Goal: Task Accomplishment & Management: Manage account settings

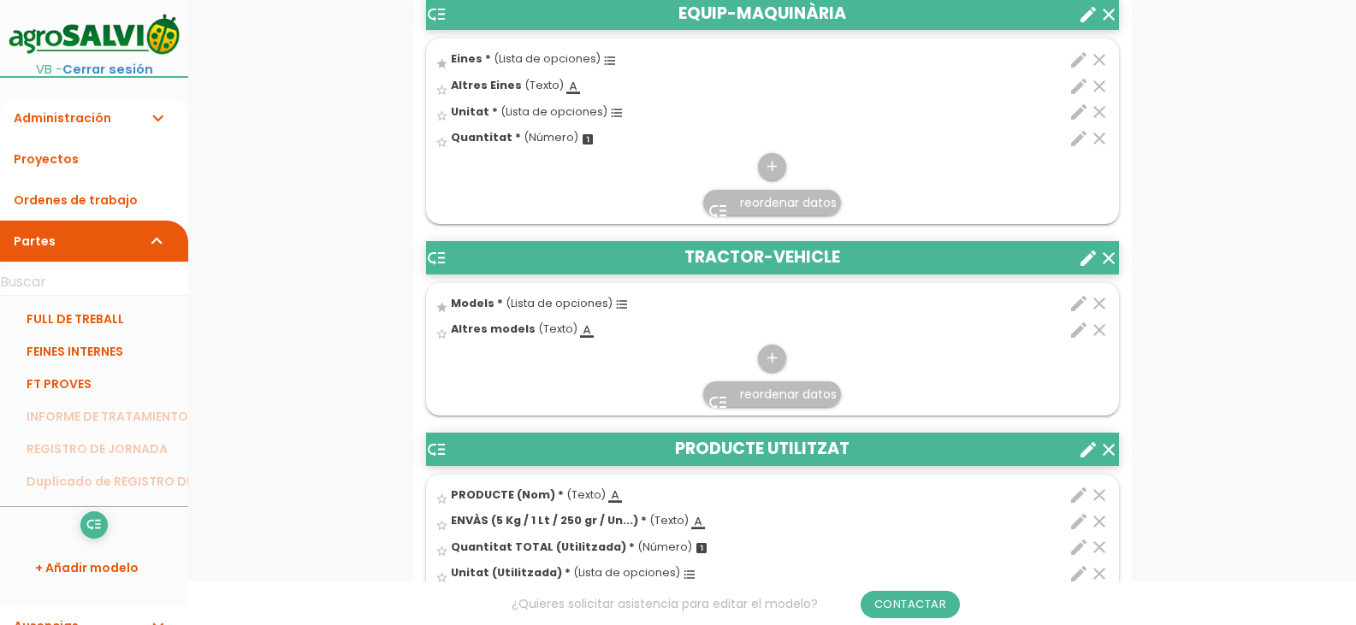
scroll to position [1454, 0]
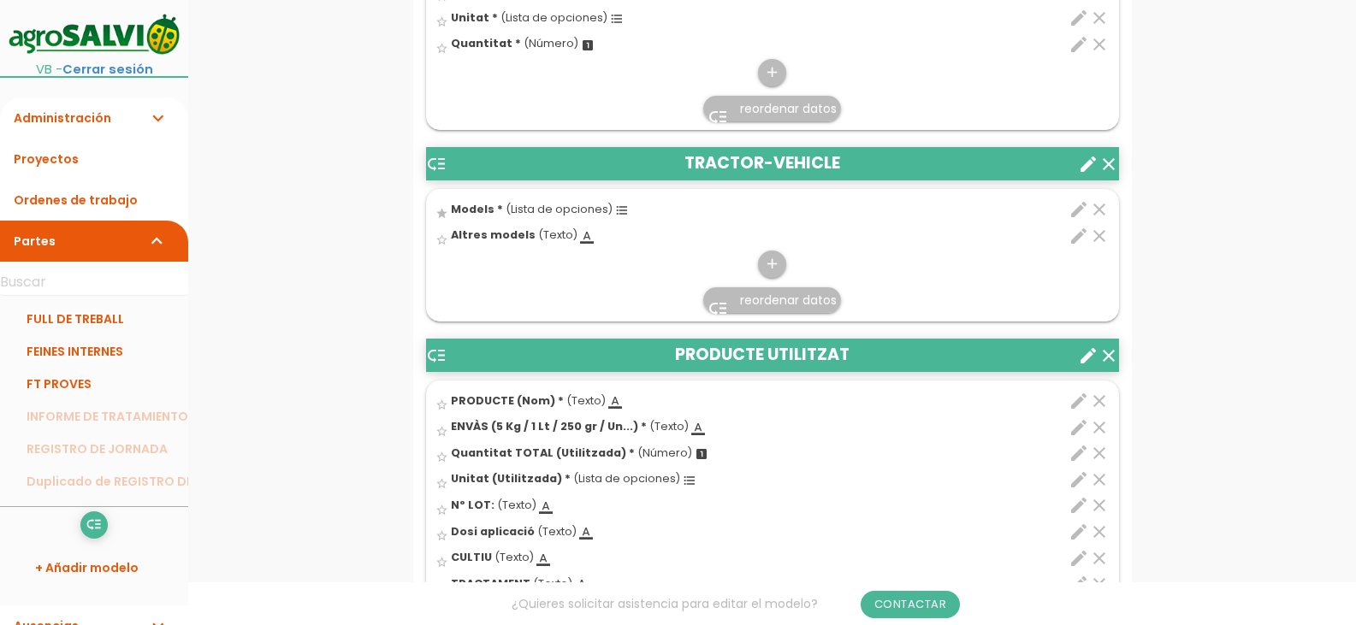
click at [615, 210] on icon "format_list_bulleted" at bounding box center [622, 211] width 14 height 14
click at [0, 0] on input "star" at bounding box center [0, 0] width 0 height 0
click at [1079, 207] on icon "edit" at bounding box center [1079, 209] width 21 height 21
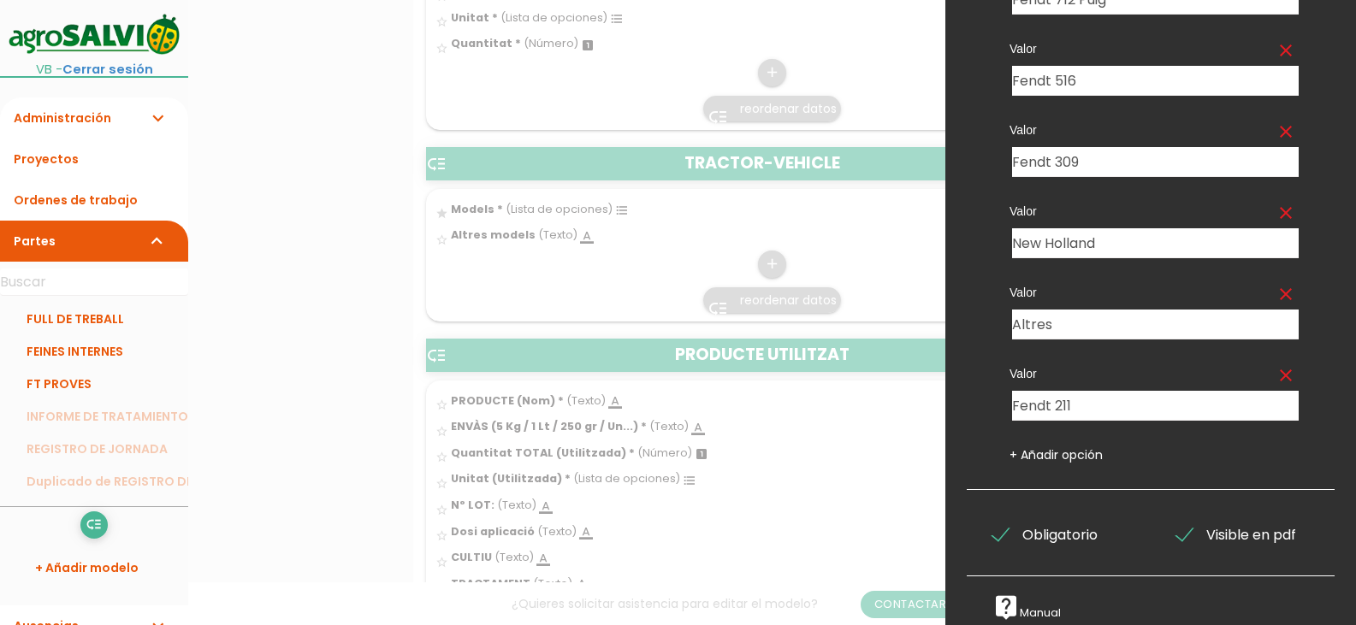
scroll to position [435, 0]
click at [1051, 447] on link "+ Añadir opción" at bounding box center [1056, 455] width 93 height 17
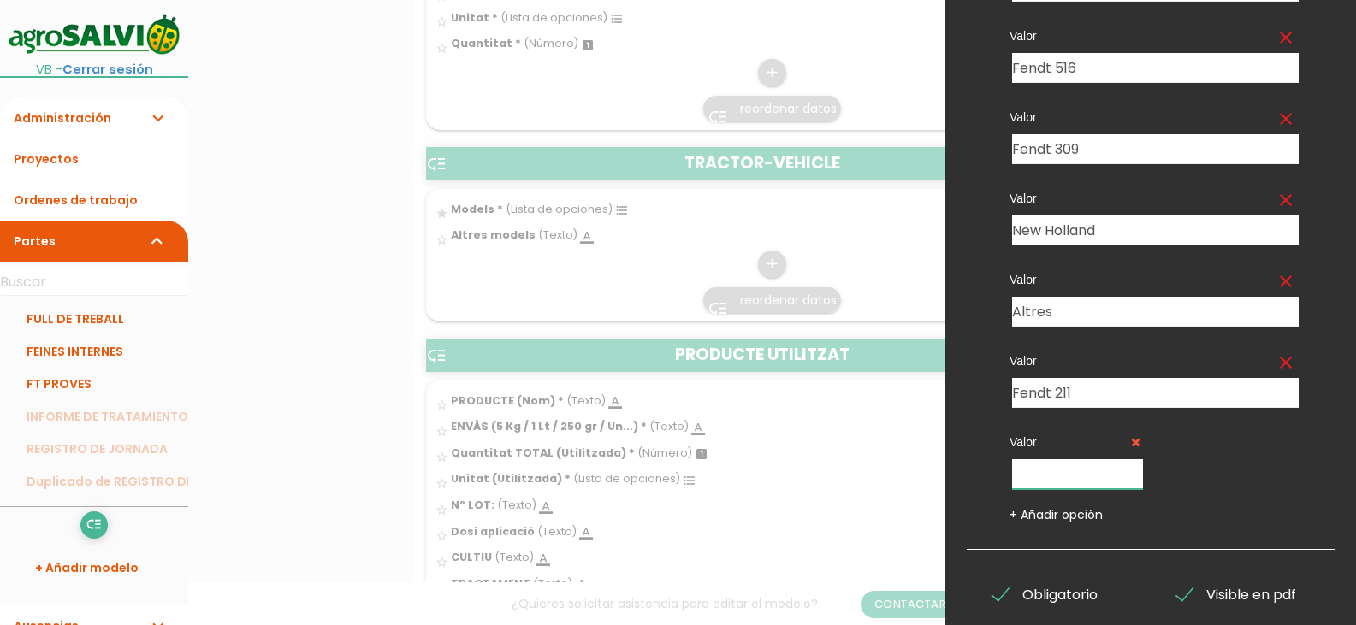
click at [1069, 477] on input "text" at bounding box center [1077, 474] width 131 height 30
type input "Fendt 516 [GEOGRAPHIC_DATA]"
click at [1053, 510] on link "+ Añadir opción" at bounding box center [1056, 514] width 93 height 17
click at [1287, 439] on icon at bounding box center [1291, 442] width 9 height 12
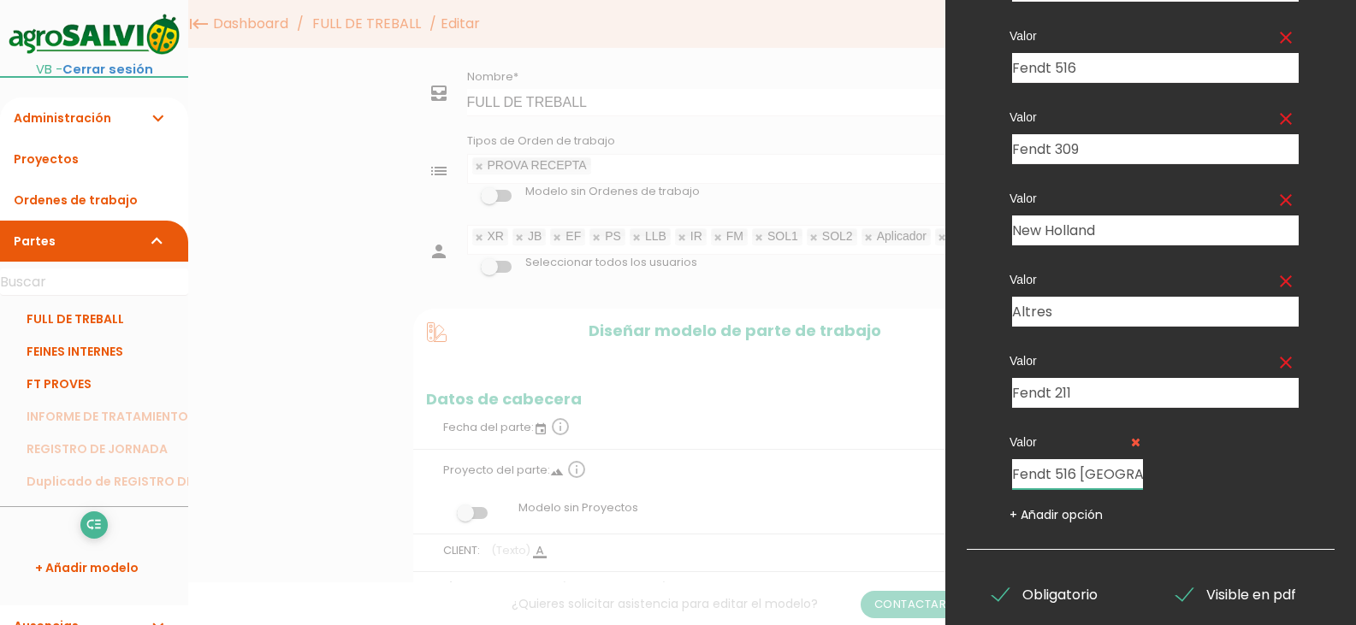
click at [1069, 470] on input "Fendt 516 [GEOGRAPHIC_DATA]" at bounding box center [1077, 474] width 131 height 30
click at [1050, 589] on span "Obligatorio" at bounding box center [1044, 594] width 105 height 21
click at [0, 0] on input "Obligatorio" at bounding box center [0, 0] width 0 height 0
click at [1005, 596] on span "Obligatorio" at bounding box center [1044, 594] width 105 height 21
click at [0, 0] on input "Obligatorio" at bounding box center [0, 0] width 0 height 0
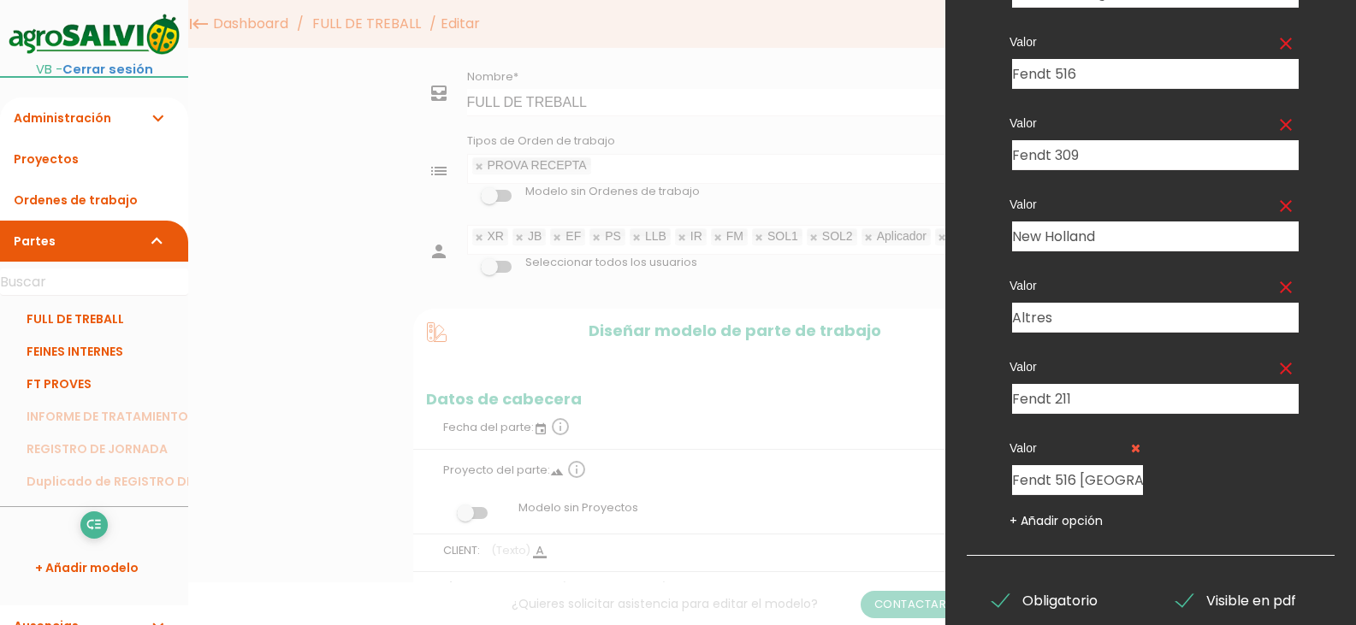
scroll to position [508, 0]
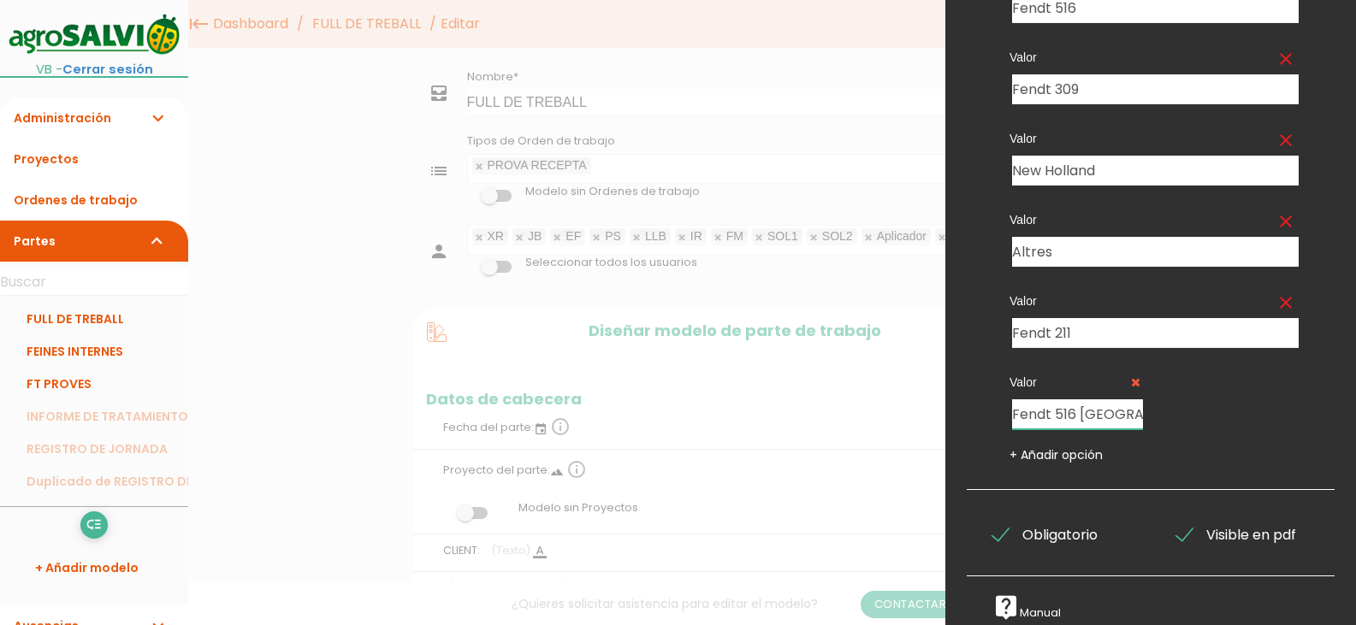
drag, startPoint x: 1052, startPoint y: 405, endPoint x: 1074, endPoint y: 243, distance: 163.1
click at [1074, 243] on div "Valor clear Fendt 927 Puig 3101 Valor clear Fendt 722 3102 Valor clear Fendt 71…" at bounding box center [1153, 85] width 338 height 757
click at [1239, 392] on div "Valor clear Fendt 927 Puig 3101 Valor clear Fendt 722 3102 Valor clear Fendt 71…" at bounding box center [1153, 85] width 338 height 757
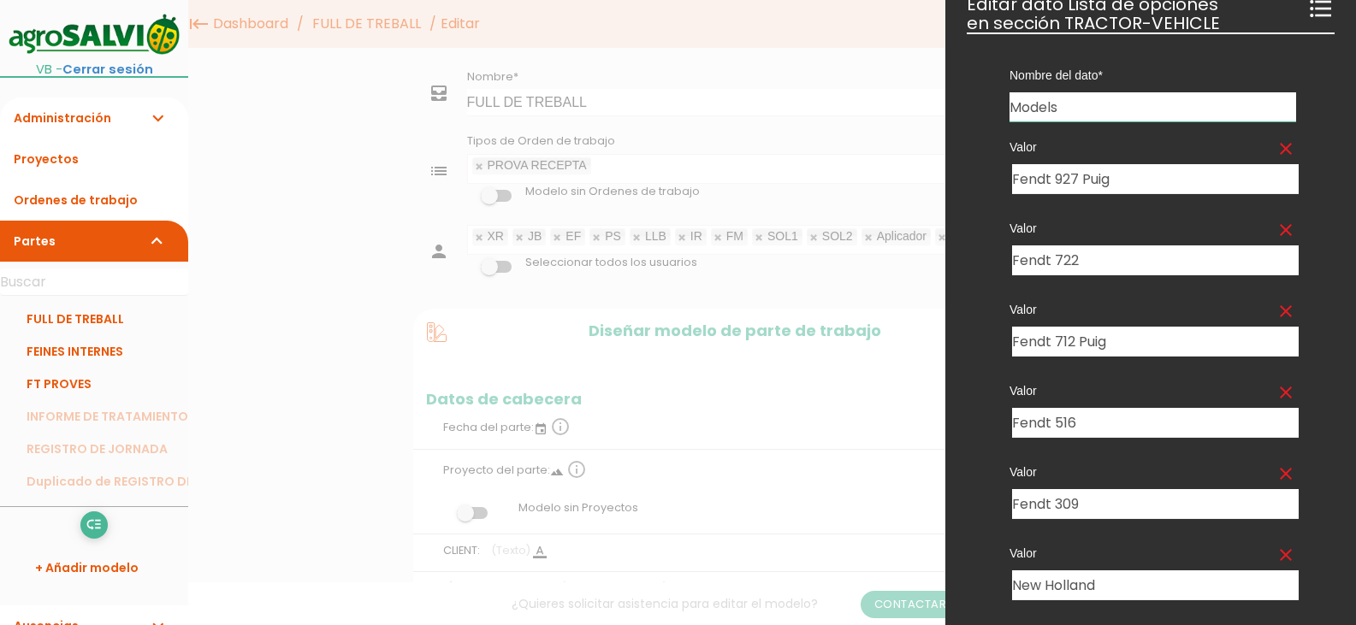
scroll to position [0, 0]
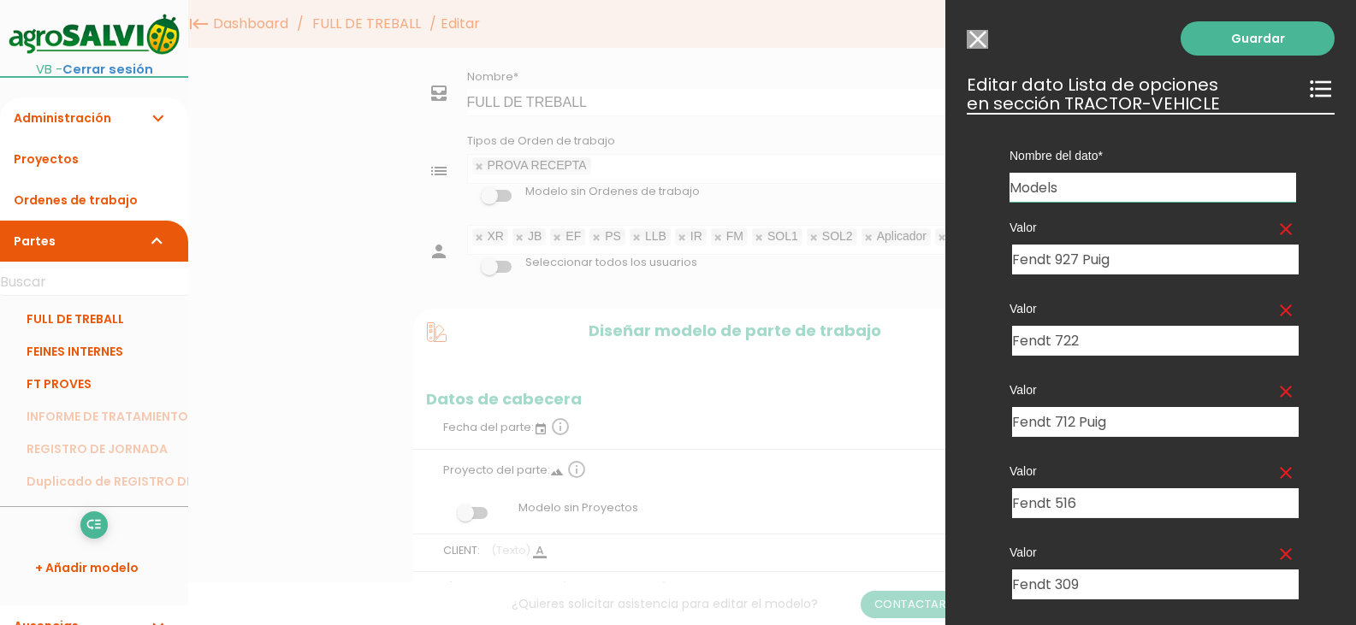
click at [1307, 86] on icon "format_list_bulleted" at bounding box center [1320, 88] width 27 height 27
click at [1233, 42] on link "Guardar" at bounding box center [1258, 38] width 154 height 34
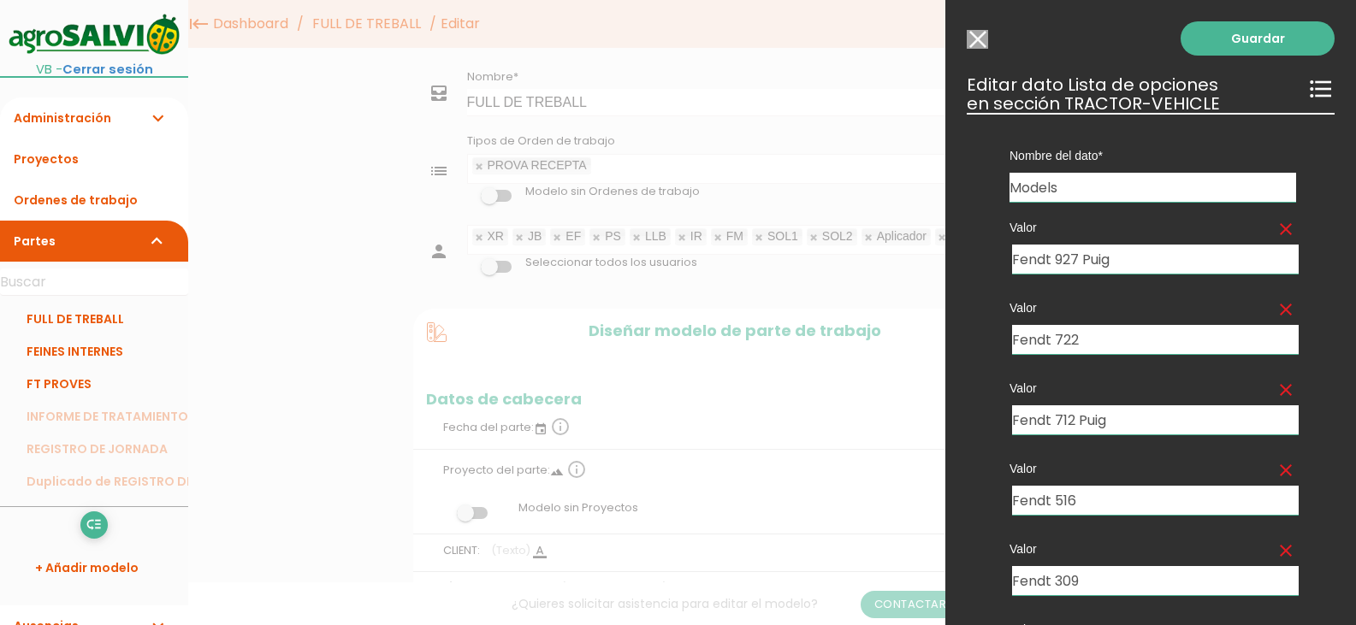
click at [1308, 88] on icon "format_list_bulleted" at bounding box center [1320, 88] width 27 height 27
click at [1264, 32] on link "Guardar" at bounding box center [1258, 38] width 154 height 34
click at [979, 37] on input "Modelo sin Ordenes de trabajo" at bounding box center [977, 39] width 21 height 19
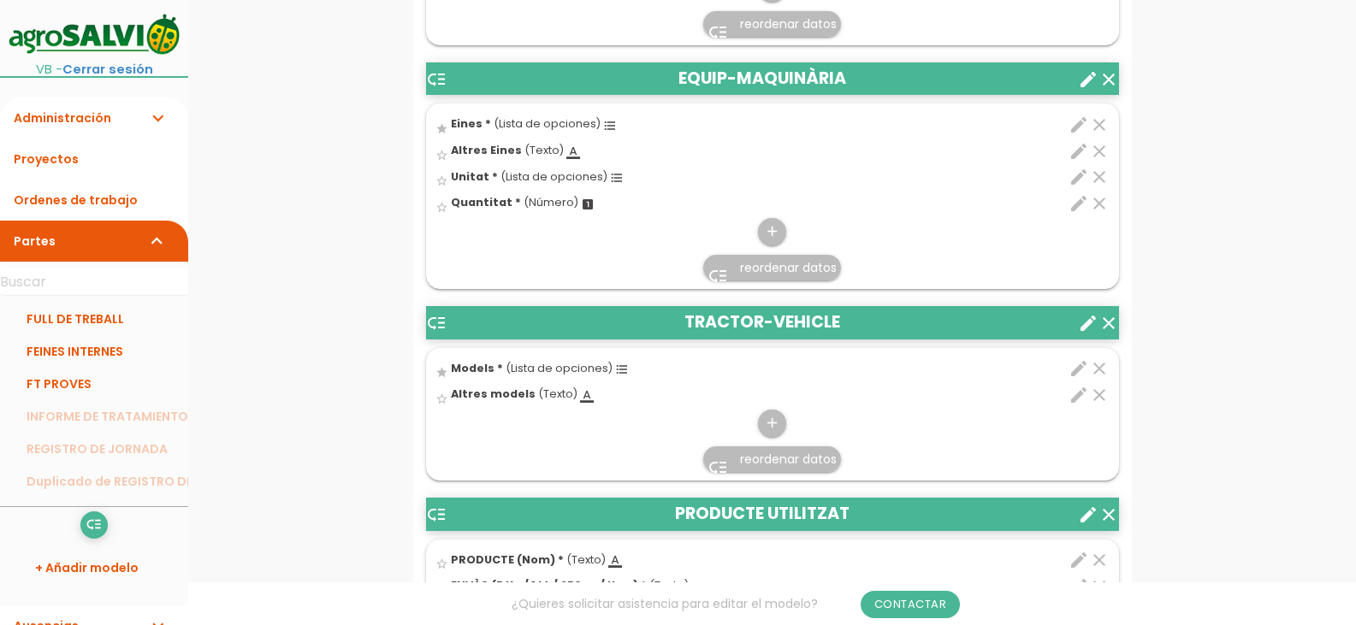
scroll to position [1369, 0]
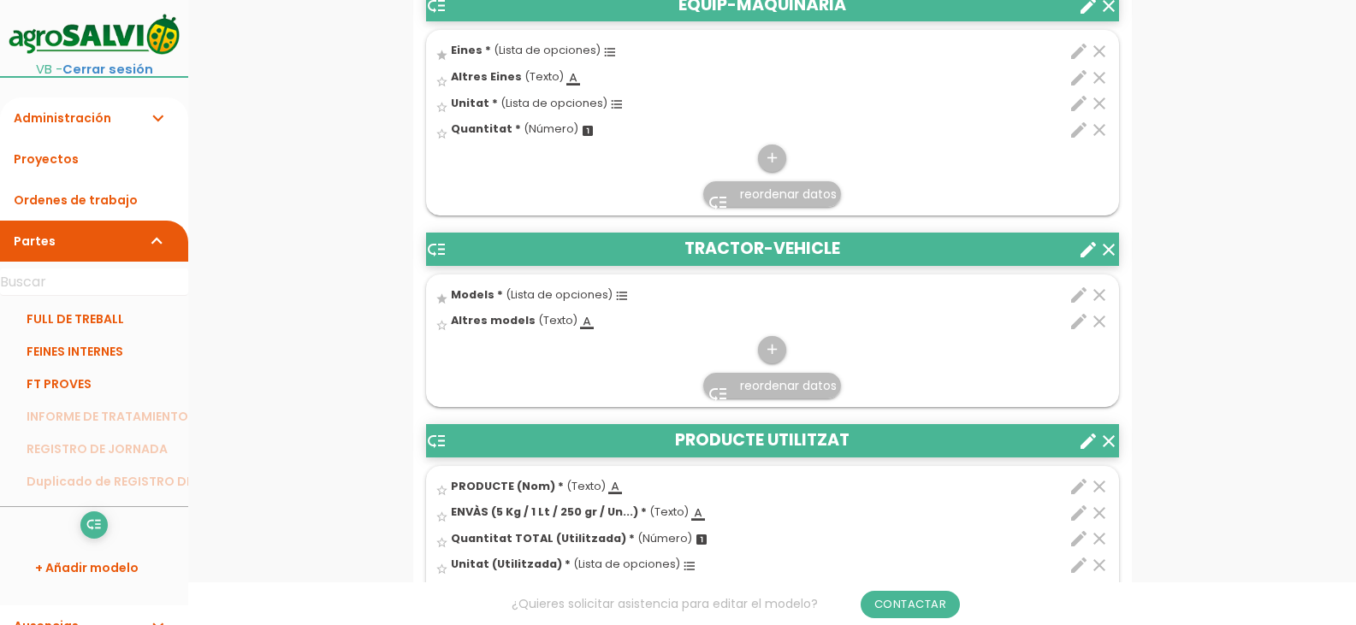
click at [814, 388] on span "reordenar datos" at bounding box center [788, 385] width 97 height 17
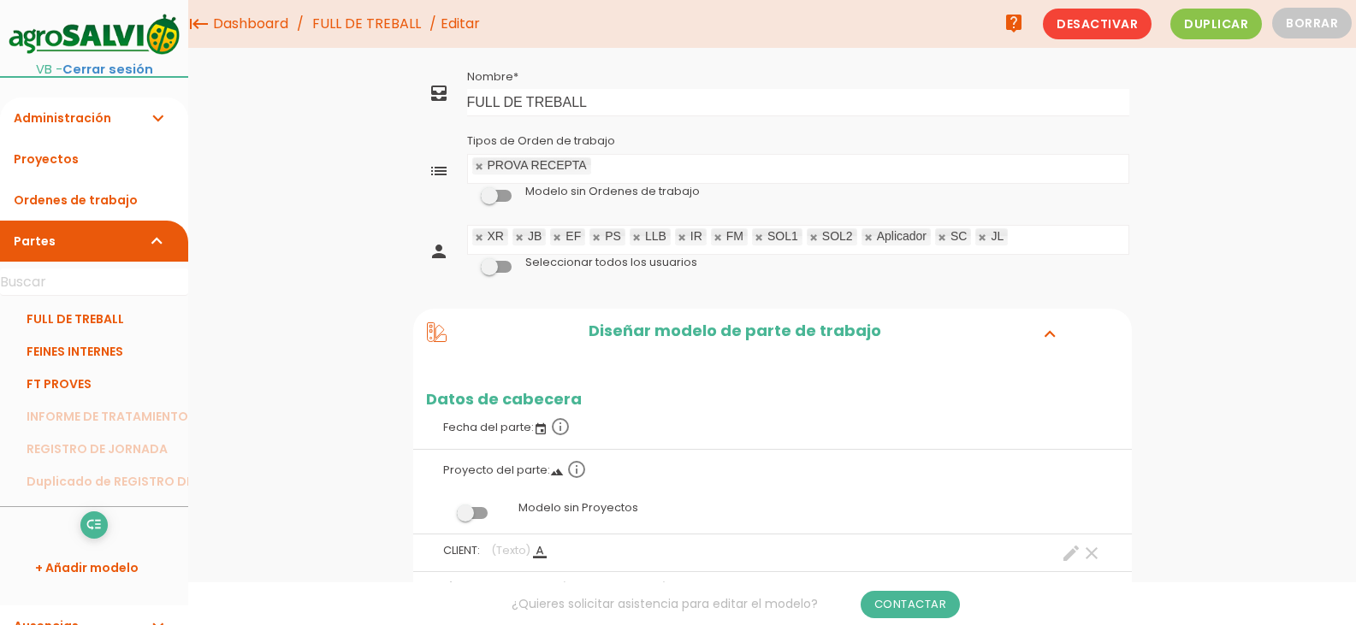
scroll to position [0, 0]
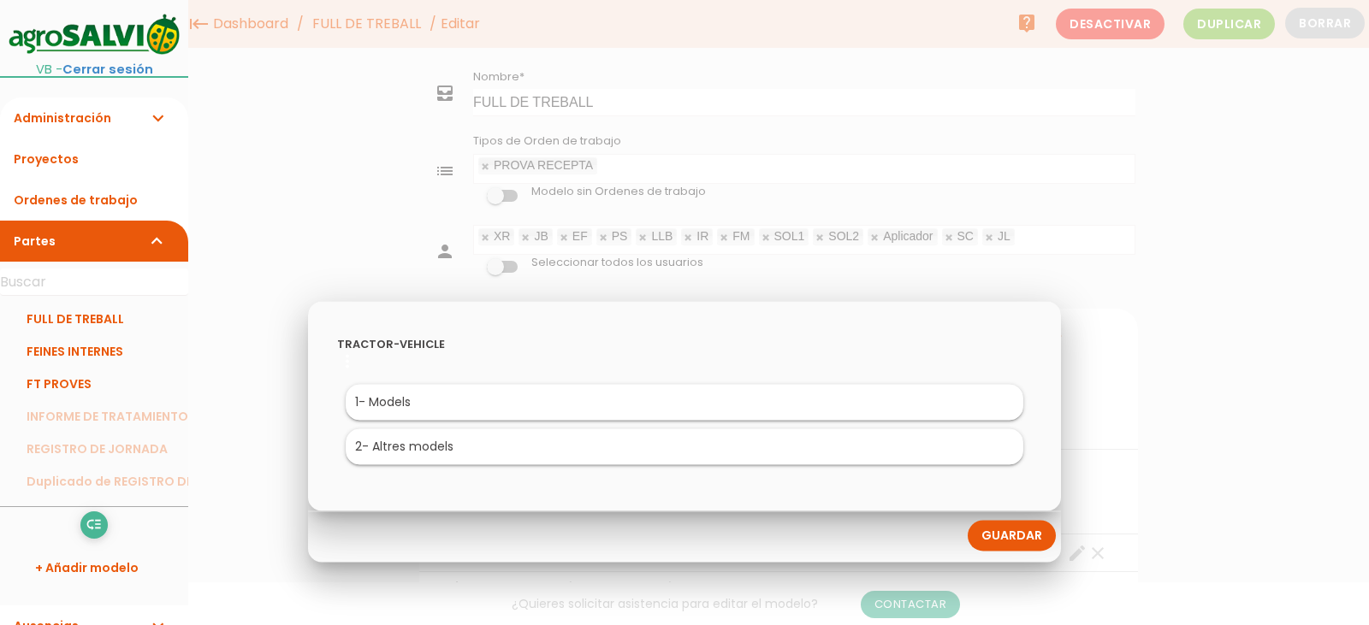
drag, startPoint x: 1153, startPoint y: 363, endPoint x: 1164, endPoint y: 356, distance: 12.3
click at [1154, 362] on div at bounding box center [684, 234] width 1369 height 782
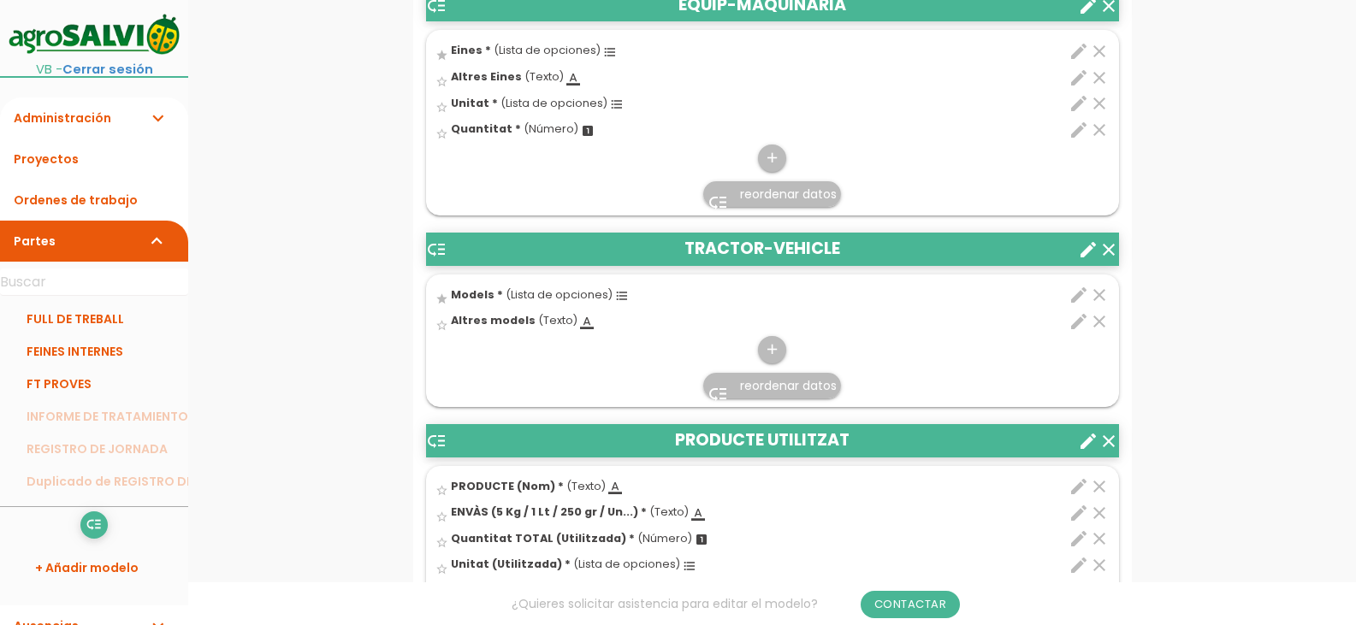
scroll to position [1454, 0]
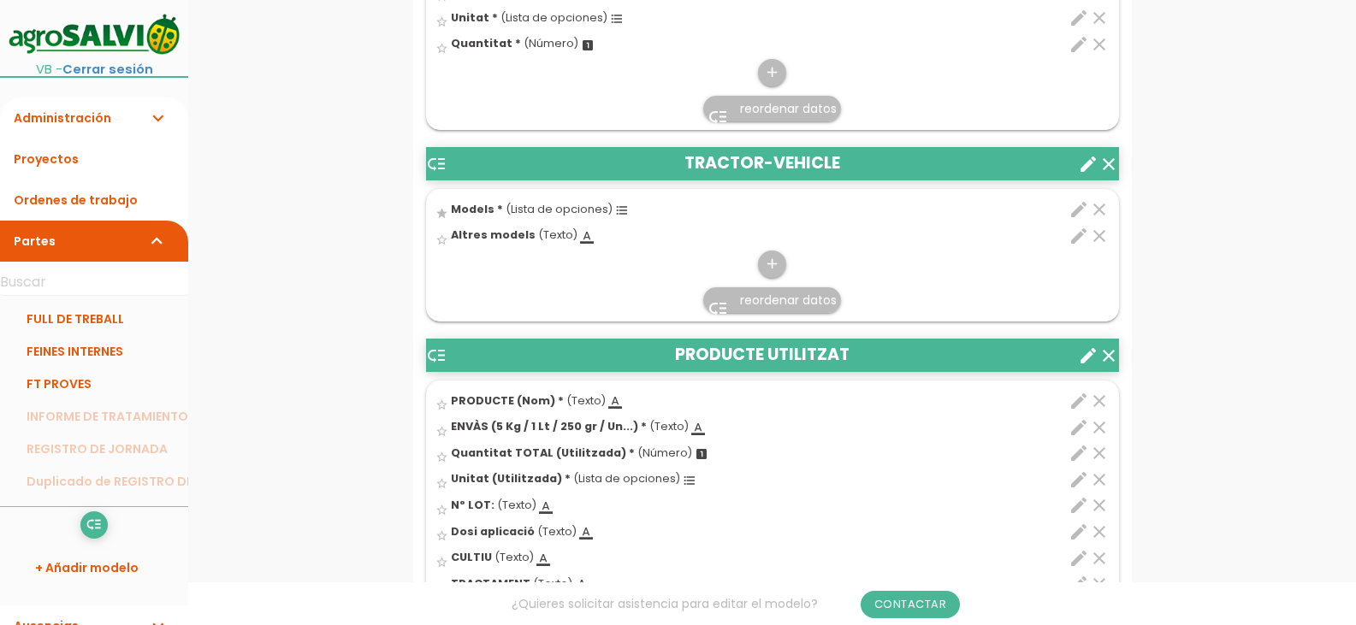
click at [1086, 165] on icon "create" at bounding box center [1088, 164] width 21 height 21
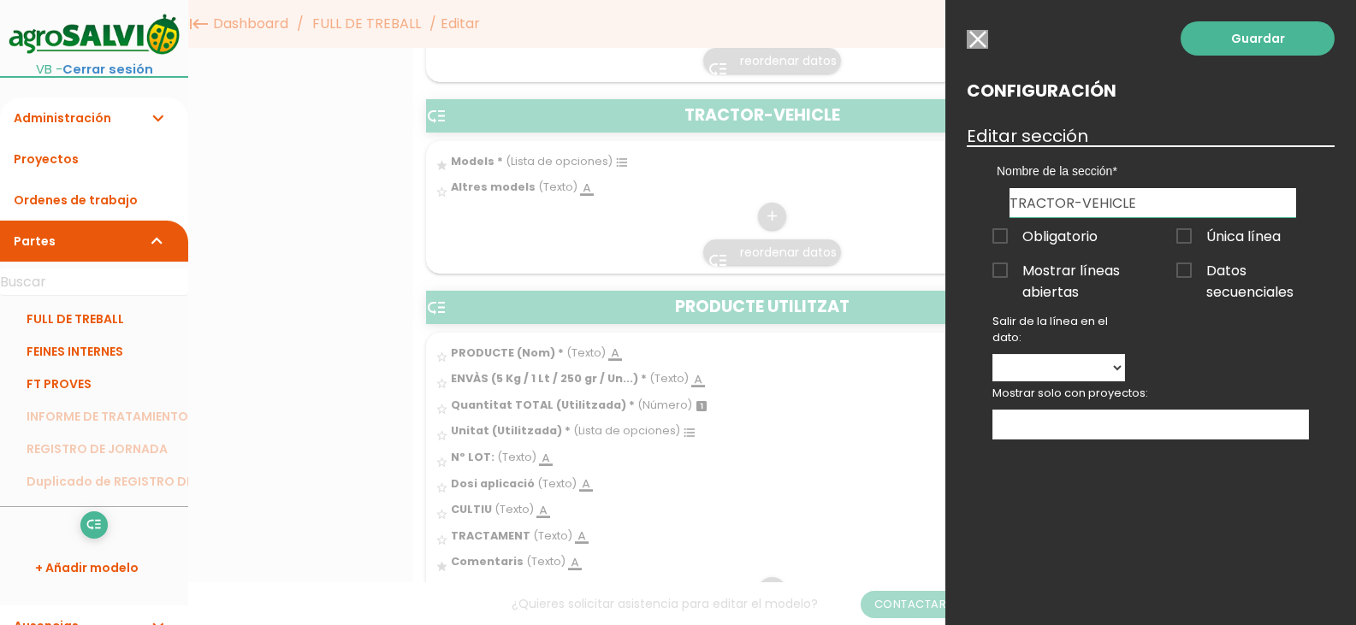
click at [974, 33] on input "button" at bounding box center [977, 39] width 21 height 19
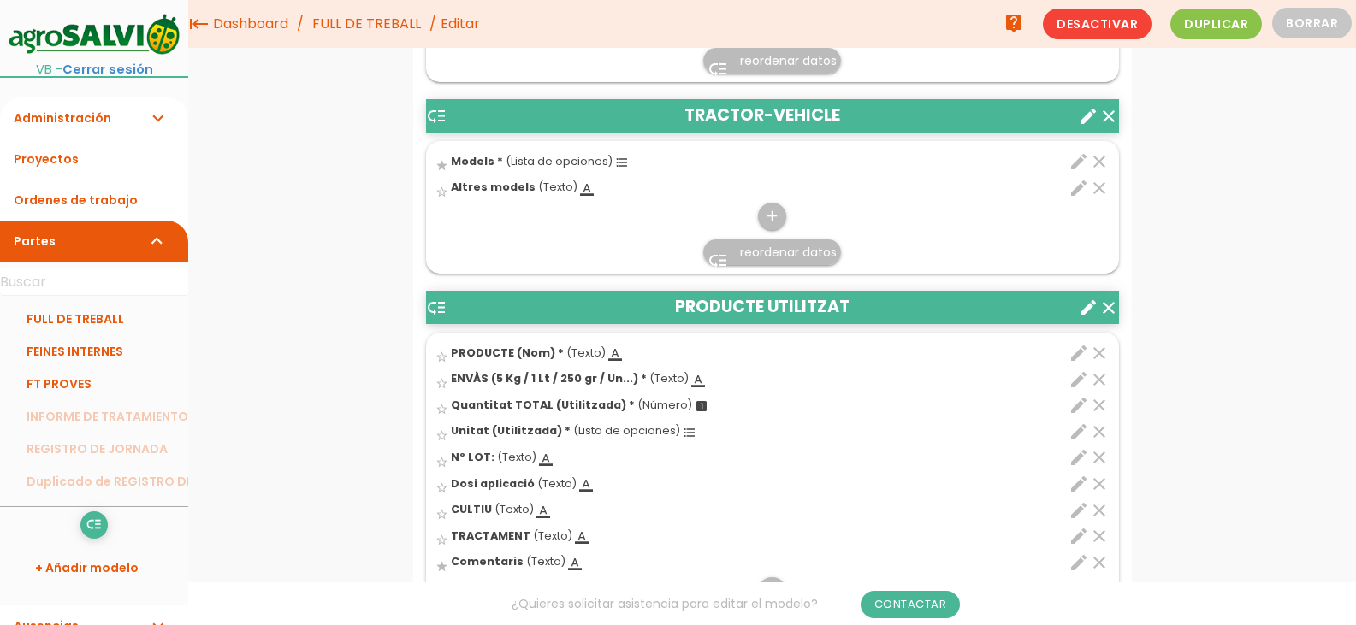
click at [1081, 162] on icon "edit" at bounding box center [1079, 161] width 21 height 21
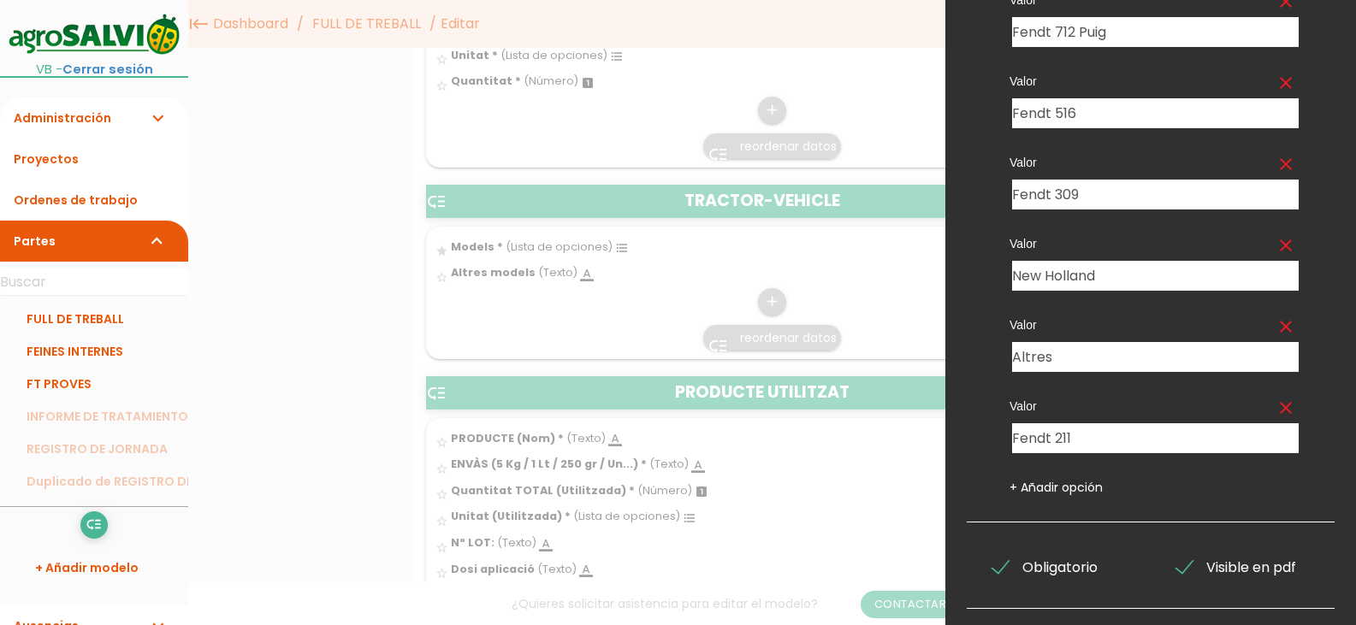
scroll to position [435, 0]
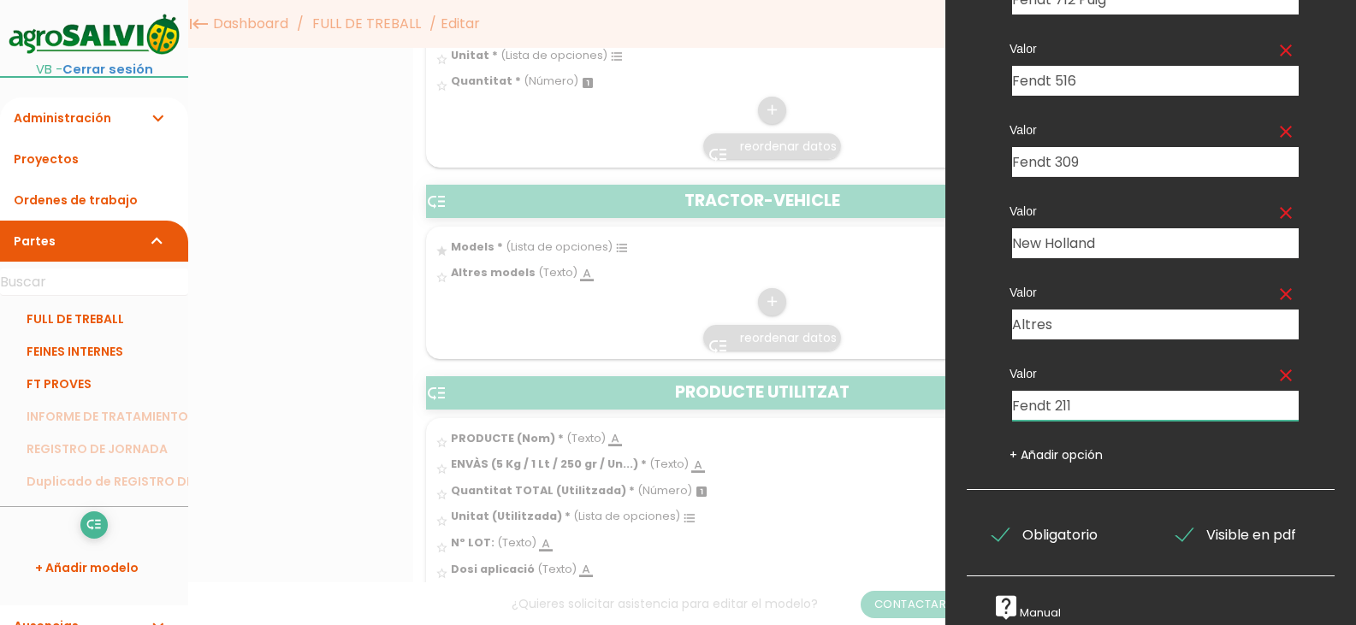
click at [1105, 391] on input "Fendt 211" at bounding box center [1155, 406] width 287 height 30
click at [1069, 447] on link "+ Añadir opción" at bounding box center [1056, 455] width 93 height 17
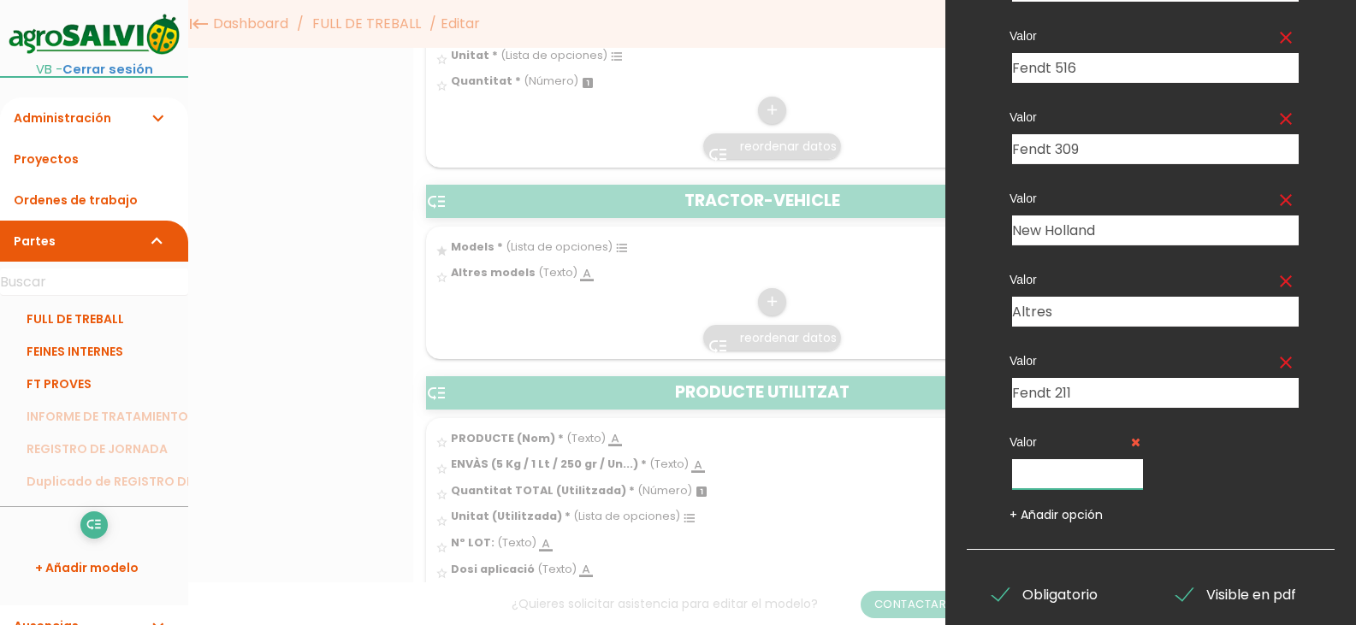
click at [1081, 470] on input "text" at bounding box center [1077, 474] width 131 height 30
type input "f"
type input "Fendt 516 [GEOGRAPHIC_DATA]"
click at [1042, 518] on link "+ Añadir opción" at bounding box center [1056, 514] width 93 height 17
click at [1287, 439] on icon at bounding box center [1291, 442] width 9 height 12
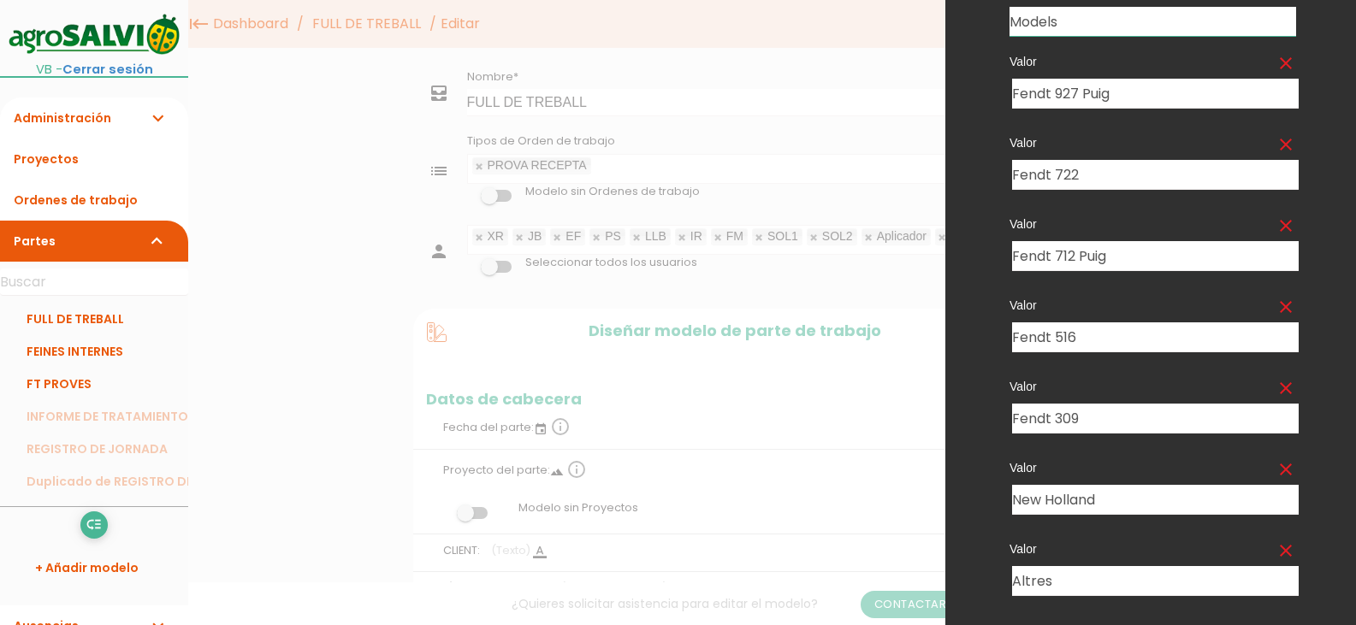
scroll to position [0, 0]
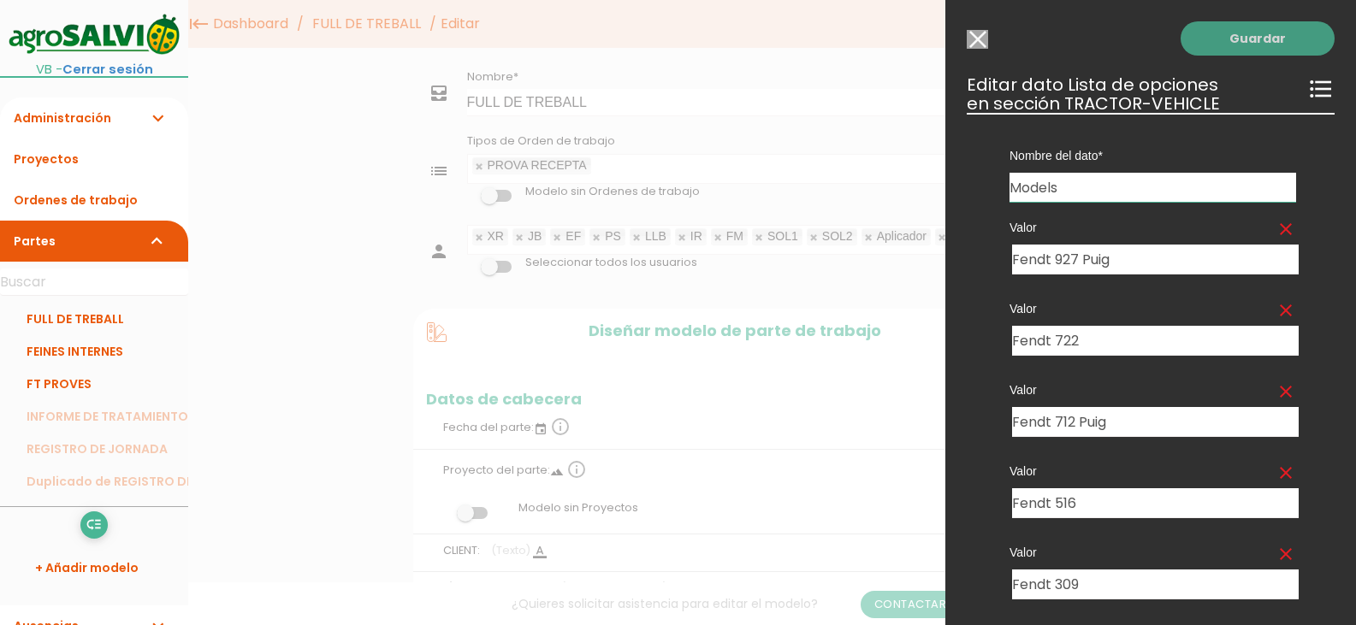
click at [1232, 36] on link "Guardar" at bounding box center [1258, 38] width 154 height 34
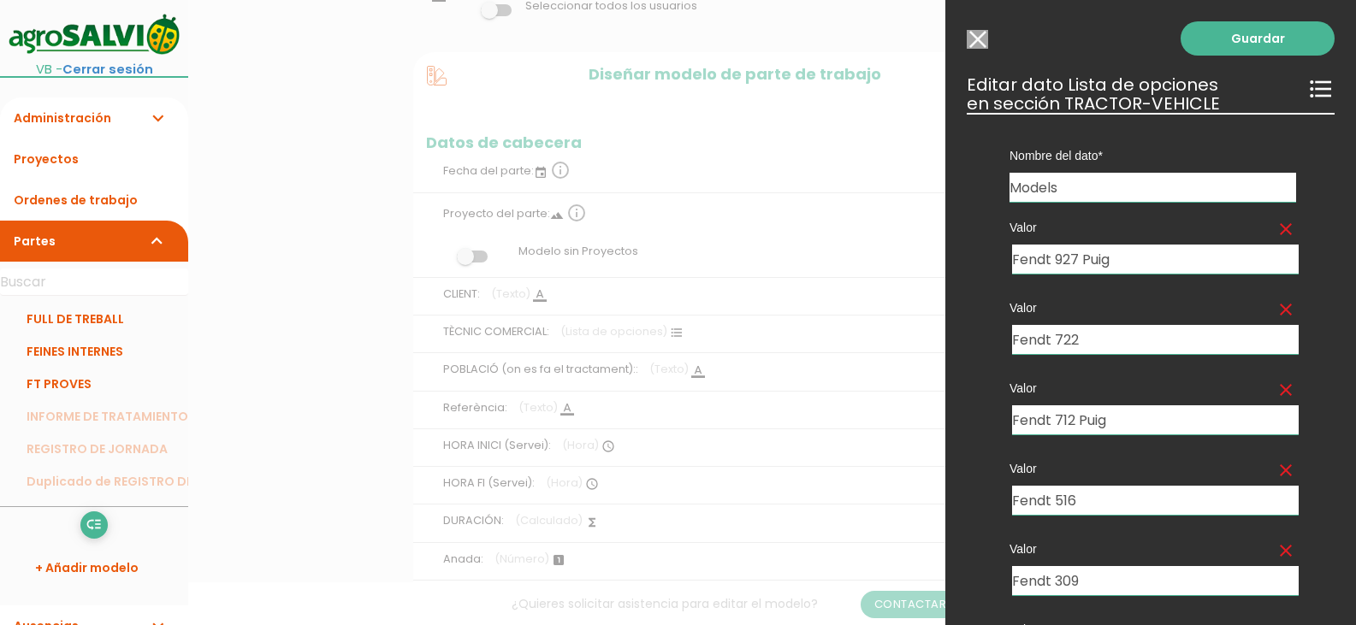
click at [979, 40] on input "Modelo sin Ordenes de trabajo" at bounding box center [977, 39] width 21 height 19
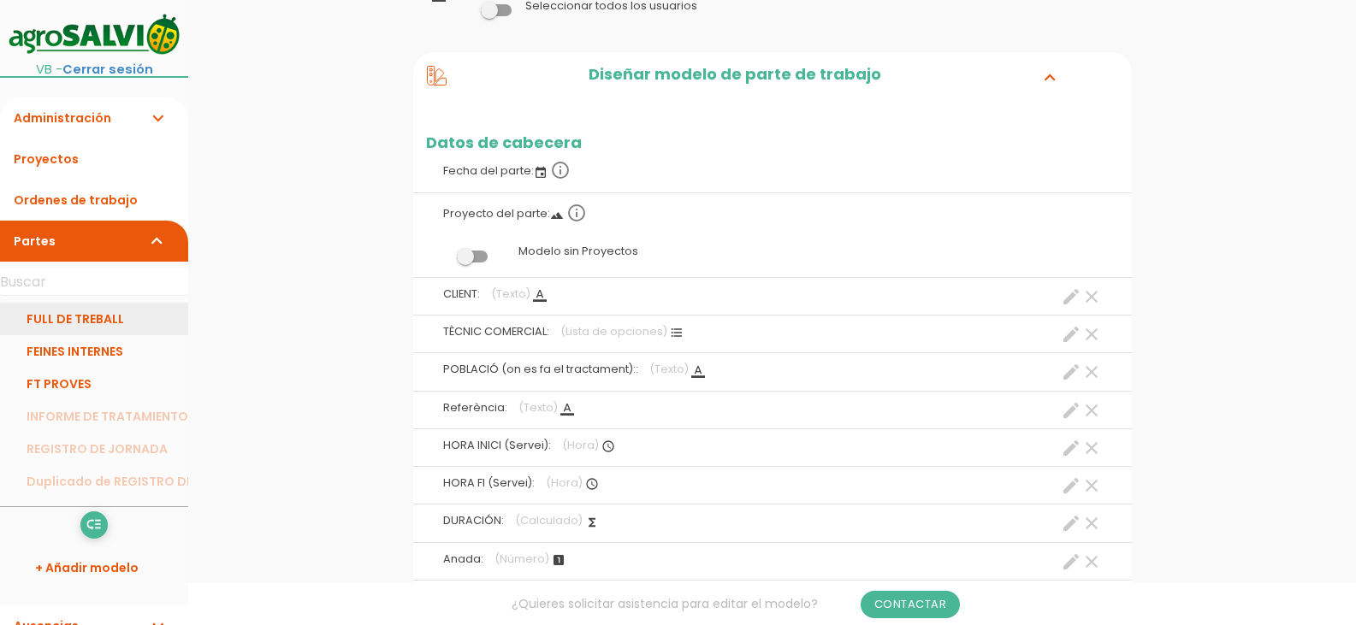
click at [81, 323] on link "FULL DE TREBALL" at bounding box center [94, 319] width 188 height 33
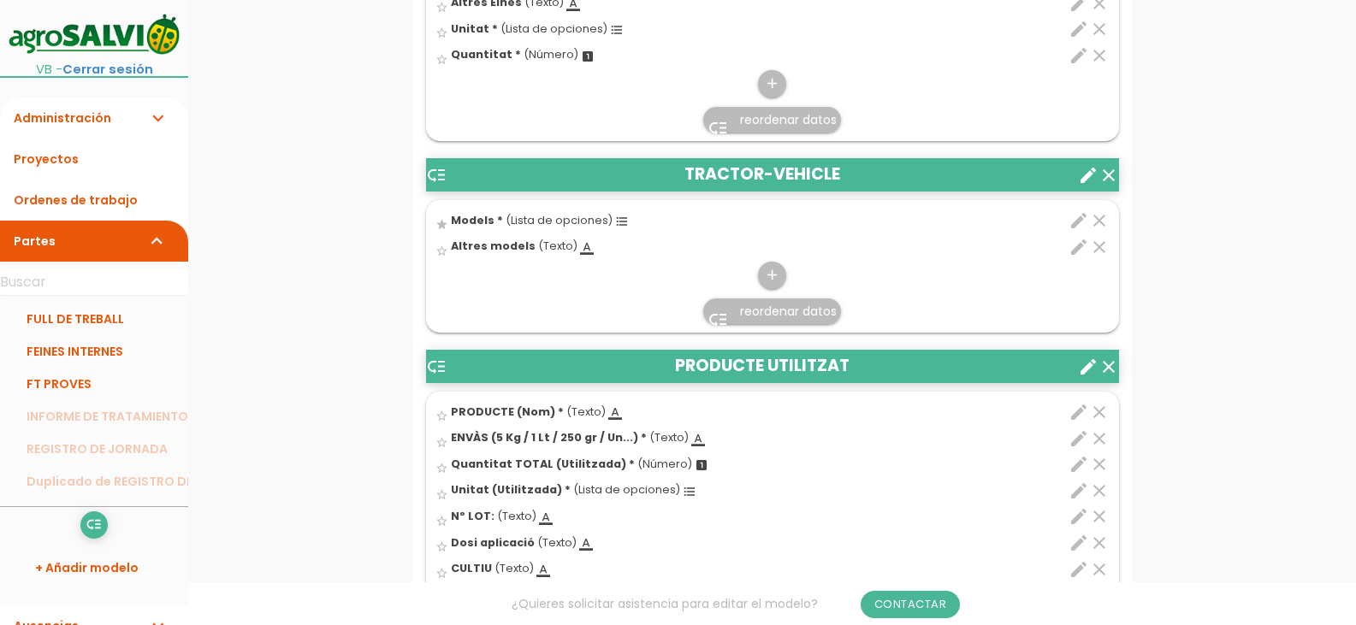
scroll to position [1454, 0]
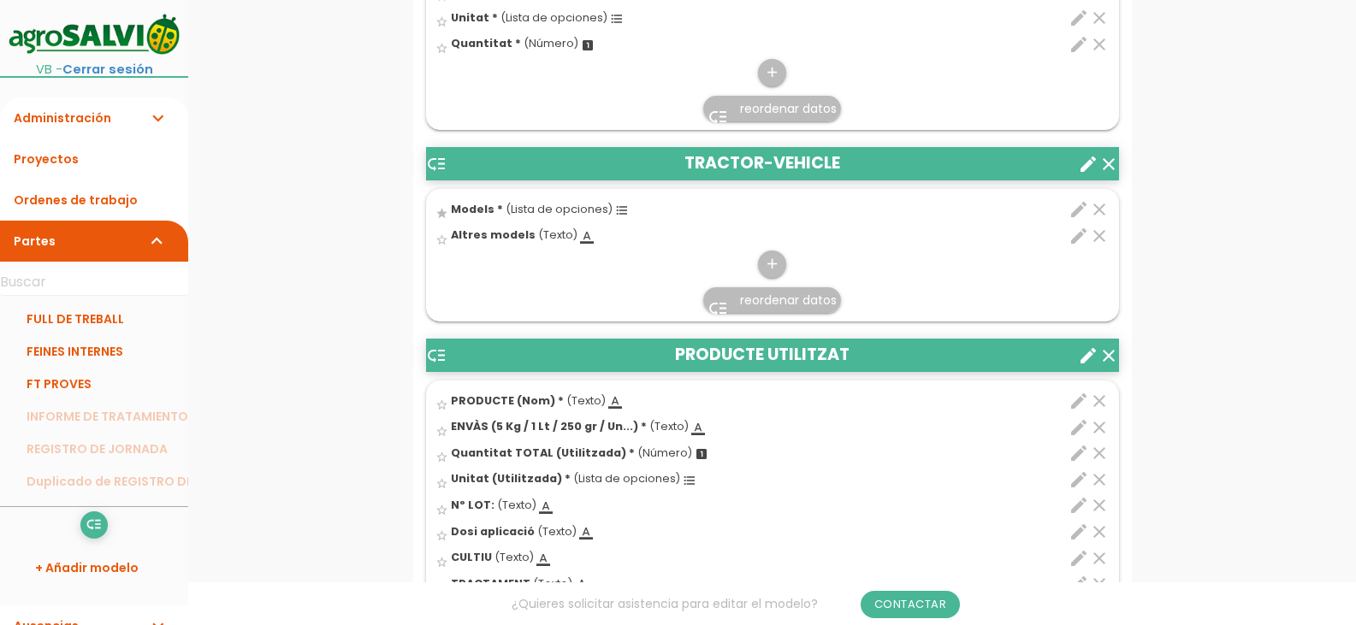
click at [1076, 213] on icon "edit" at bounding box center [1079, 209] width 21 height 21
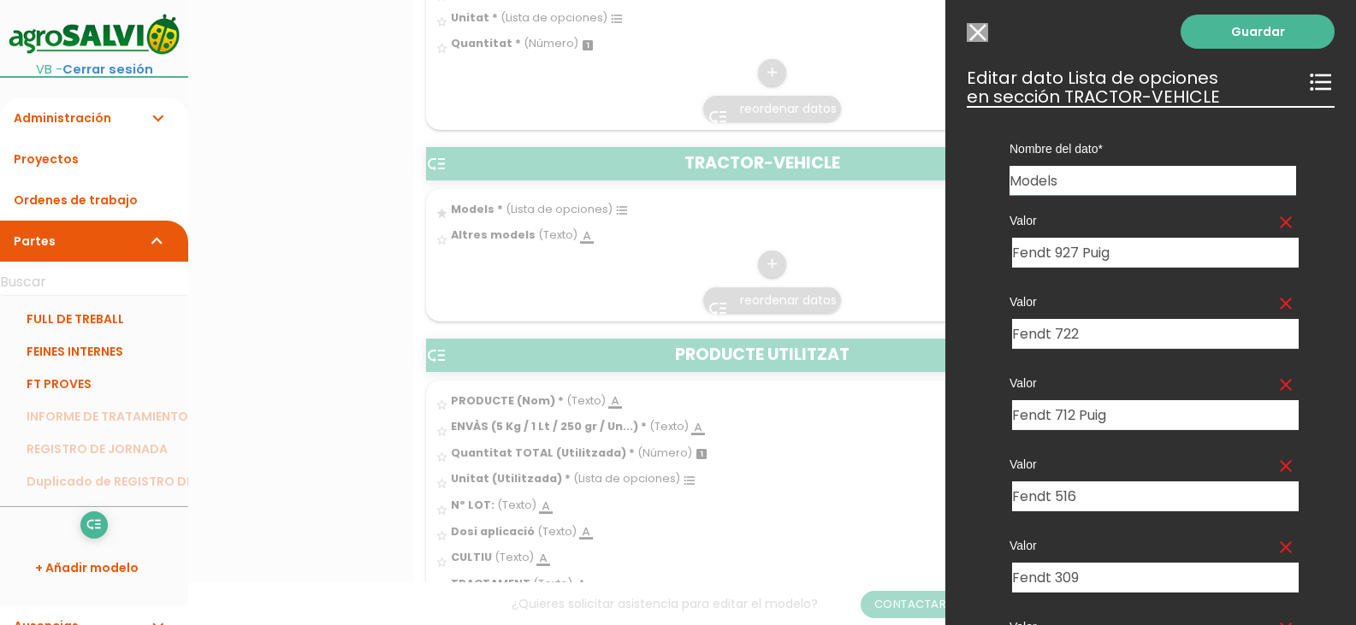
scroll to position [0, 0]
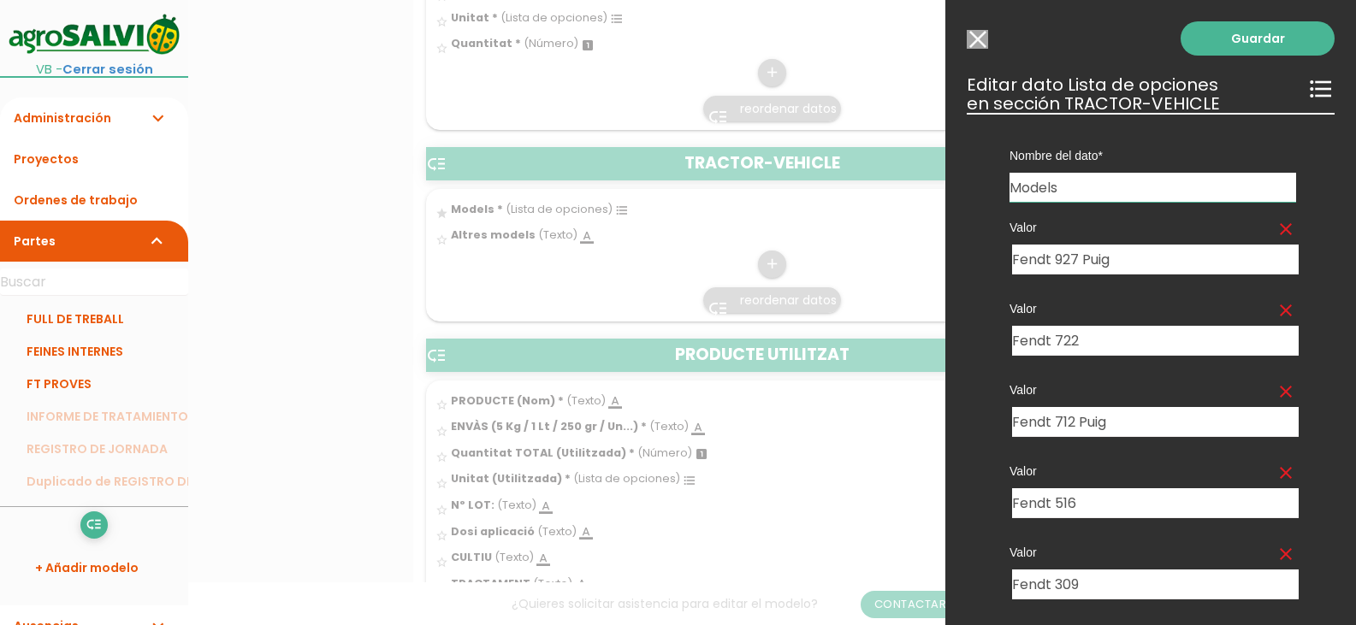
click at [1310, 84] on icon "format_list_bulleted" at bounding box center [1320, 88] width 27 height 27
click at [1307, 88] on icon "format_list_bulleted" at bounding box center [1320, 88] width 27 height 27
click at [1307, 86] on icon "format_list_bulleted" at bounding box center [1320, 88] width 27 height 27
click at [1034, 90] on h3 "Editar dato Lista de opciones format_list_bulleted en sección TRACTOR-VEHICLE" at bounding box center [1151, 94] width 368 height 38
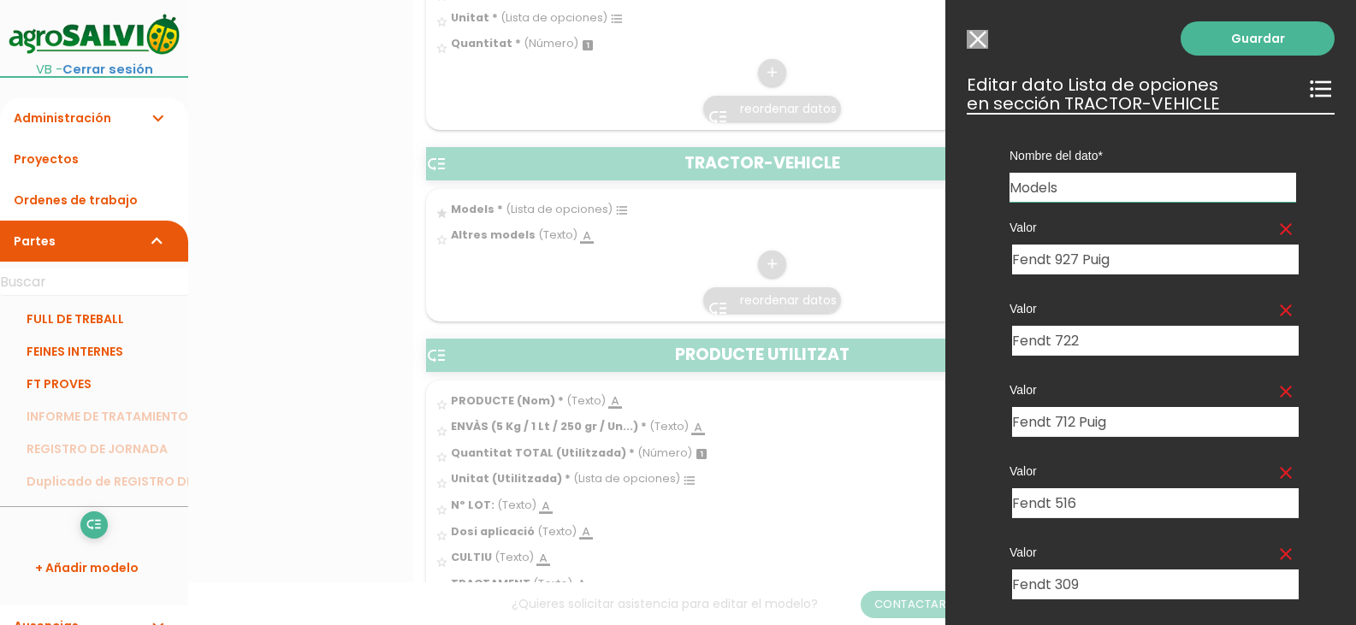
click at [1053, 188] on input "Models" at bounding box center [1153, 187] width 287 height 29
click at [1120, 252] on input "Fendt 927 Puig" at bounding box center [1155, 260] width 287 height 30
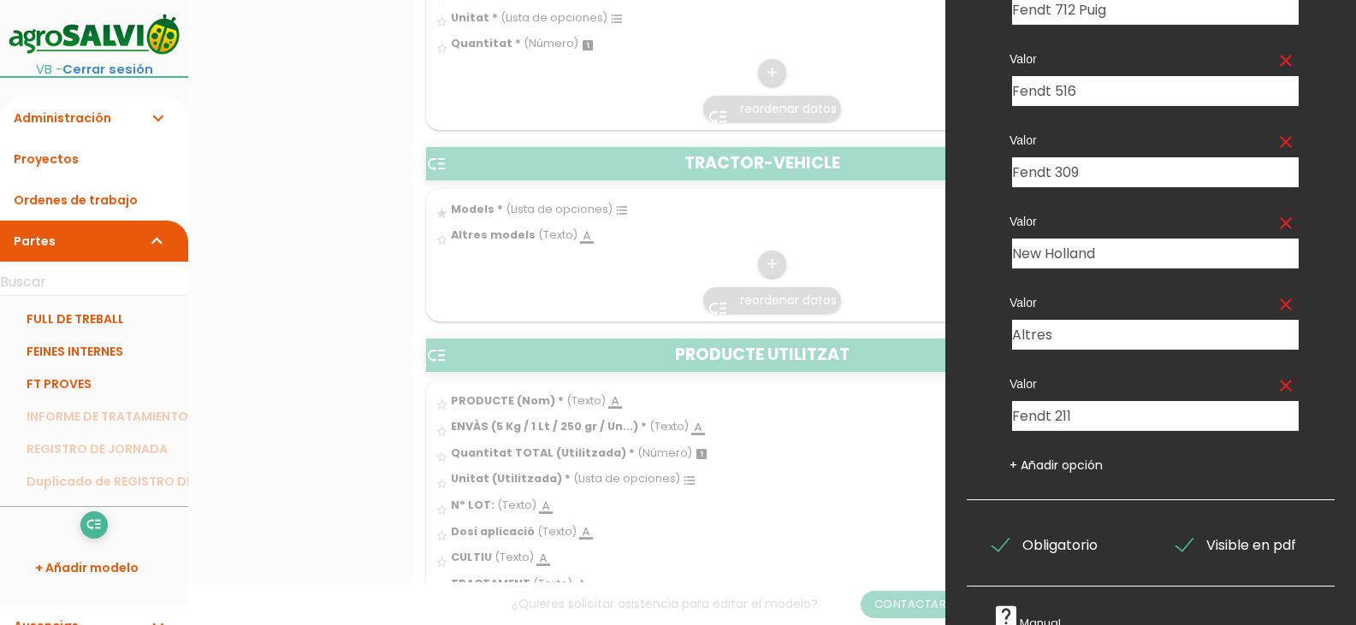
scroll to position [435, 0]
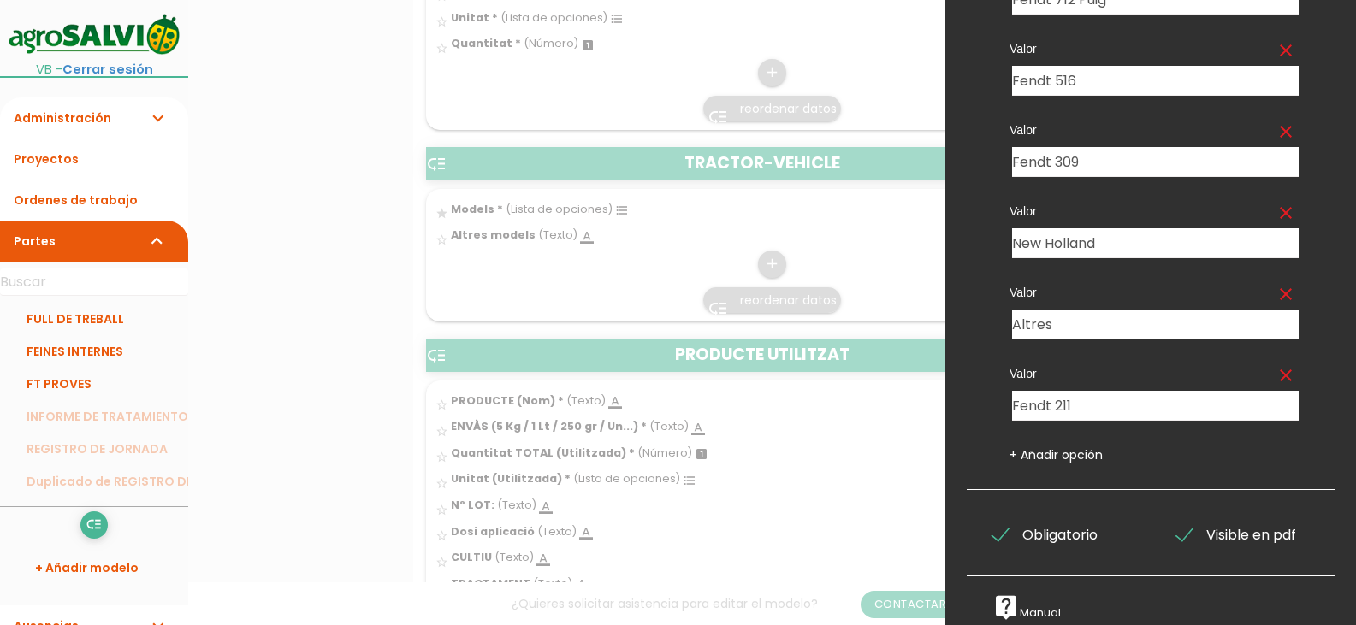
click at [1039, 447] on link "+ Añadir opción" at bounding box center [1056, 455] width 93 height 17
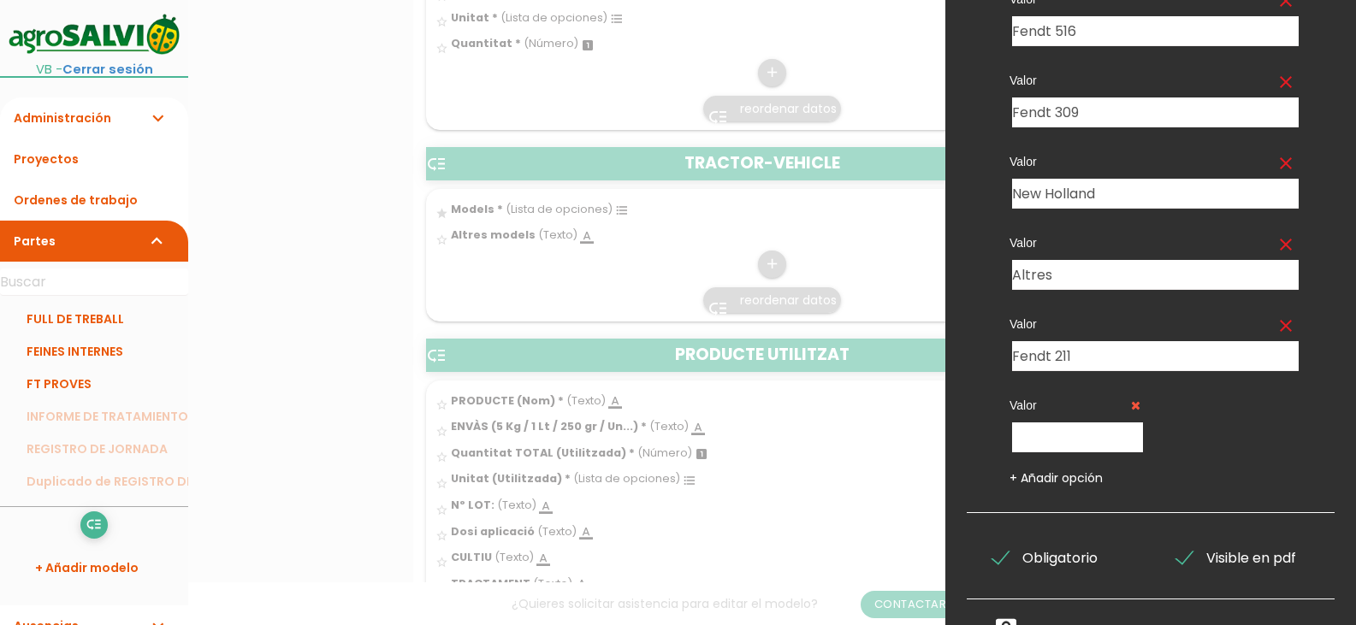
scroll to position [508, 0]
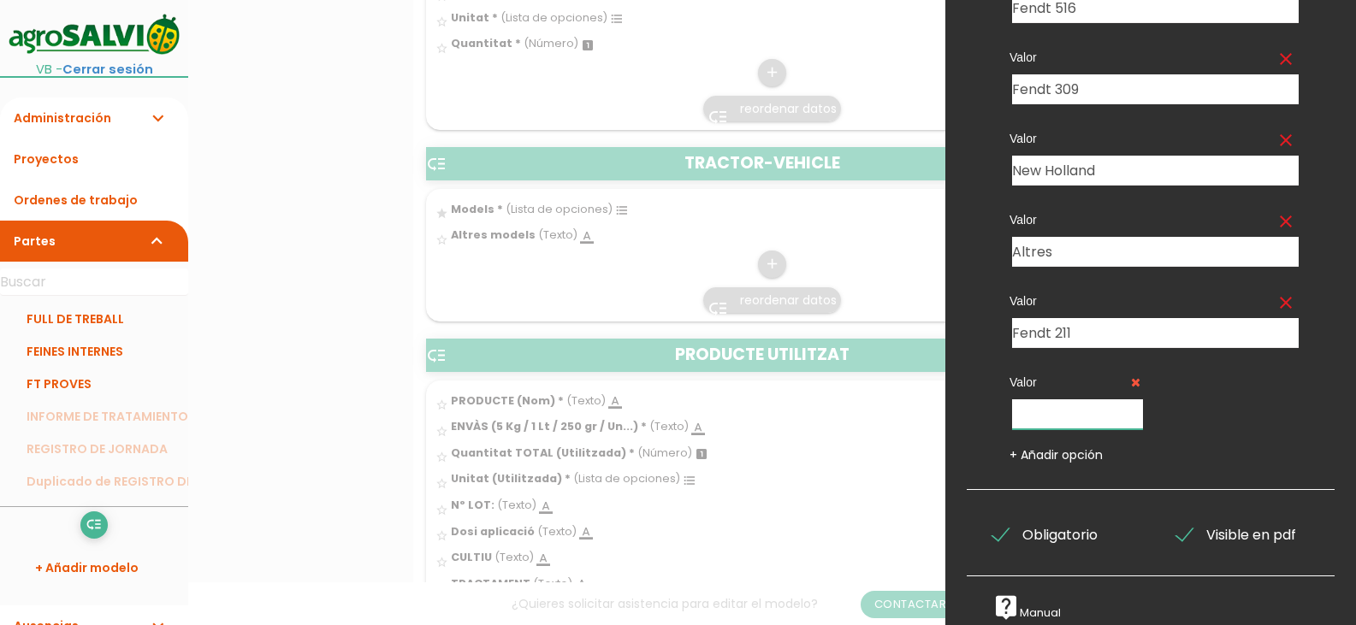
drag, startPoint x: 1063, startPoint y: 407, endPoint x: 1030, endPoint y: 399, distance: 34.4
click at [1030, 400] on input "text" at bounding box center [1077, 415] width 131 height 30
drag, startPoint x: 1108, startPoint y: 326, endPoint x: 1209, endPoint y: 409, distance: 130.7
click at [1207, 413] on div "Valor clear Fendt 927 Puig 3101 Valor clear Fendt 722 3102 Valor clear Fendt 71…" at bounding box center [1153, 85] width 338 height 757
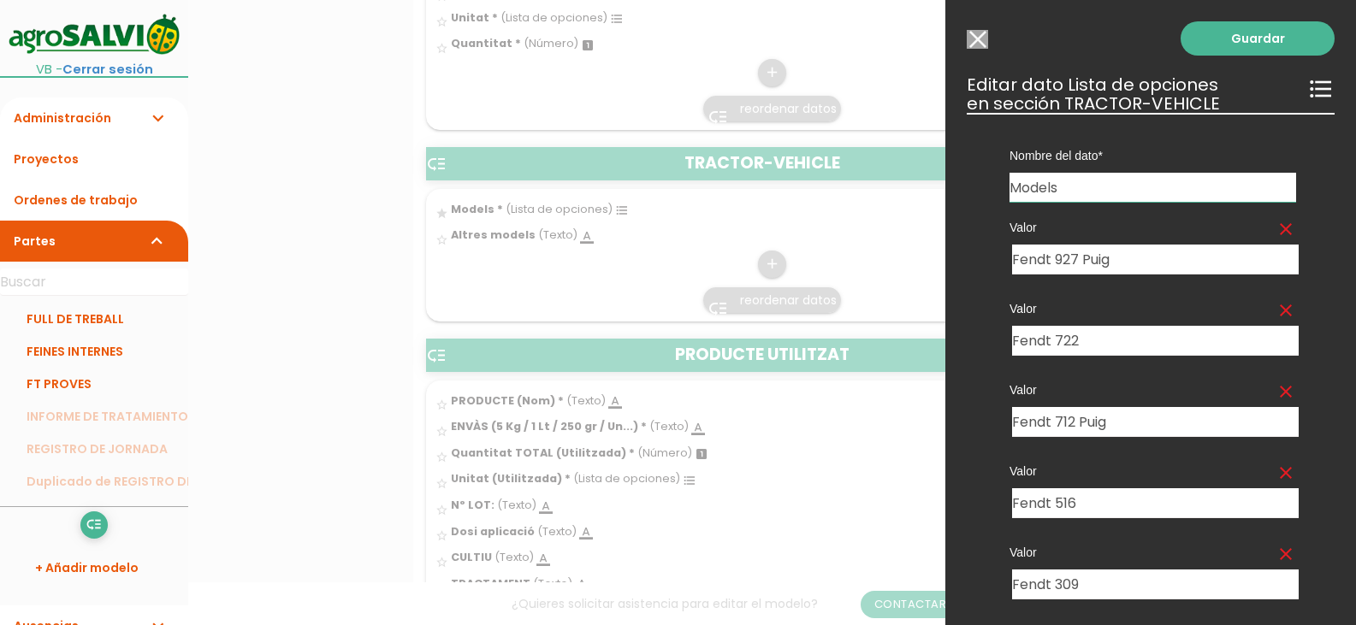
scroll to position [1112, 0]
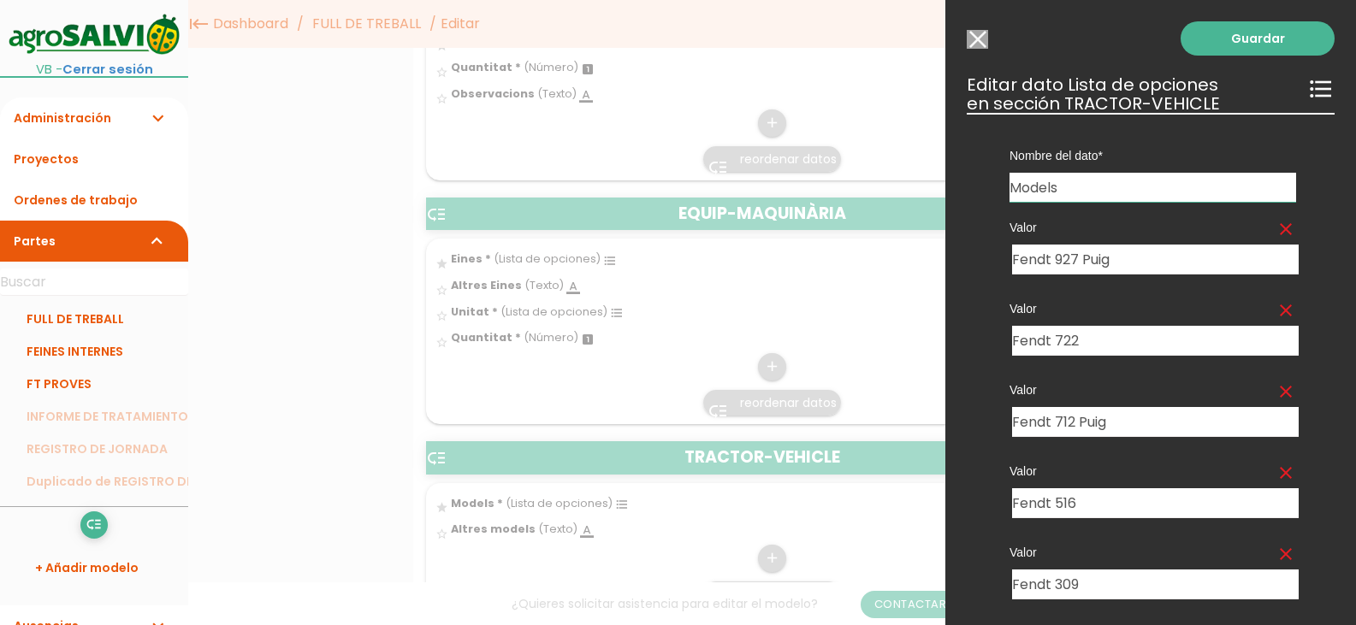
click at [976, 39] on input "Modelo sin Ordenes de trabajo" at bounding box center [977, 39] width 21 height 19
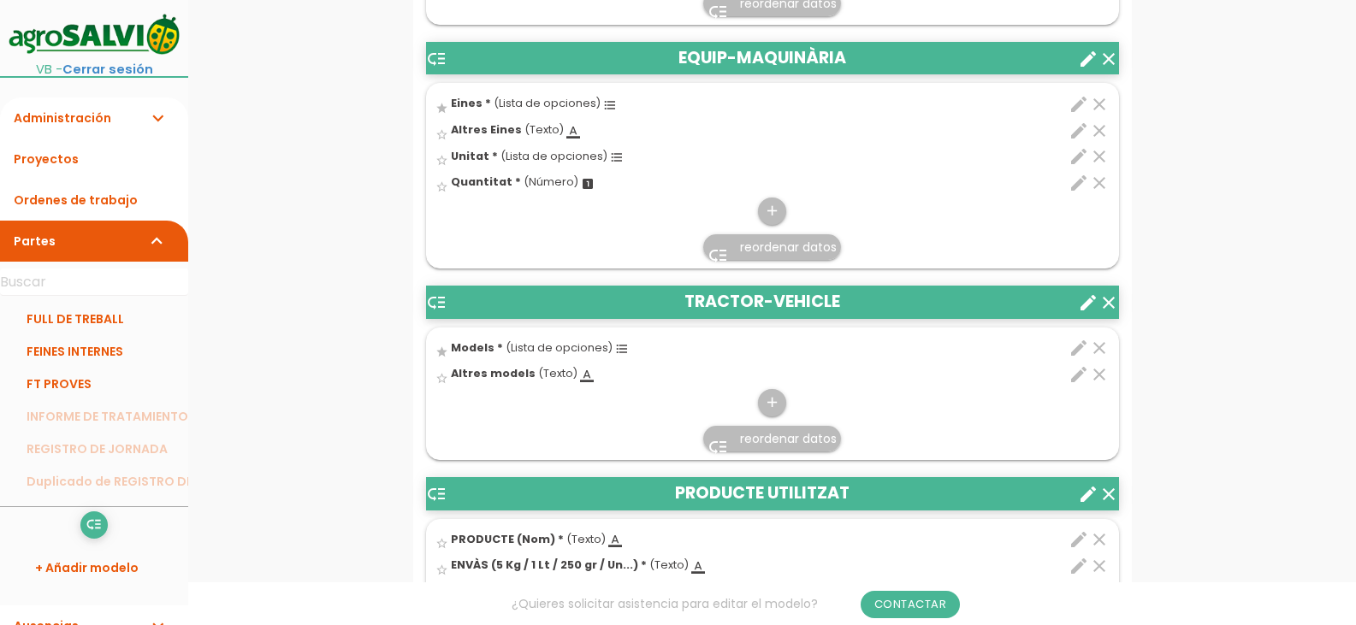
scroll to position [1369, 0]
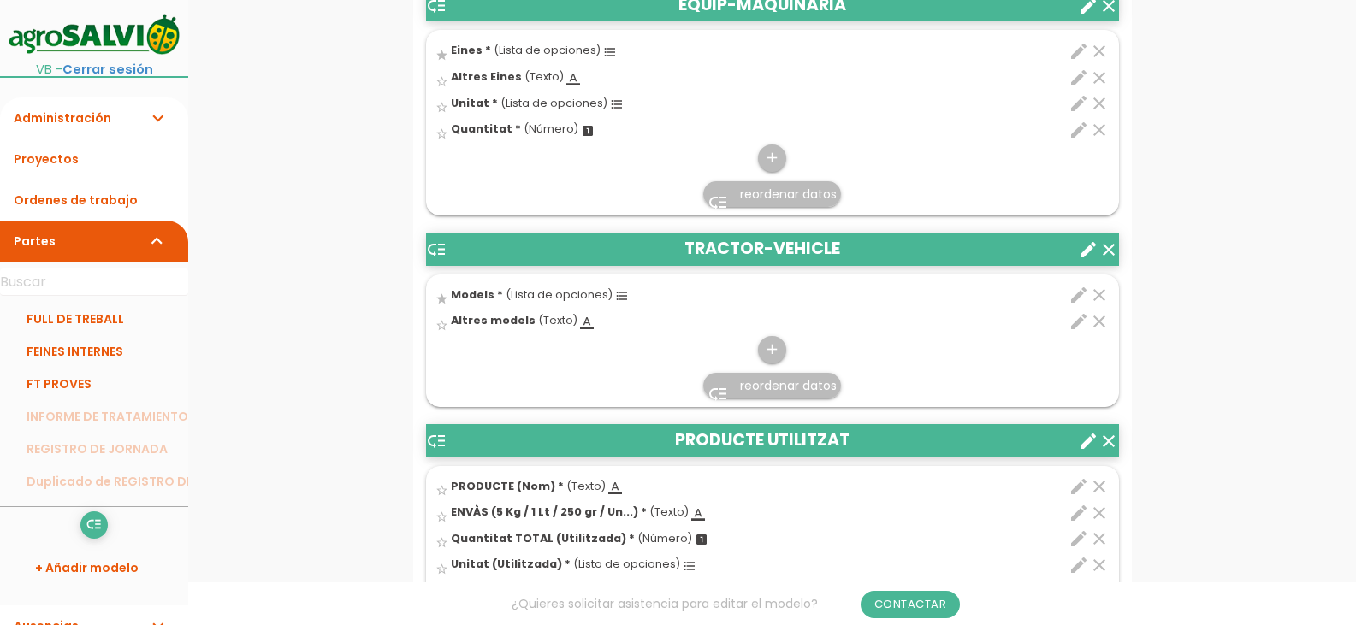
click at [619, 294] on icon "format_list_bulleted" at bounding box center [622, 296] width 14 height 14
click at [0, 0] on input "star" at bounding box center [0, 0] width 0 height 0
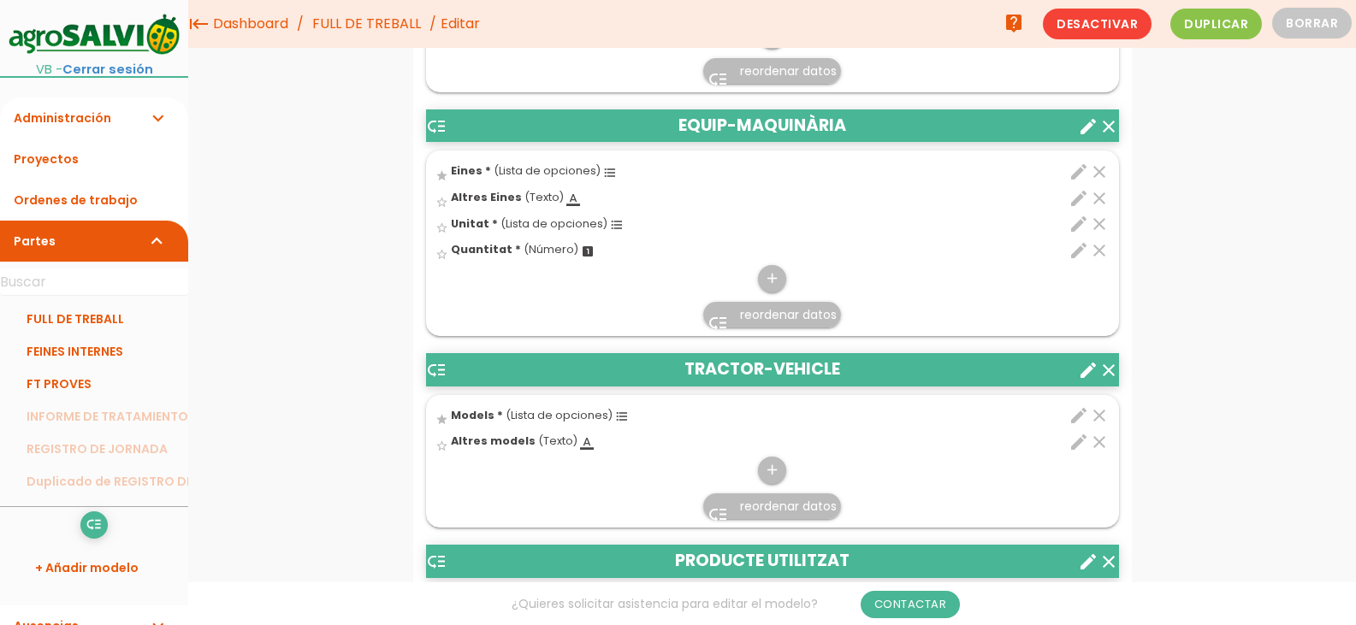
scroll to position [1198, 0]
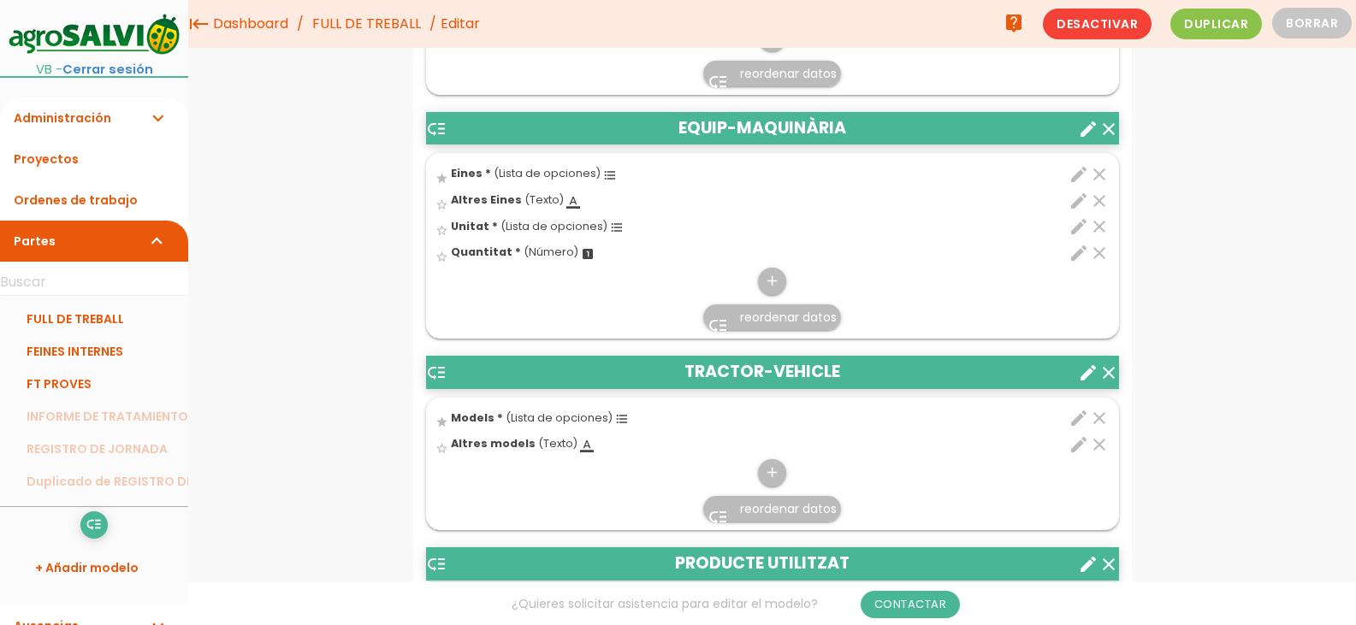
click at [620, 424] on icon "format_list_bulleted" at bounding box center [622, 419] width 14 height 14
click at [0, 0] on input "star" at bounding box center [0, 0] width 0 height 0
click at [619, 419] on icon "format_list_bulleted" at bounding box center [622, 419] width 14 height 14
click at [0, 0] on input "star" at bounding box center [0, 0] width 0 height 0
click at [1082, 417] on icon "edit" at bounding box center [1079, 418] width 21 height 21
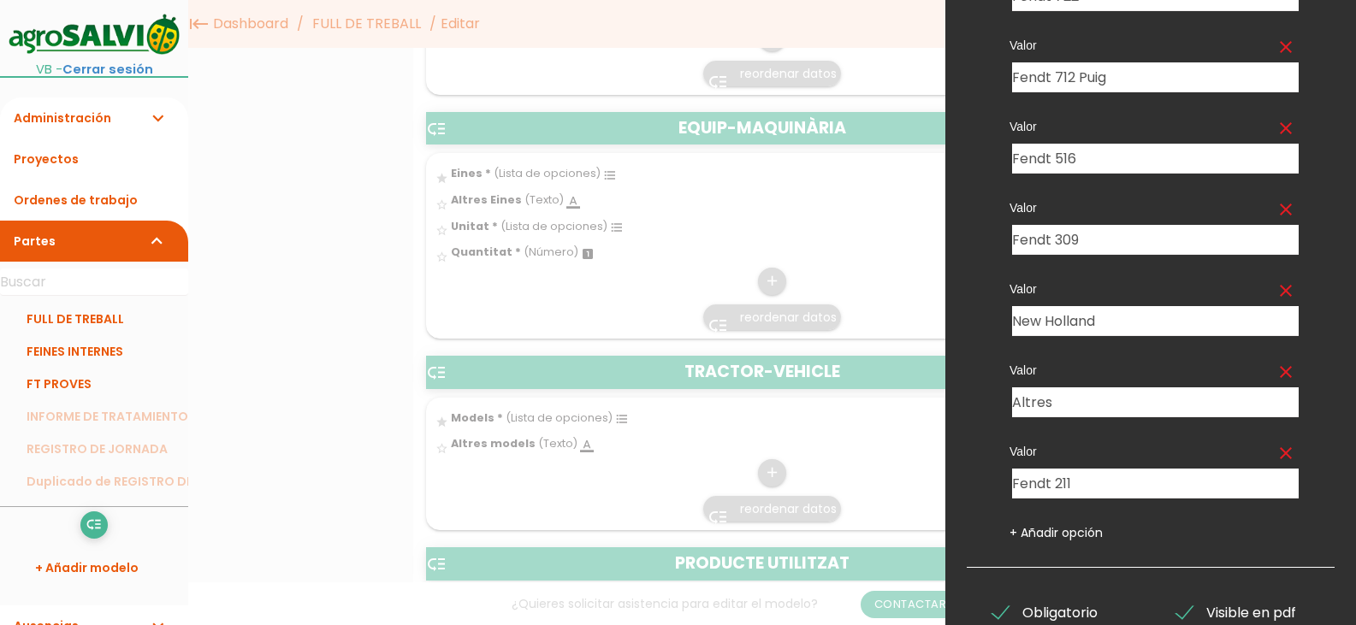
scroll to position [435, 0]
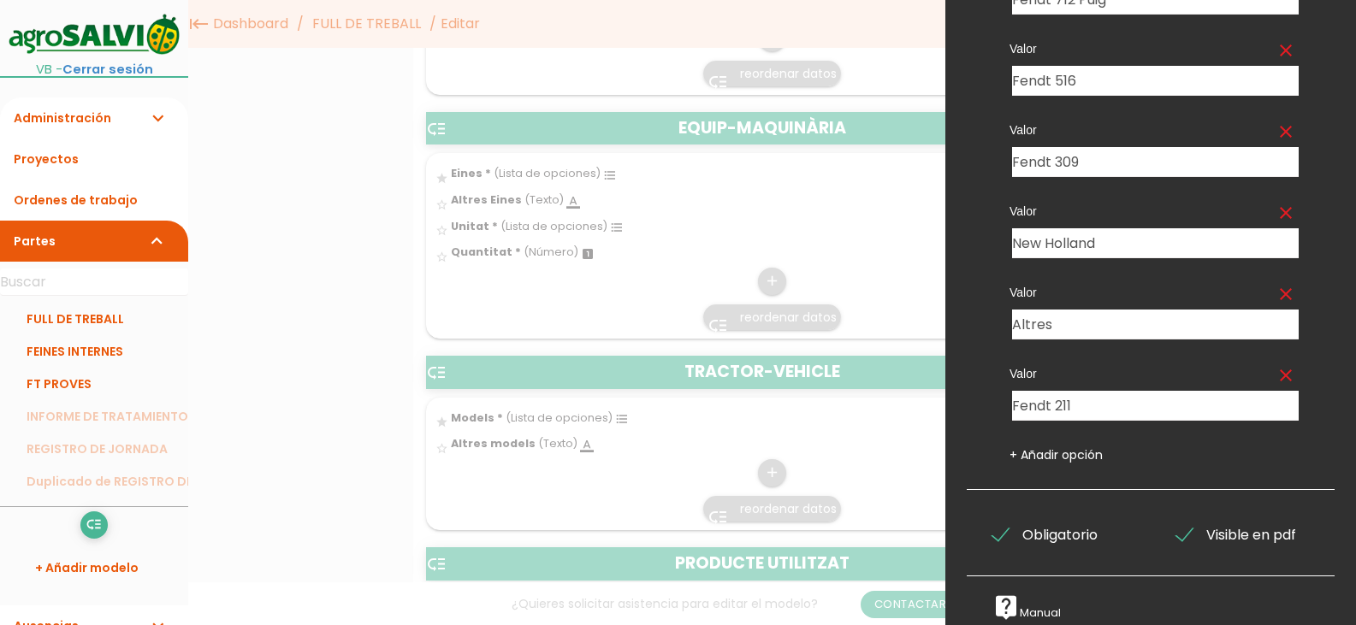
click at [316, 372] on div at bounding box center [678, 234] width 1356 height 782
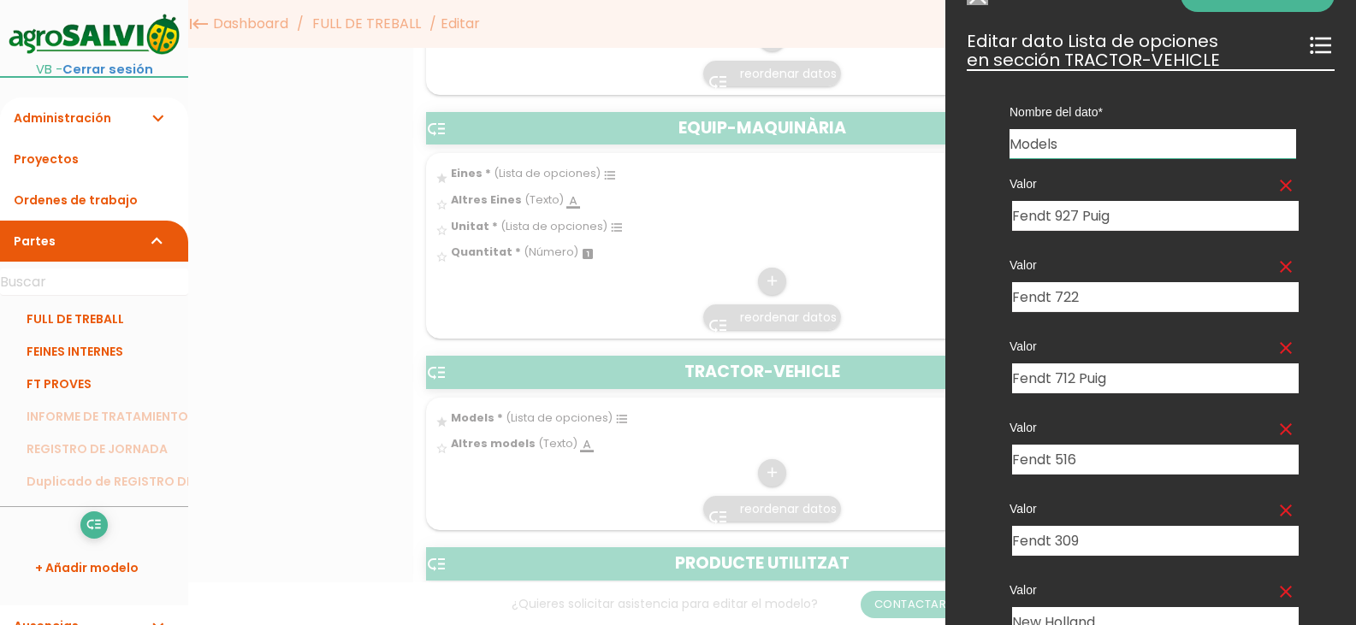
scroll to position [0, 0]
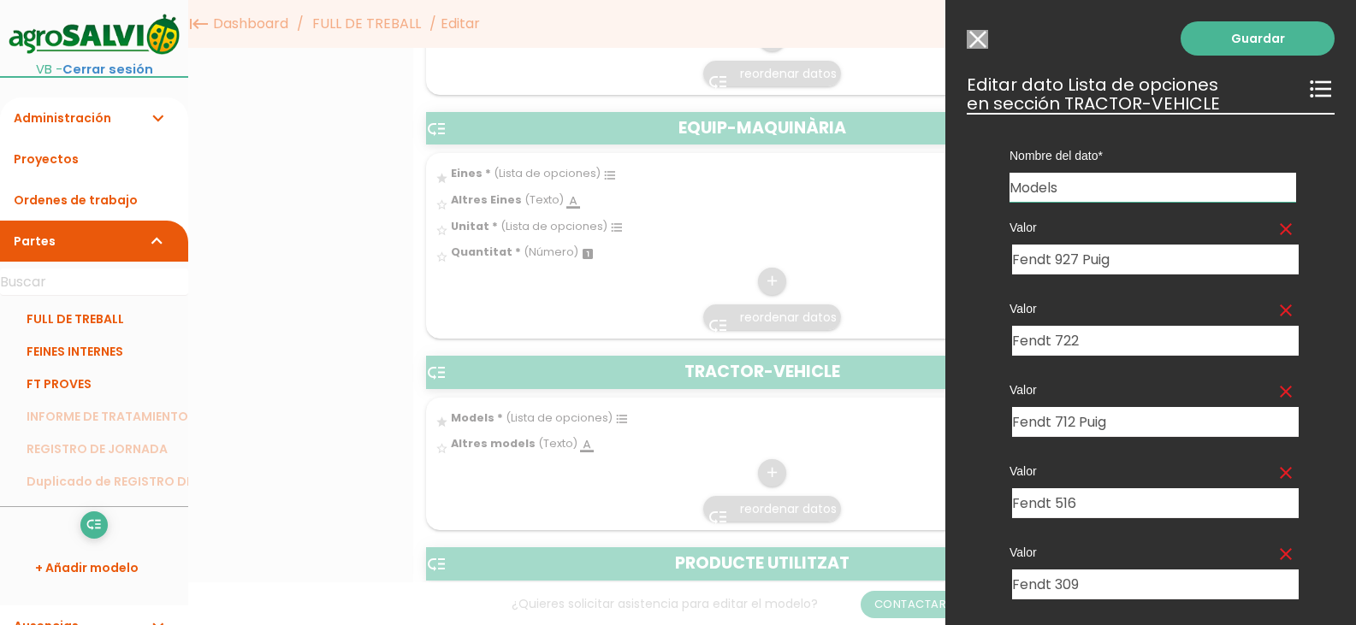
click at [979, 36] on input "Modelo sin Ordenes de trabajo" at bounding box center [977, 39] width 21 height 19
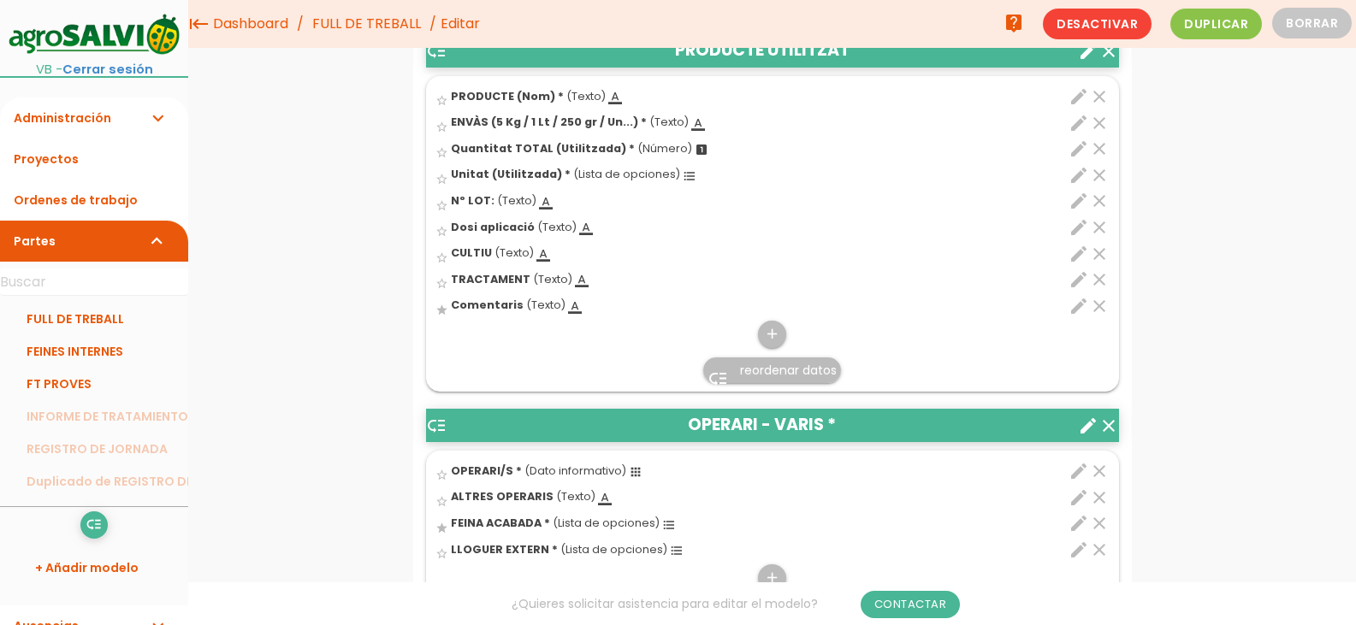
scroll to position [1369, 0]
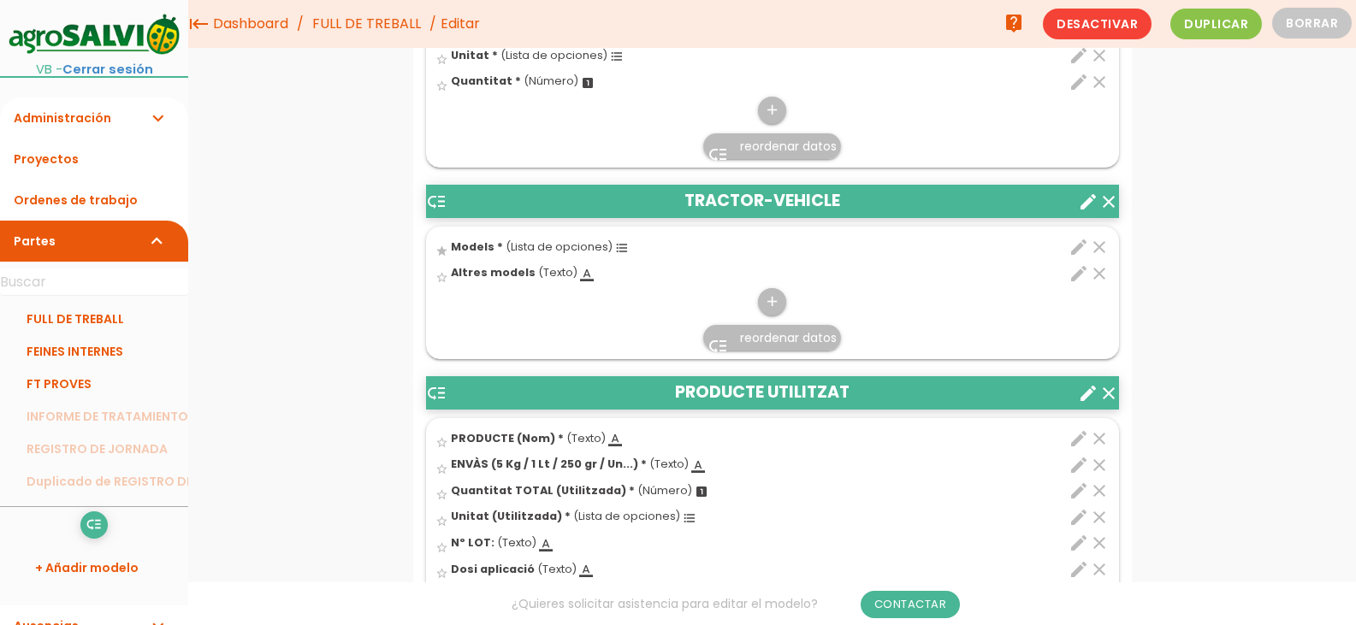
click at [1079, 249] on icon "edit" at bounding box center [1079, 247] width 21 height 21
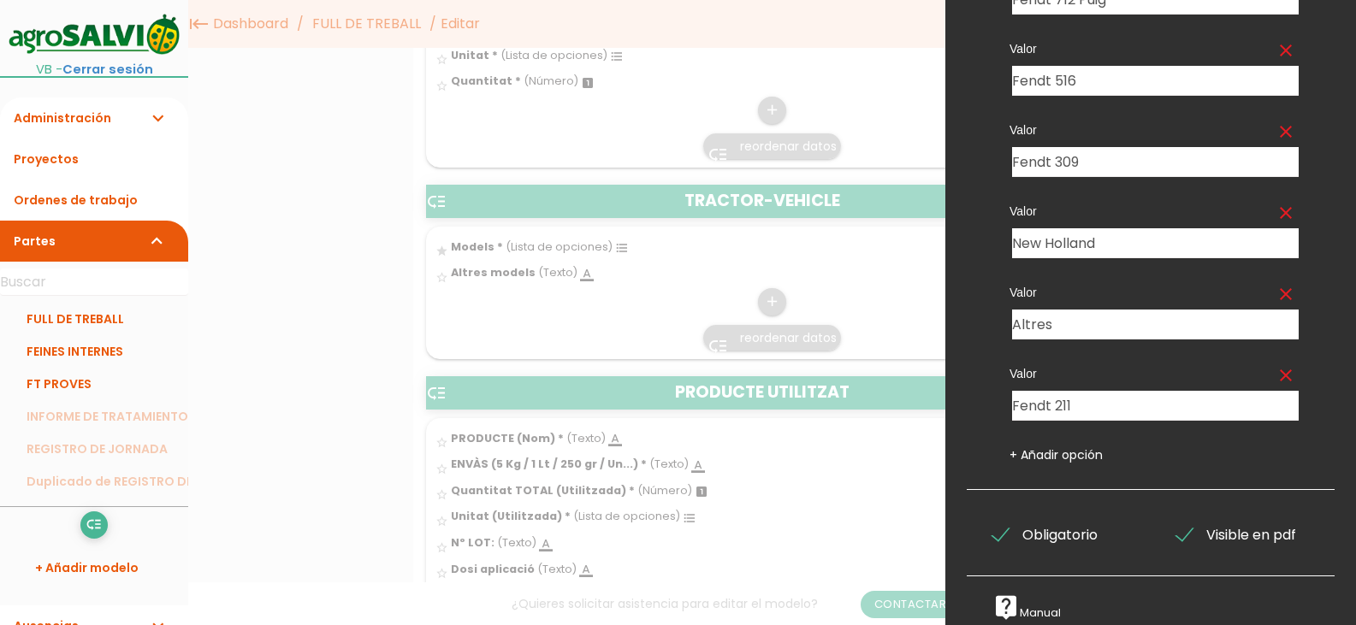
scroll to position [435, 0]
click at [1085, 447] on link "+ Añadir opción" at bounding box center [1056, 455] width 93 height 17
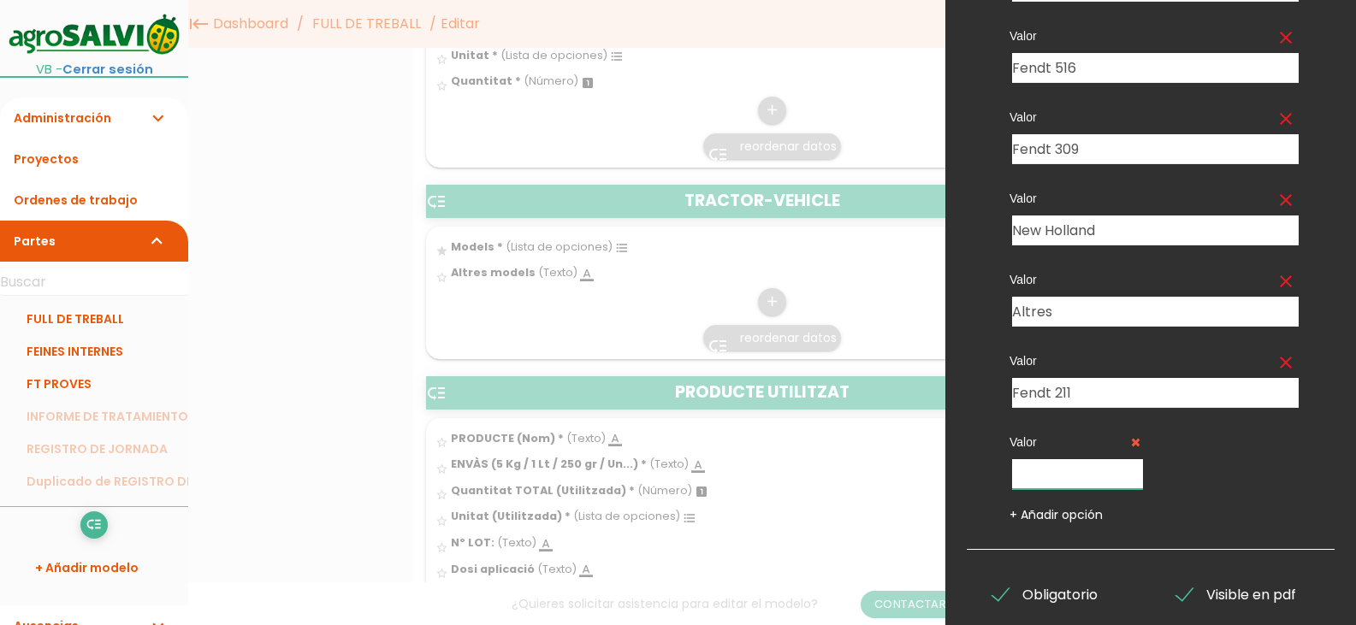
click at [1122, 471] on input "text" at bounding box center [1077, 474] width 131 height 30
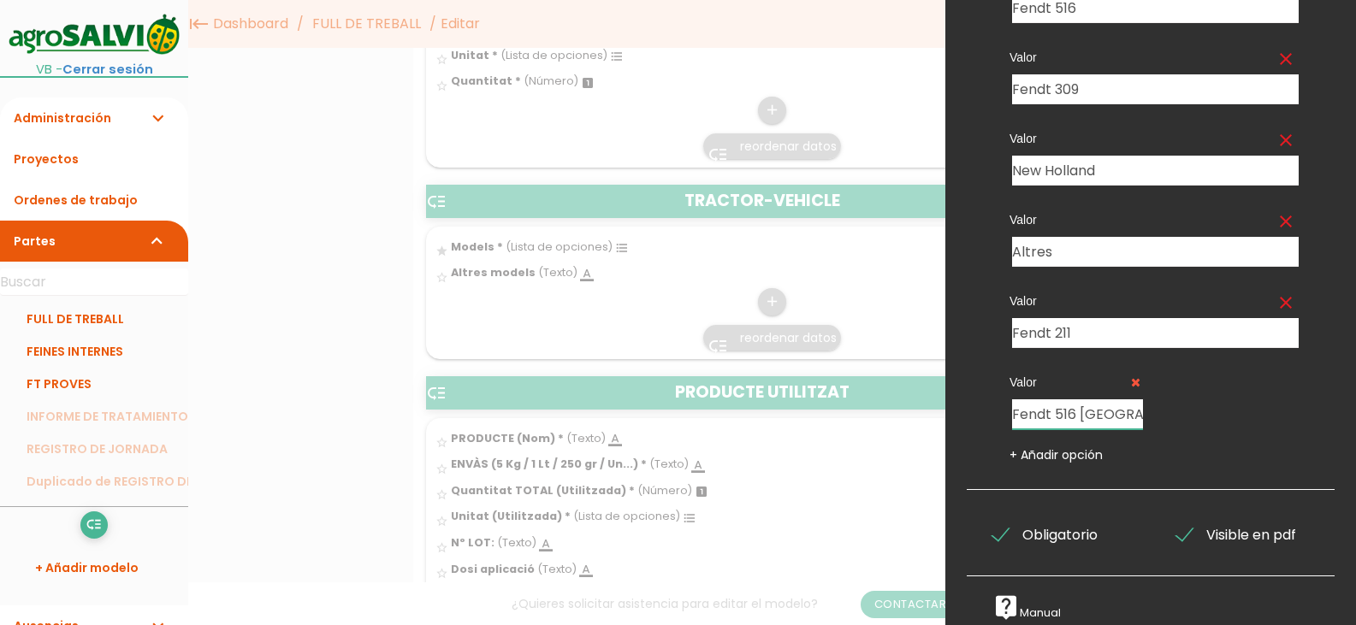
type input "Fendt 516 [GEOGRAPHIC_DATA]"
click at [1026, 374] on label "Valor" at bounding box center [1075, 382] width 131 height 17
click at [1017, 374] on label "Valor" at bounding box center [1075, 382] width 131 height 17
click at [1054, 447] on link "+ Añadir opción" at bounding box center [1056, 455] width 93 height 17
click at [1253, 401] on input "text" at bounding box center [1234, 415] width 131 height 30
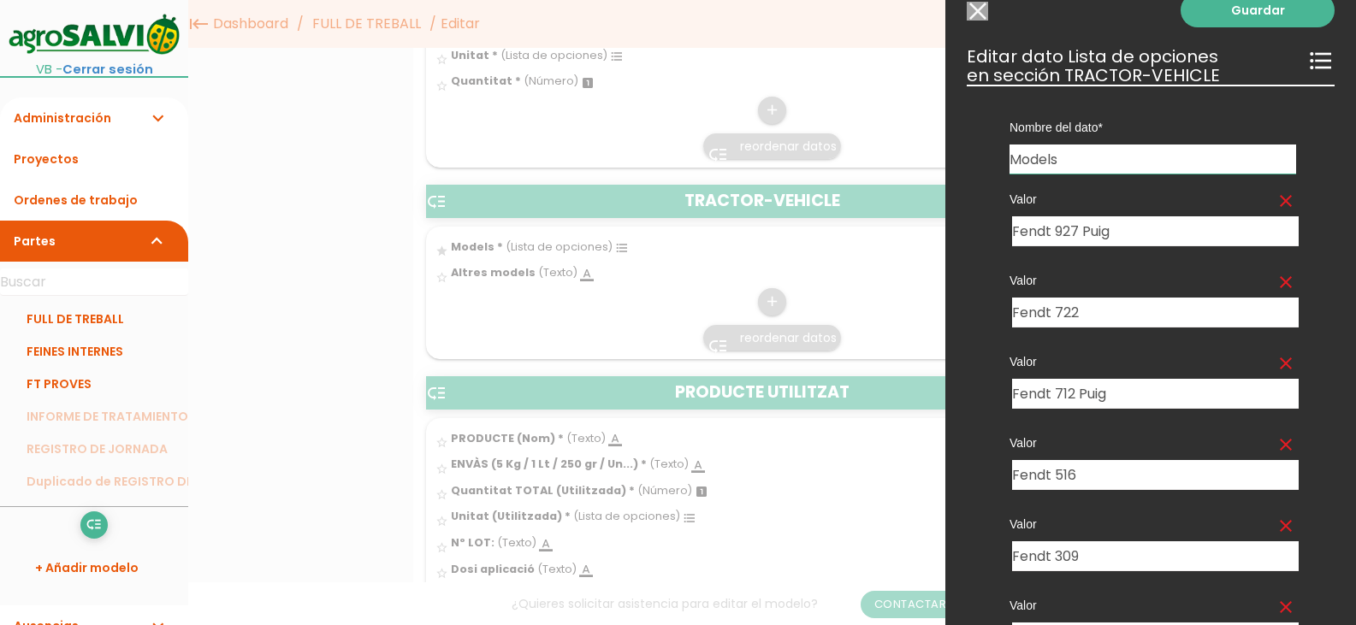
scroll to position [0, 0]
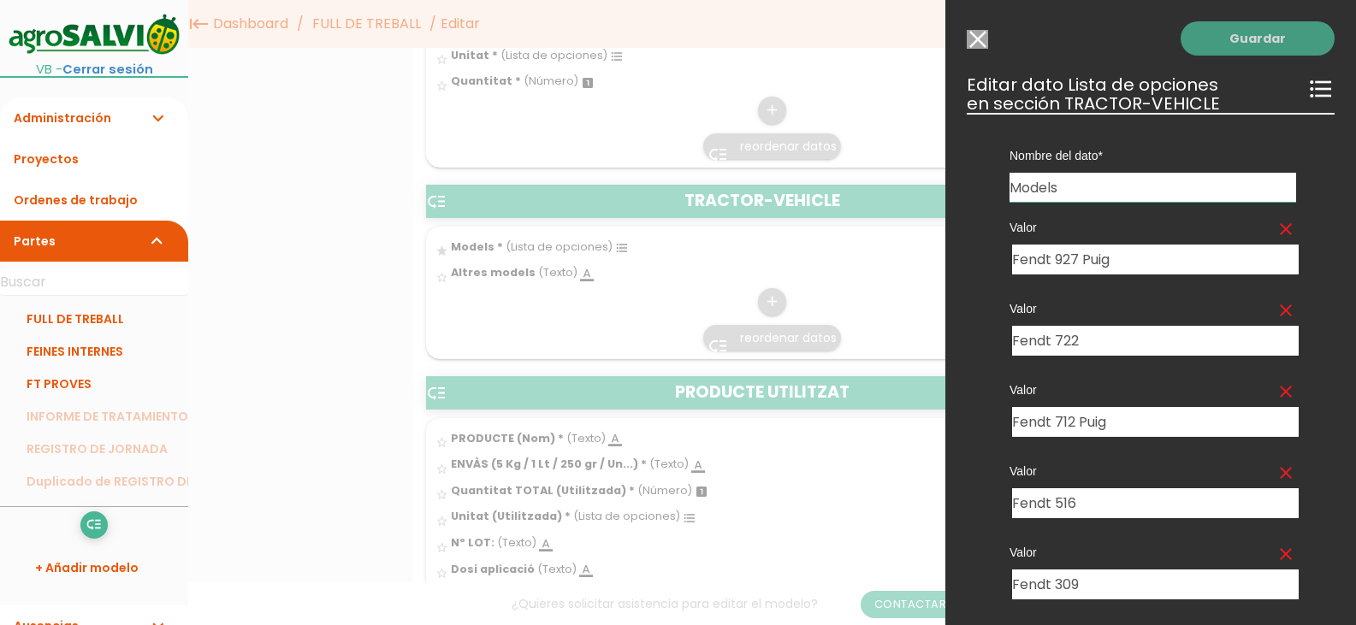
click at [1253, 37] on link "Guardar" at bounding box center [1258, 38] width 154 height 34
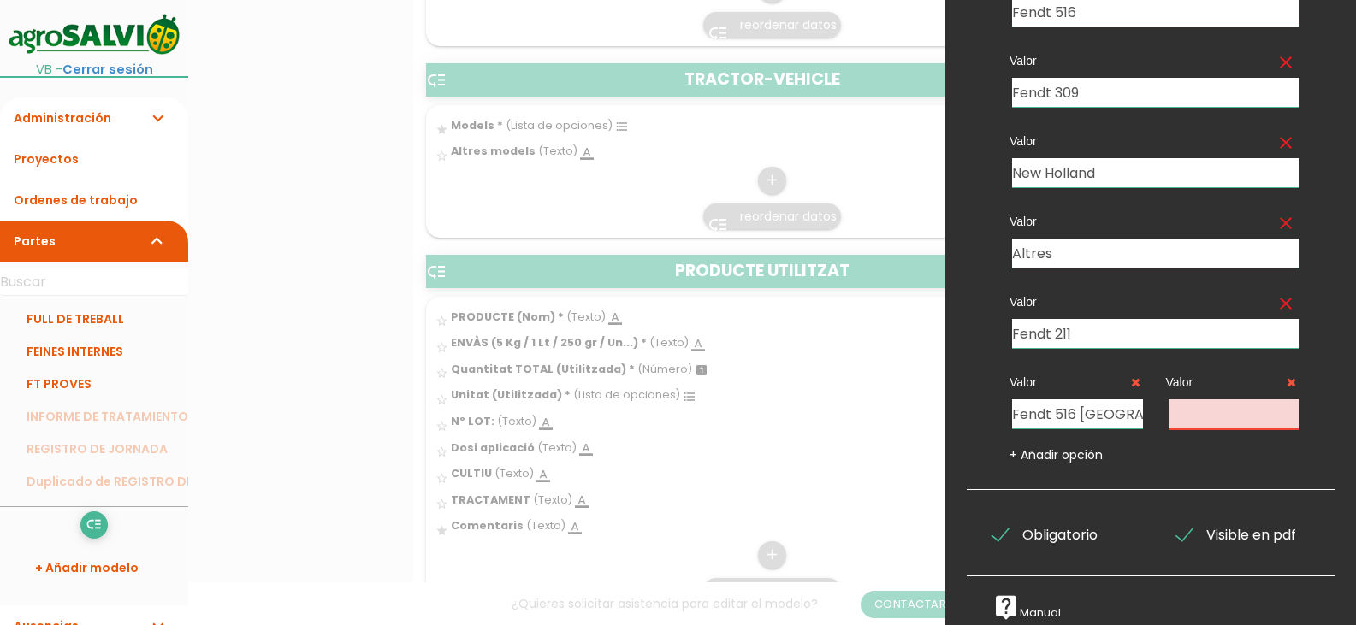
scroll to position [1540, 0]
click at [1287, 376] on icon at bounding box center [1291, 382] width 9 height 12
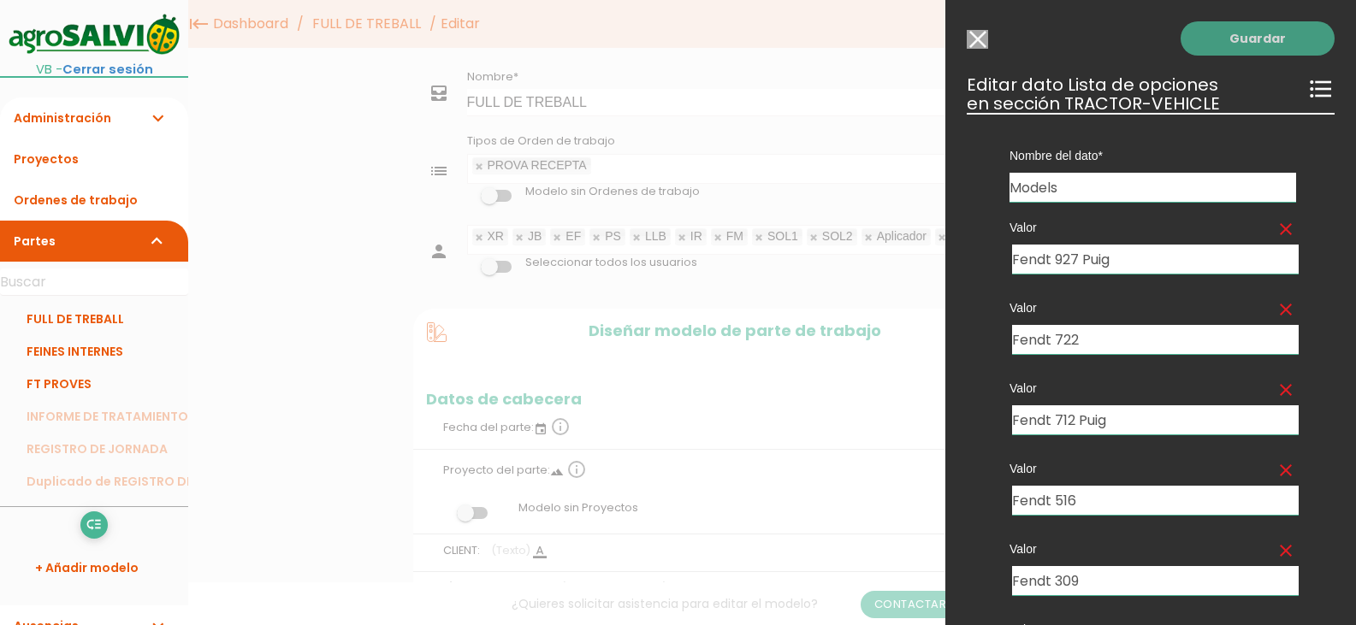
click at [1259, 36] on link "Guardar" at bounding box center [1258, 38] width 154 height 34
click at [1309, 88] on icon "format_list_bulleted" at bounding box center [1320, 88] width 27 height 27
click at [980, 44] on input "Modelo sin Ordenes de trabajo" at bounding box center [977, 39] width 21 height 19
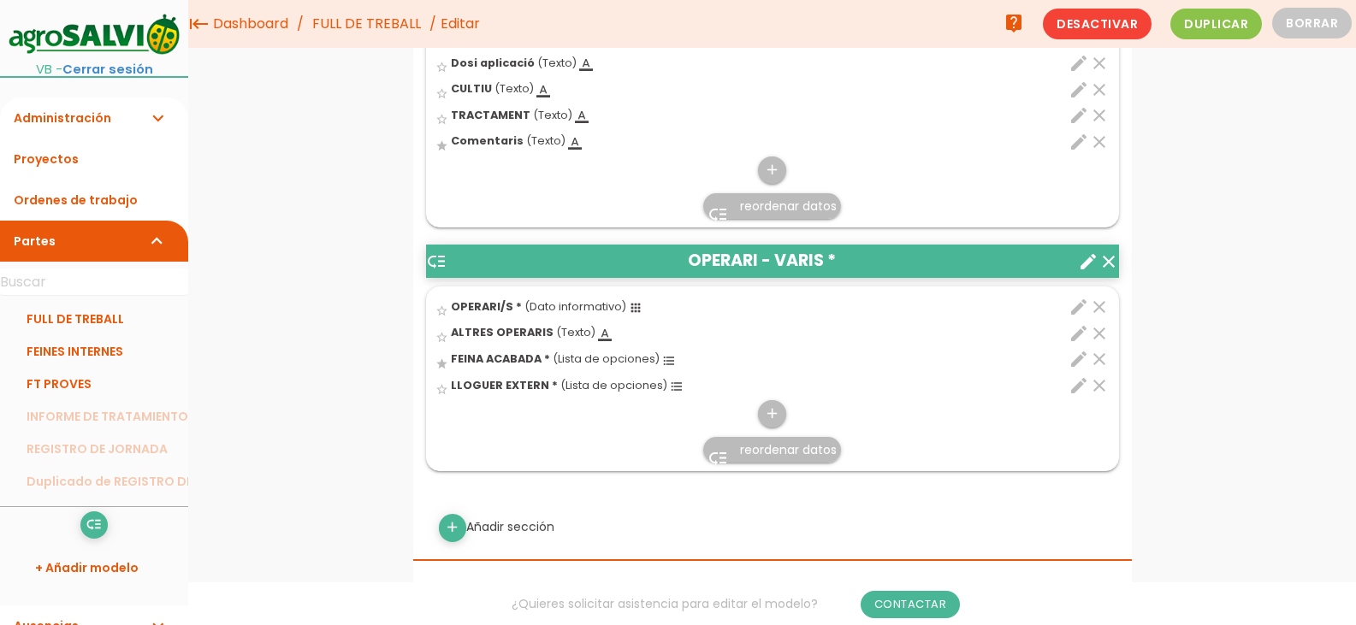
scroll to position [1875, 0]
click at [1071, 387] on icon "edit" at bounding box center [1079, 386] width 21 height 21
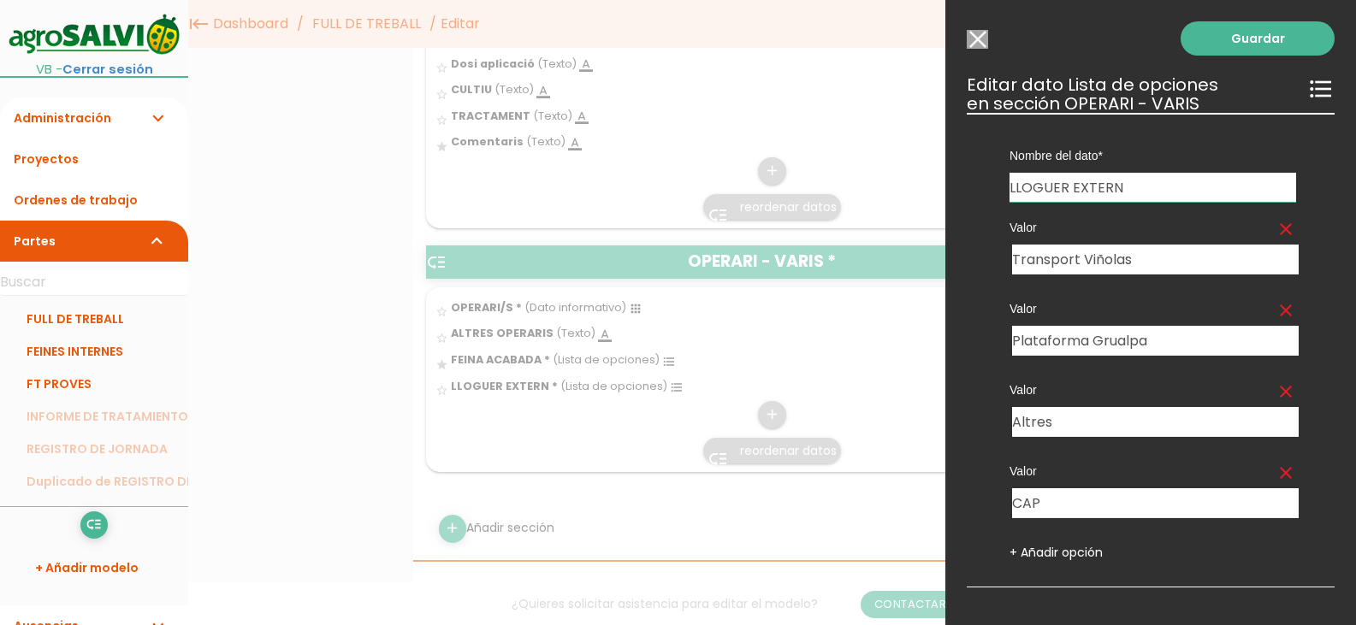
click at [980, 44] on input "Modelo sin Ordenes de trabajo" at bounding box center [977, 39] width 21 height 19
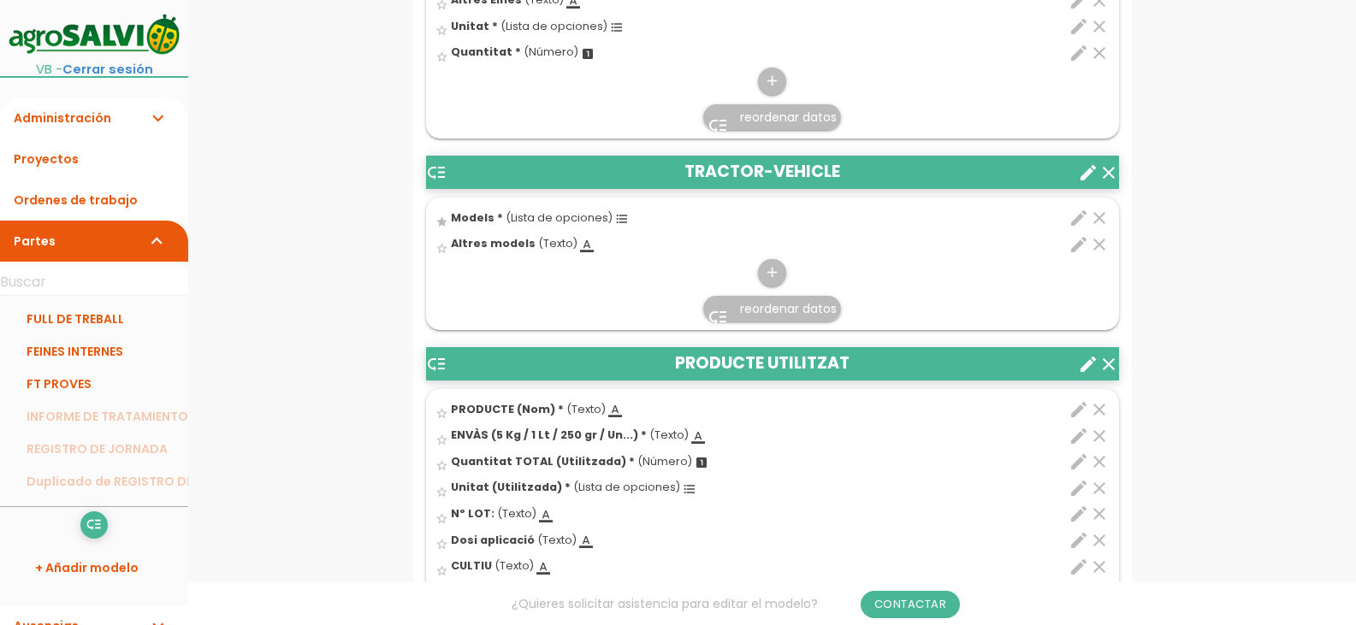
scroll to position [1447, 0]
click at [1075, 219] on icon "edit" at bounding box center [1079, 217] width 21 height 21
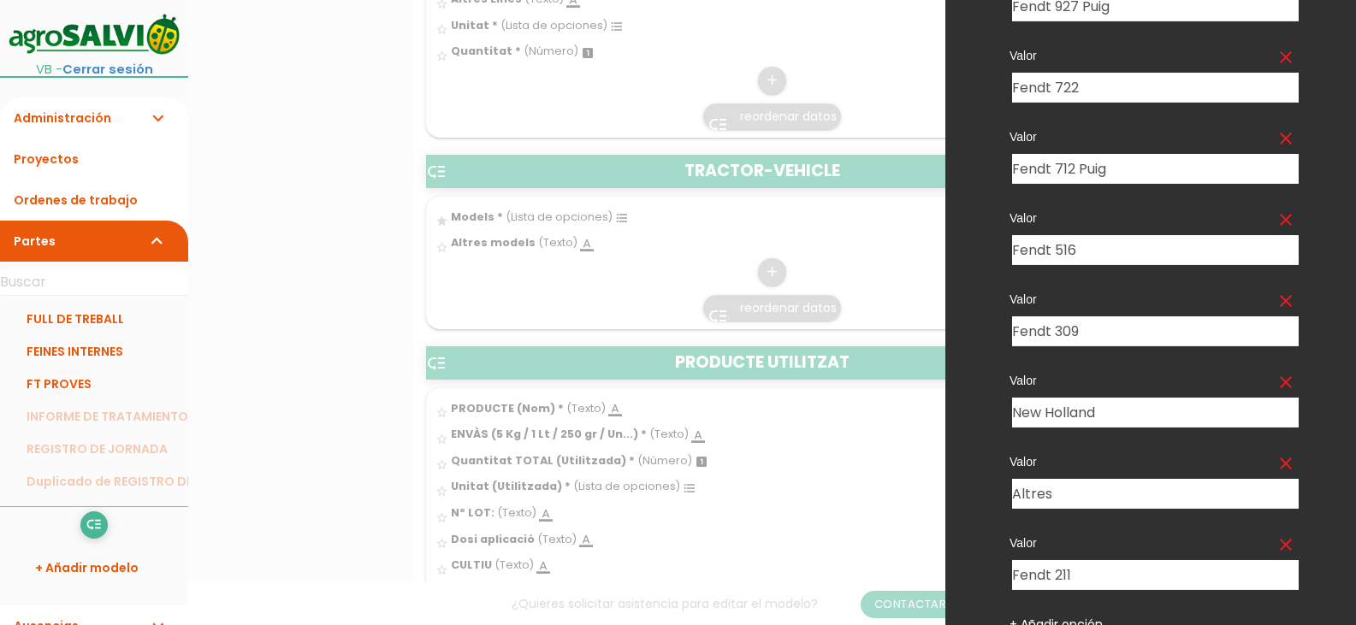
scroll to position [435, 0]
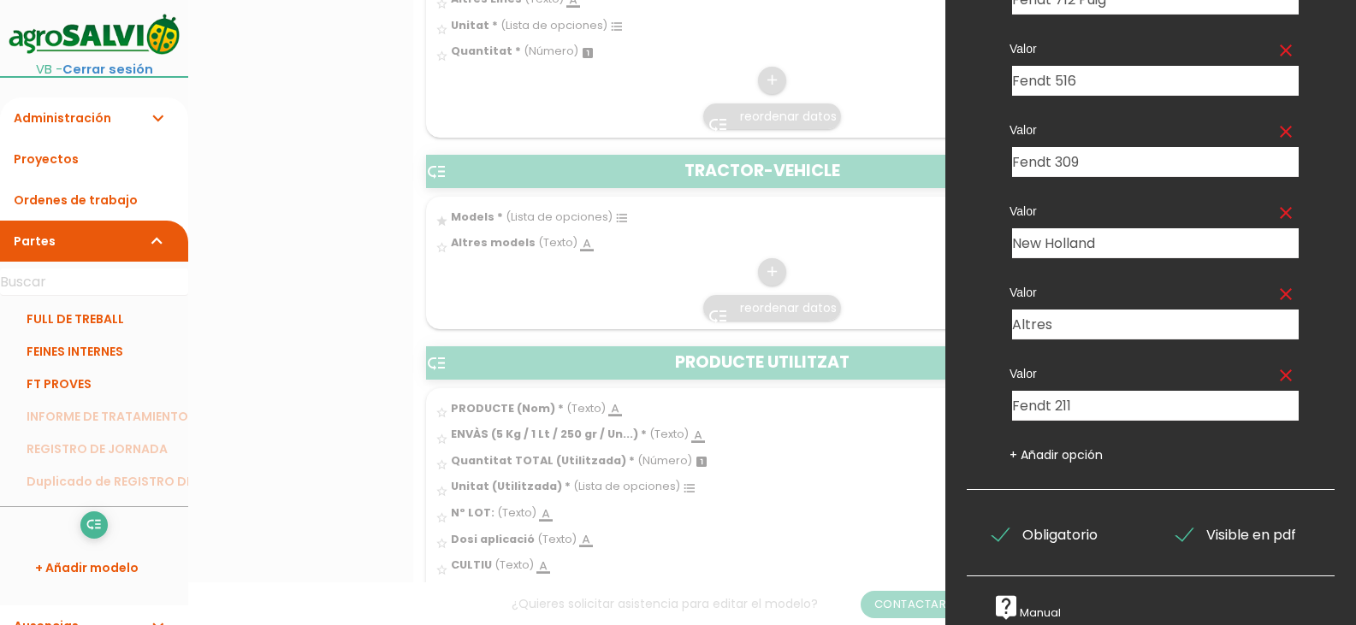
click at [807, 564] on div at bounding box center [678, 234] width 1356 height 782
click at [1050, 447] on link "+ Añadir opción" at bounding box center [1056, 455] width 93 height 17
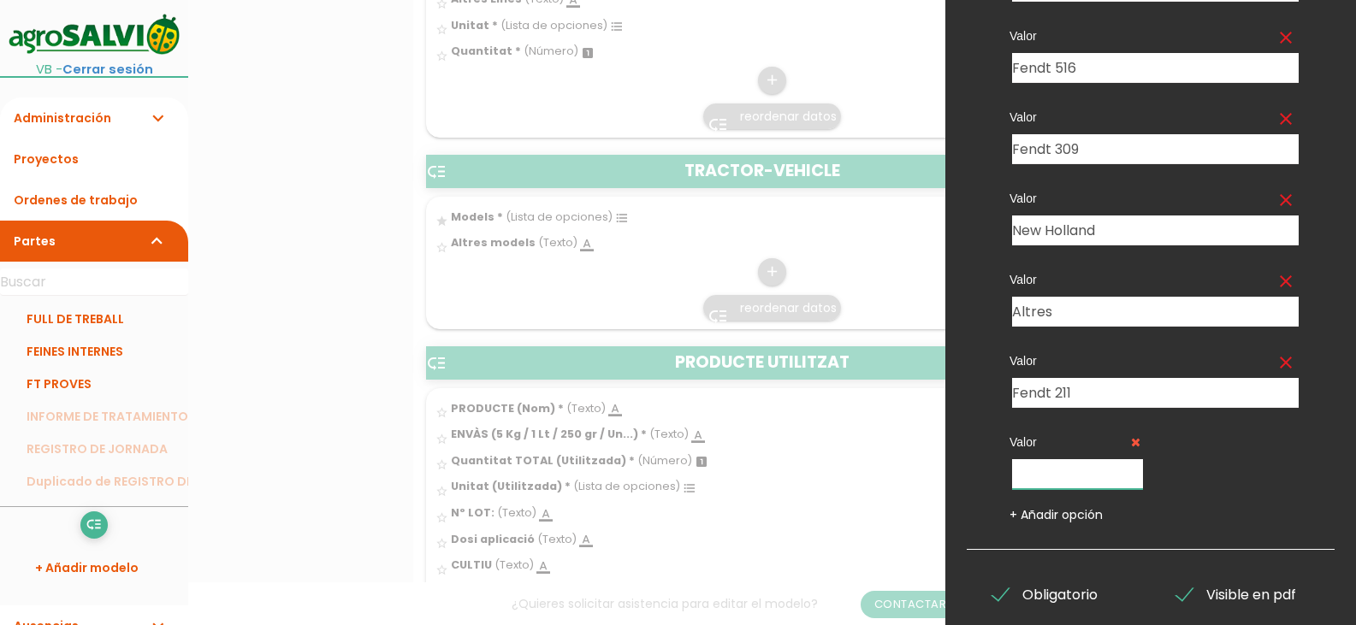
drag, startPoint x: 1059, startPoint y: 483, endPoint x: 1103, endPoint y: 456, distance: 51.5
click at [1059, 483] on input "text" at bounding box center [1077, 474] width 131 height 30
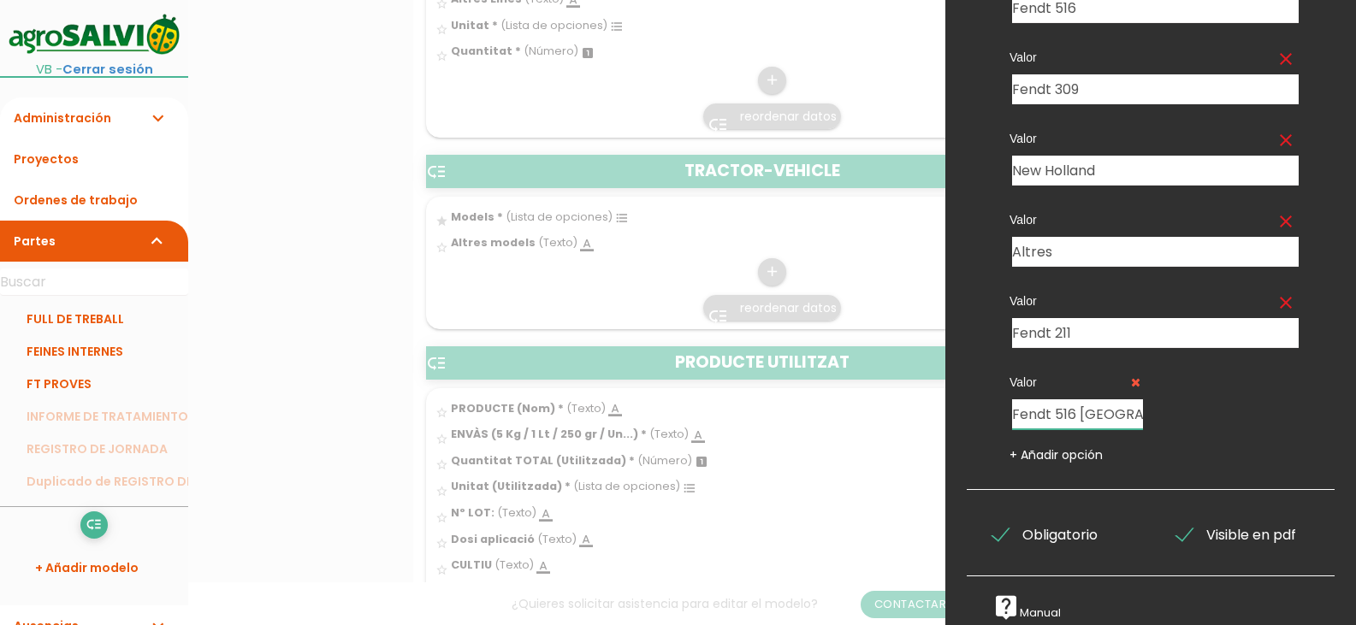
scroll to position [0, 0]
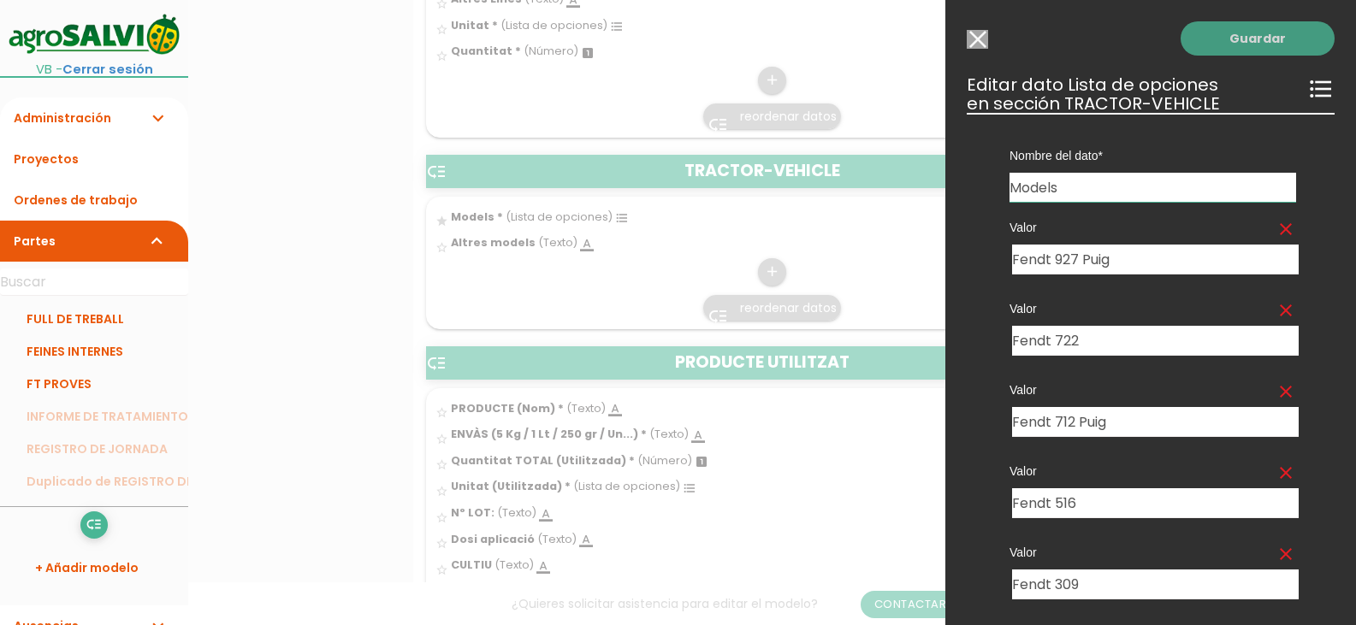
type input "Fendt 516 [GEOGRAPHIC_DATA]"
click at [1224, 32] on link "Guardar" at bounding box center [1258, 38] width 154 height 34
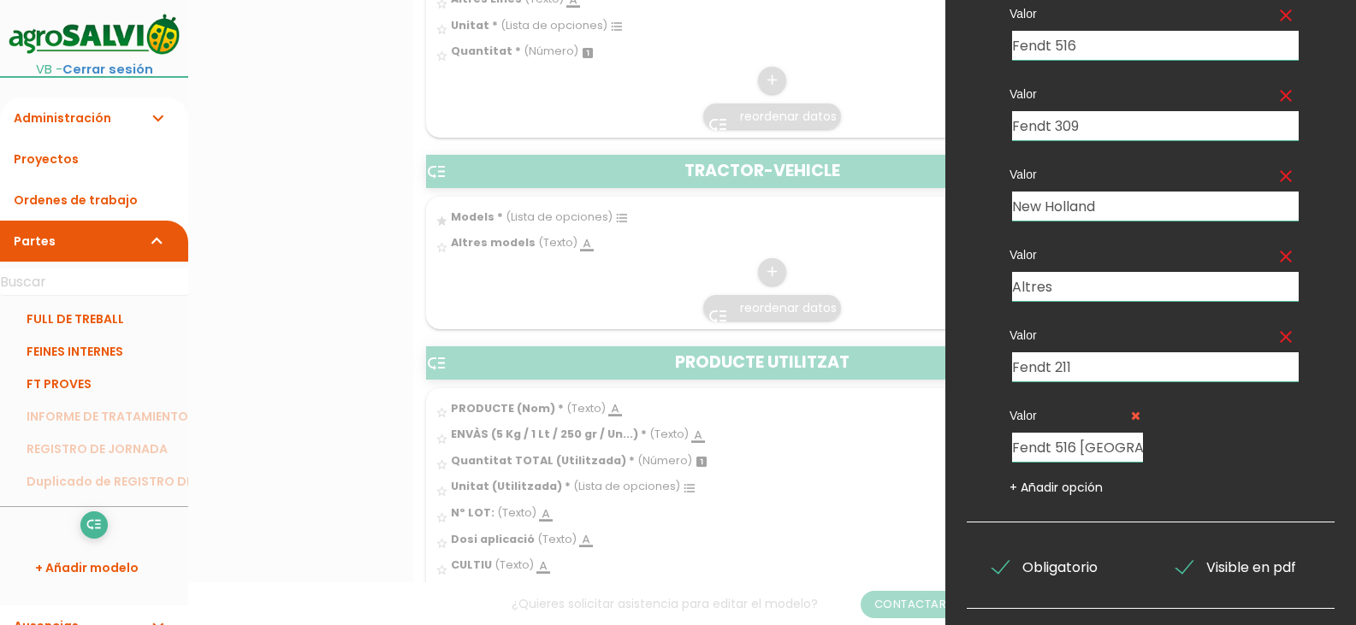
scroll to position [501, 0]
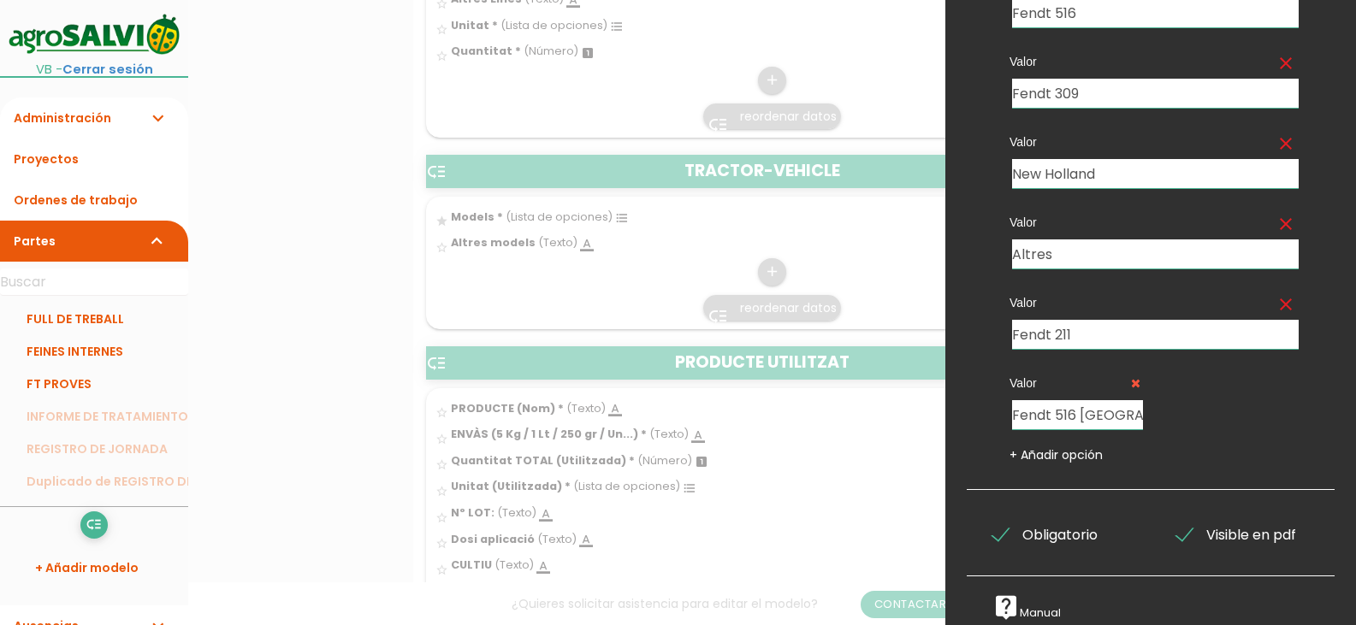
click at [903, 507] on div at bounding box center [678, 234] width 1356 height 782
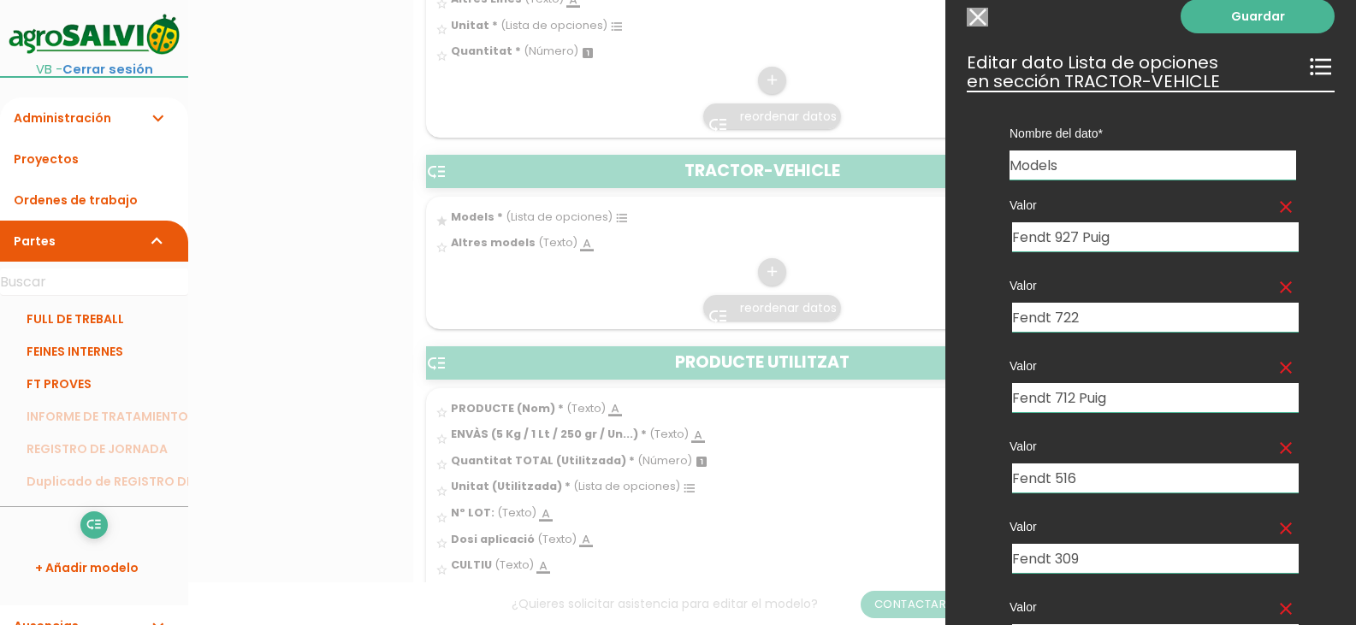
scroll to position [0, 0]
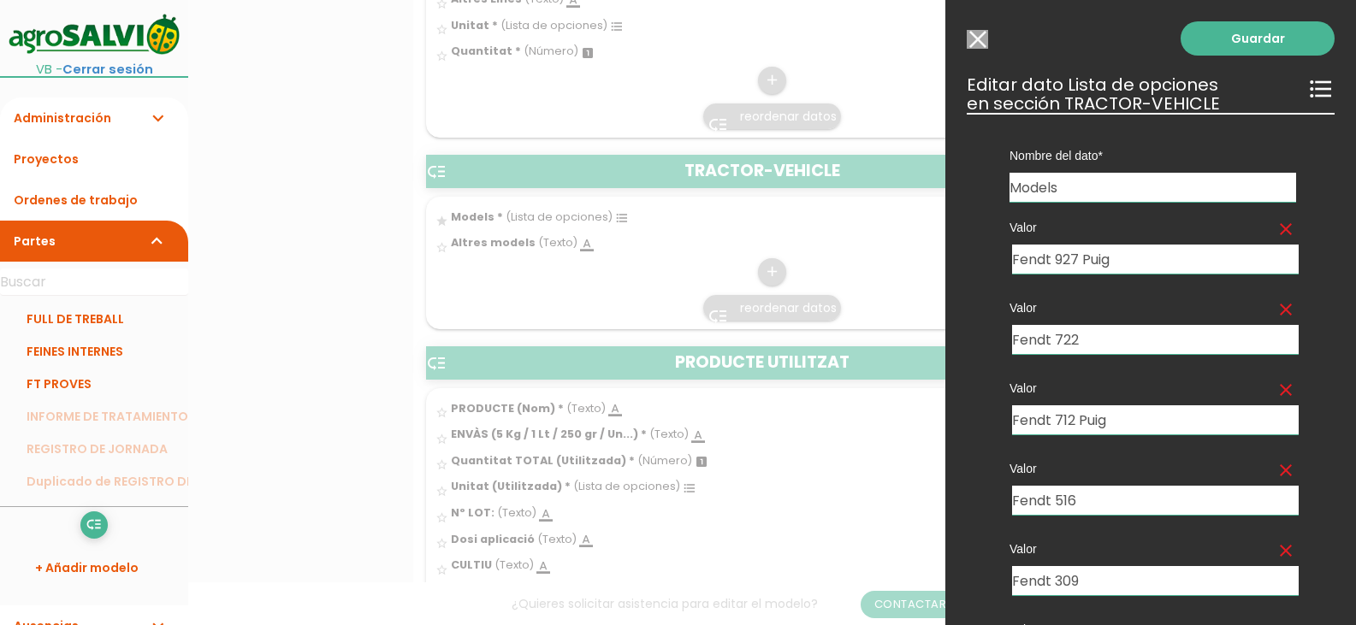
click at [976, 33] on input "Modelo sin Ordenes de trabajo" at bounding box center [977, 39] width 21 height 19
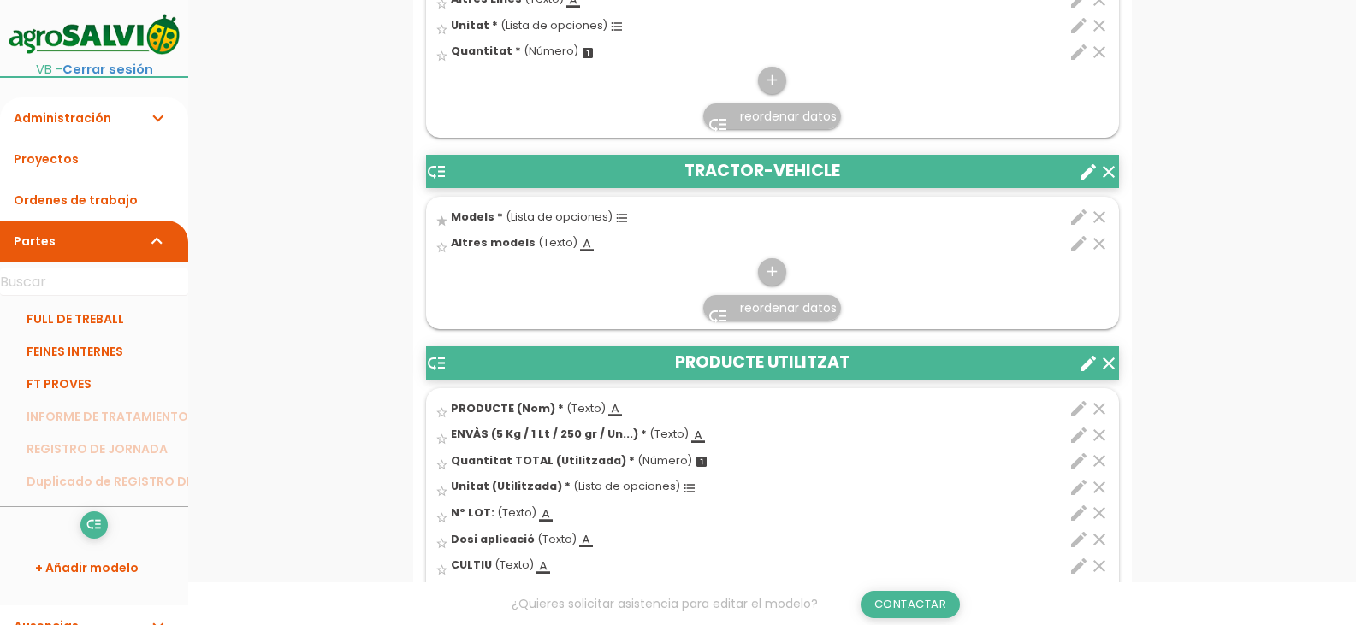
click at [907, 610] on link "Contactar" at bounding box center [911, 604] width 100 height 27
click at [1077, 216] on icon "edit" at bounding box center [1079, 217] width 21 height 21
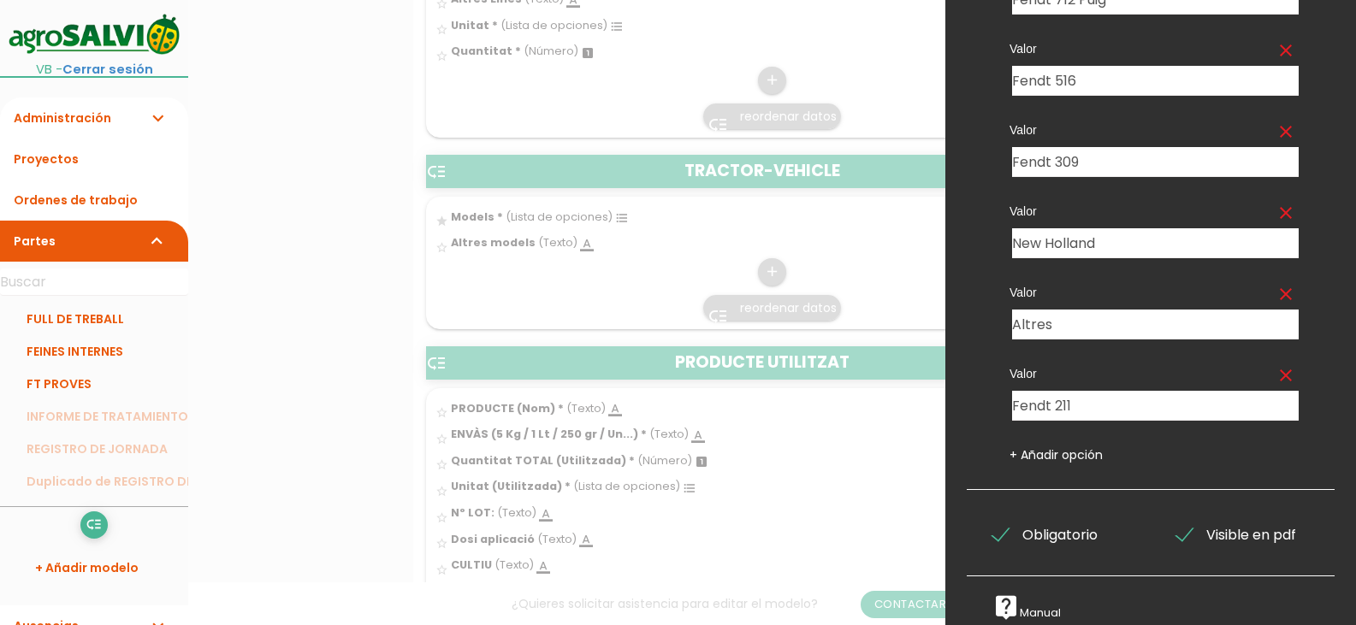
scroll to position [428, 0]
click at [1058, 451] on link "+ Añadir opción" at bounding box center [1056, 455] width 93 height 17
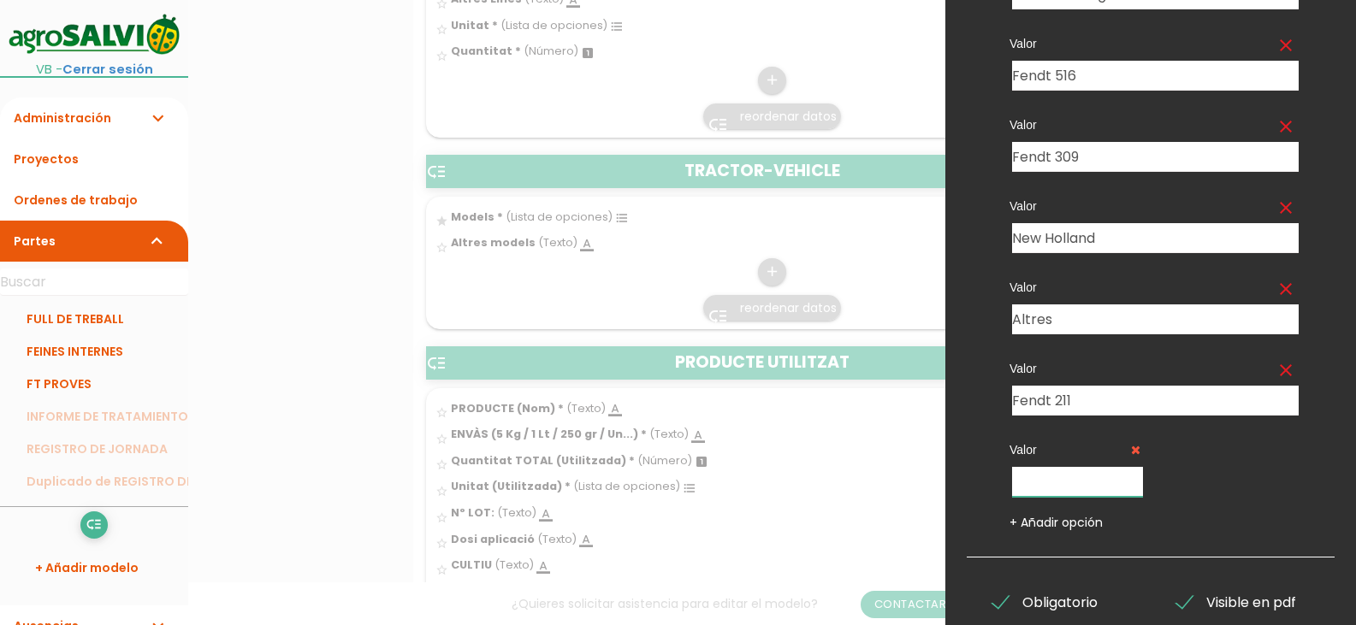
click at [1069, 483] on input "text" at bounding box center [1077, 482] width 131 height 30
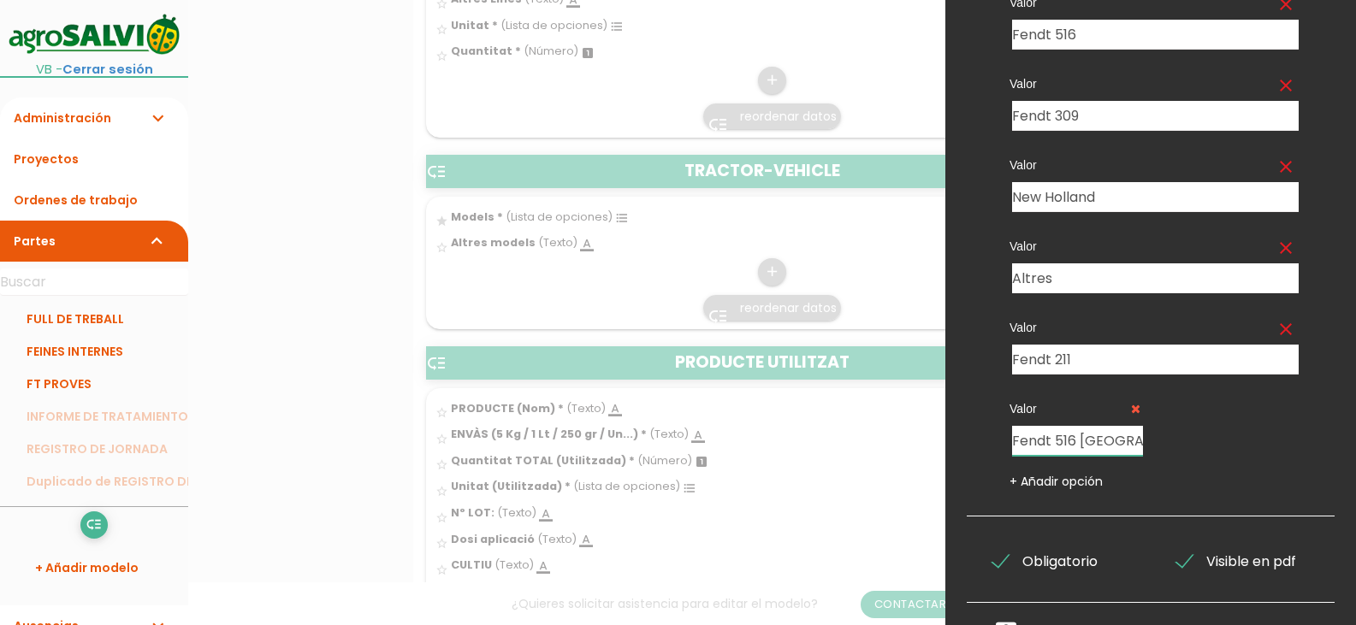
scroll to position [508, 0]
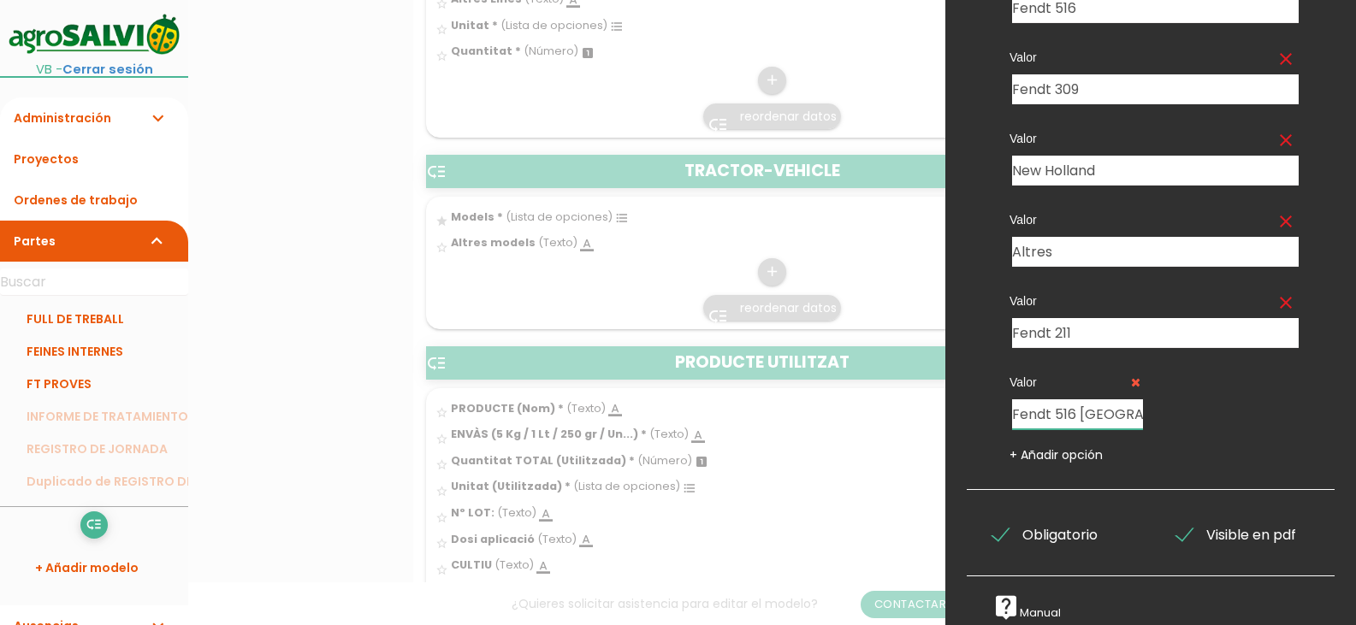
type input "Fendt 516 [GEOGRAPHIC_DATA]"
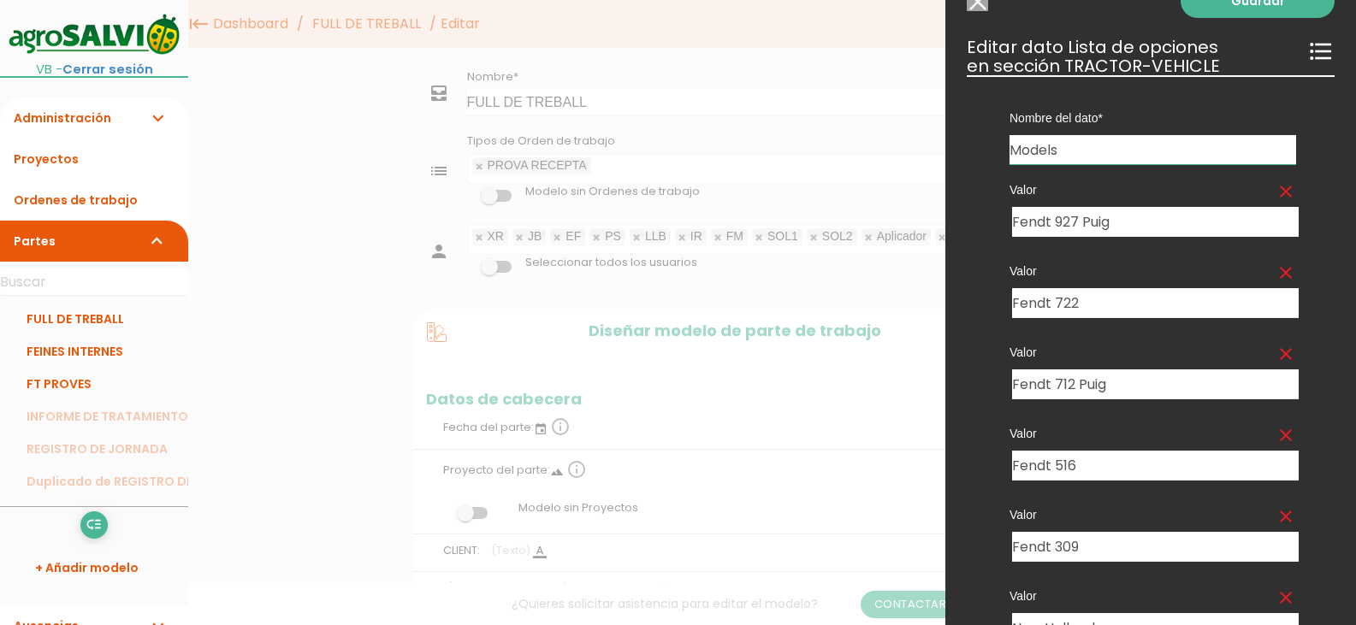
scroll to position [0, 0]
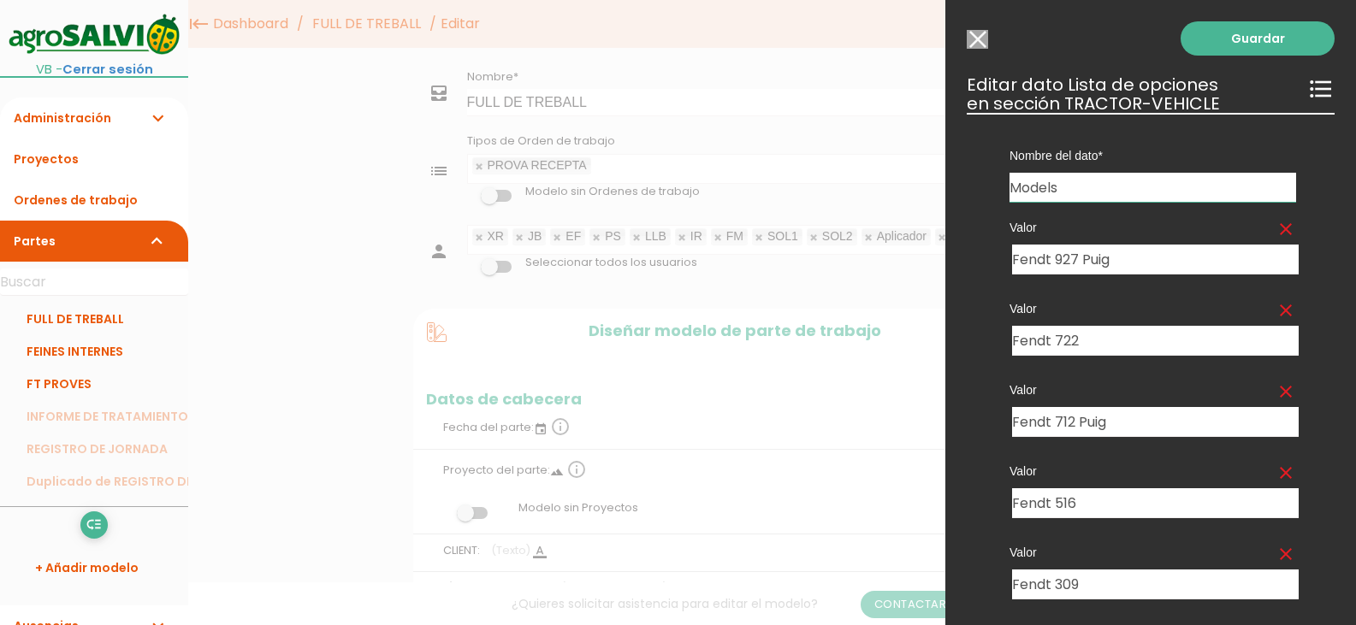
click at [976, 38] on input "Modelo sin Ordenes de trabajo" at bounding box center [977, 39] width 21 height 19
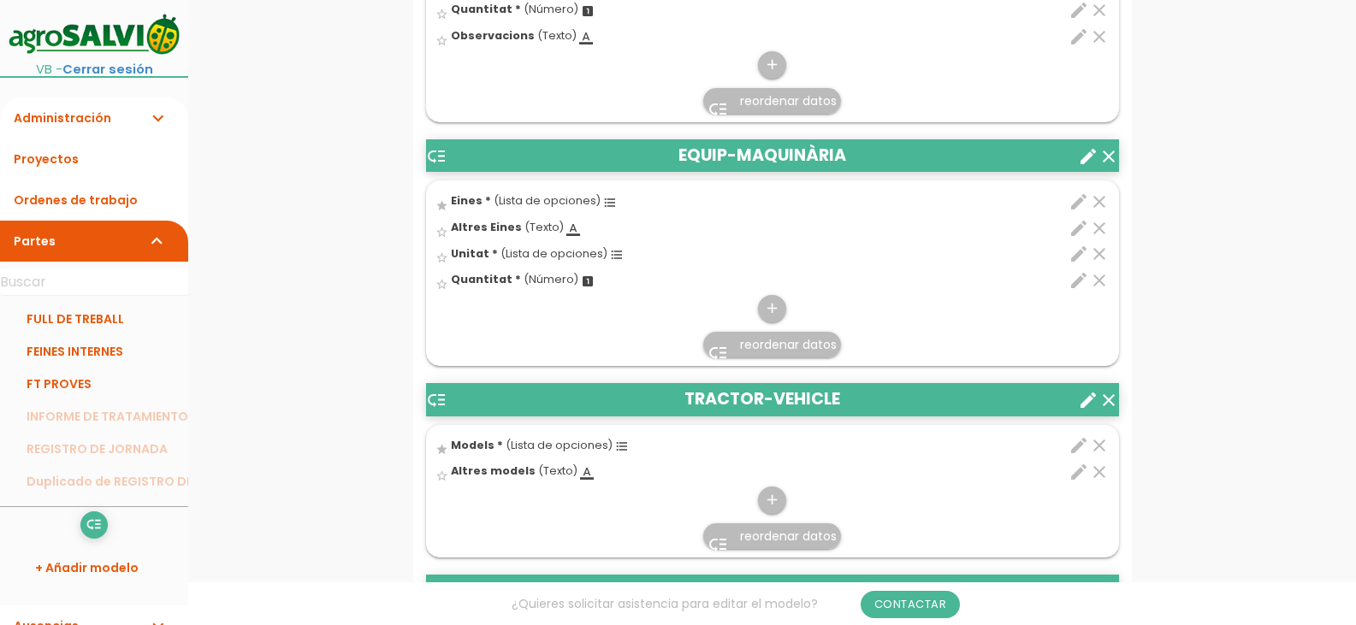
scroll to position [1369, 0]
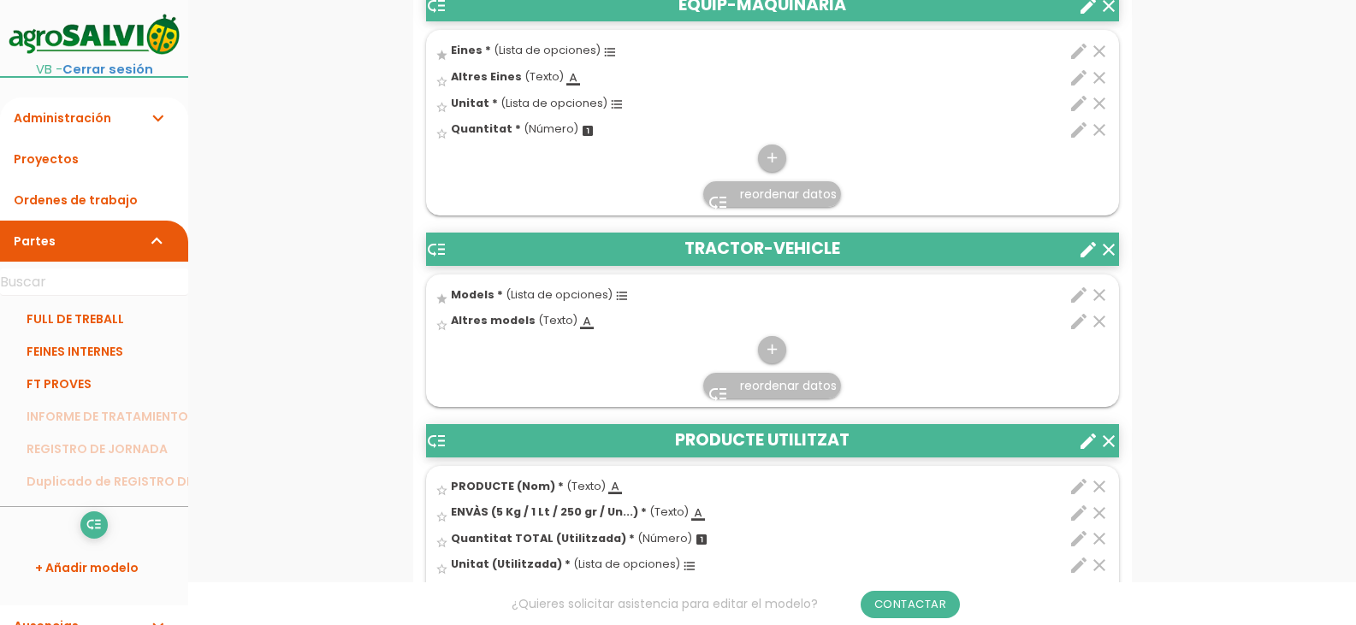
click at [438, 251] on icon "low_priority" at bounding box center [436, 250] width 21 height 21
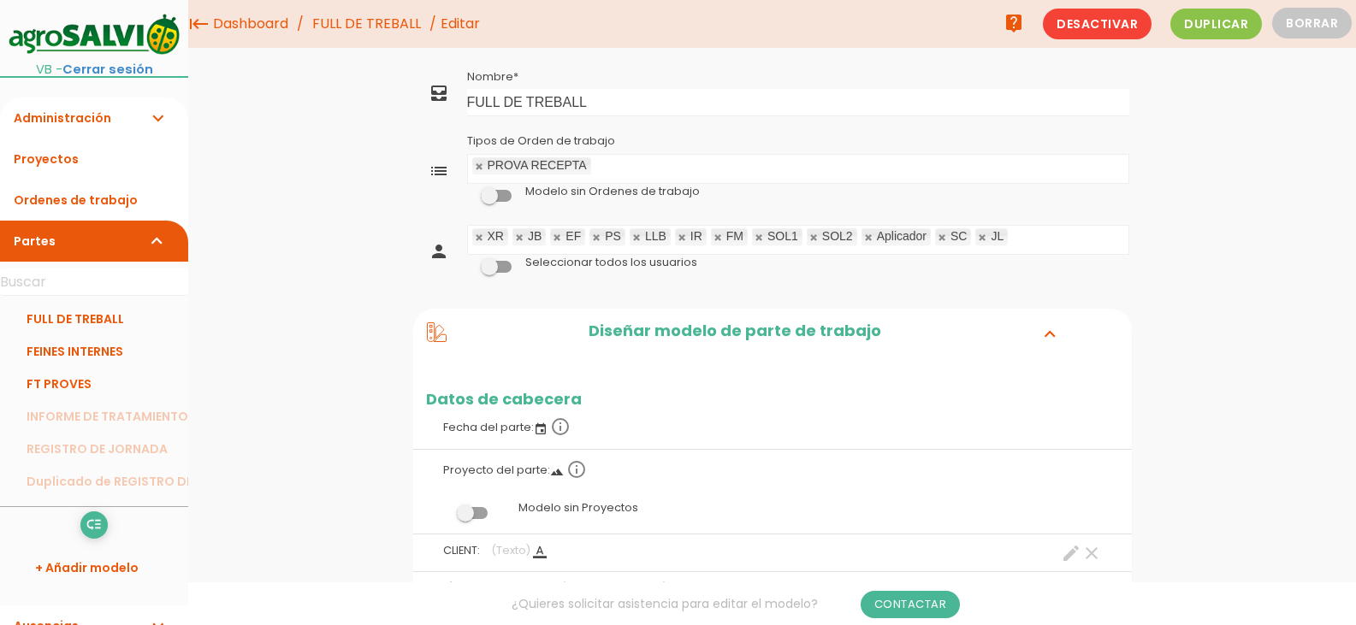
scroll to position [2759, 0]
click at [39, 252] on link "Partes expand_more" at bounding box center [94, 241] width 188 height 41
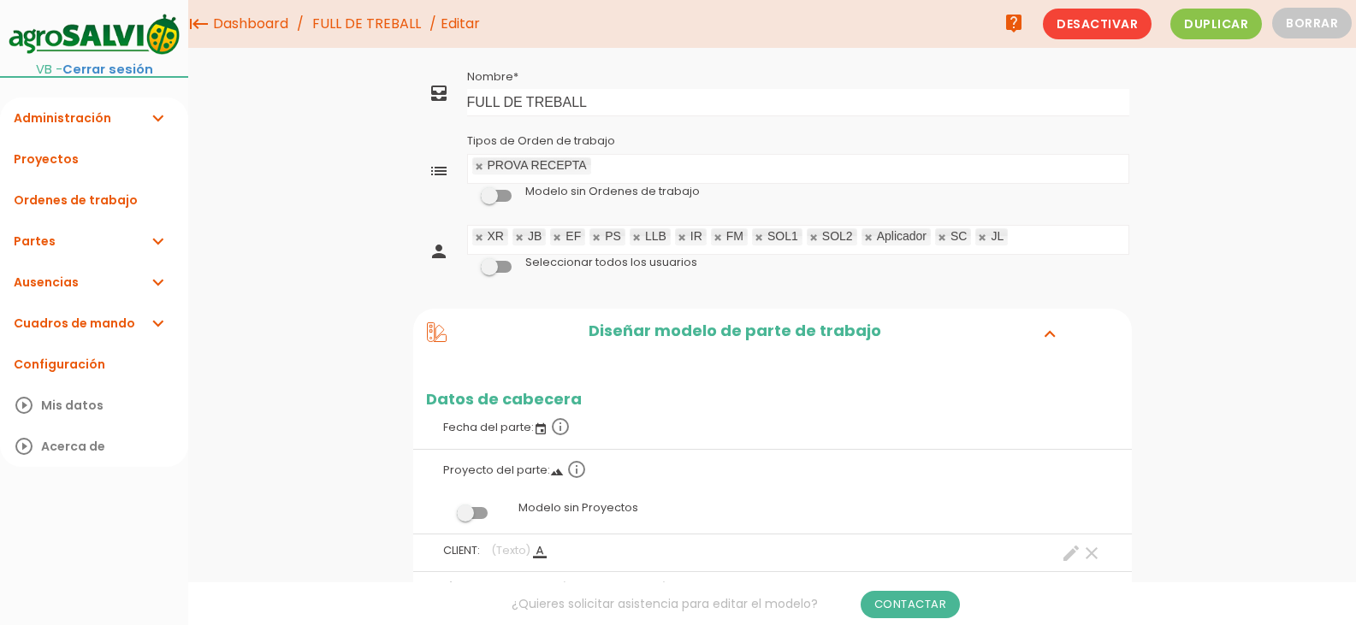
click at [40, 242] on link "Partes expand_more" at bounding box center [94, 241] width 188 height 41
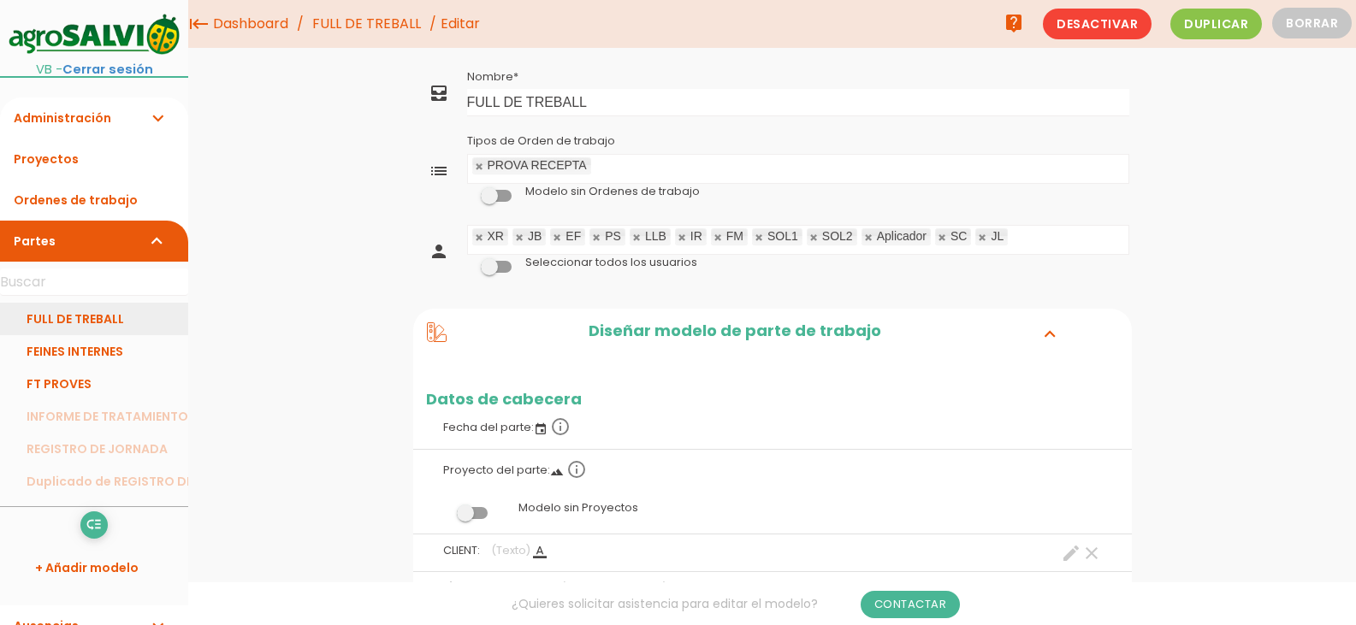
click at [55, 315] on link "FULL DE TREBALL" at bounding box center [94, 319] width 188 height 33
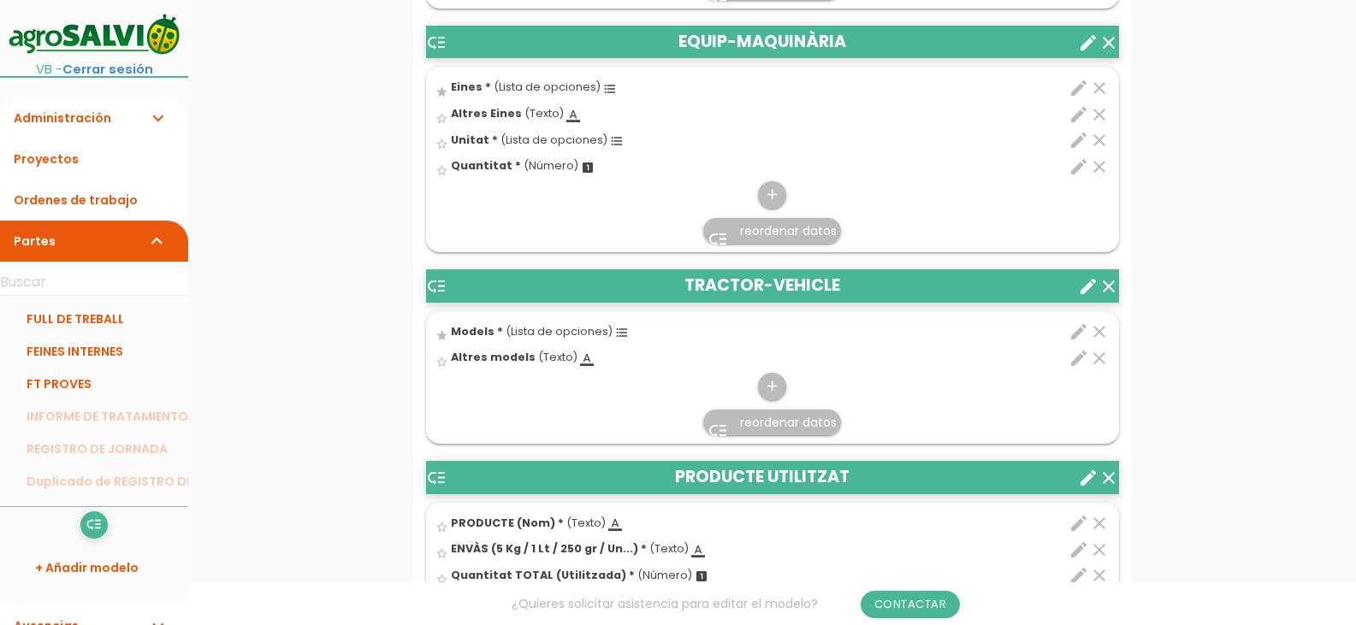
scroll to position [1369, 0]
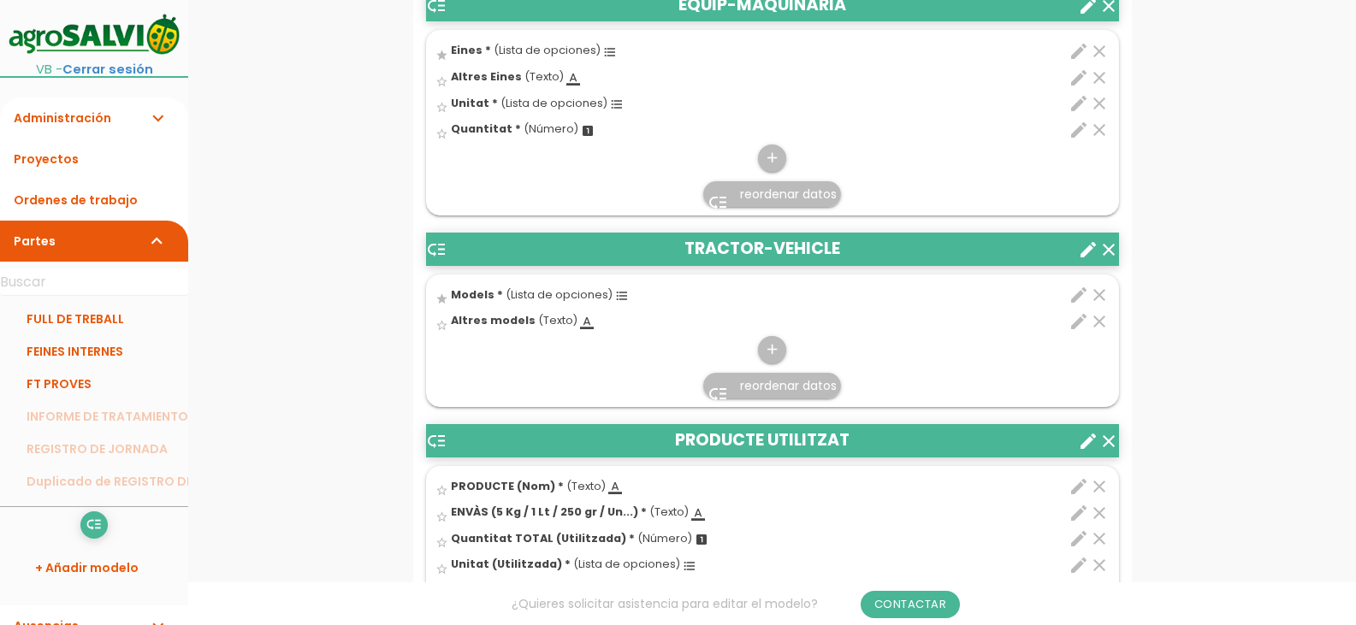
click at [1083, 252] on icon "create" at bounding box center [1088, 250] width 21 height 21
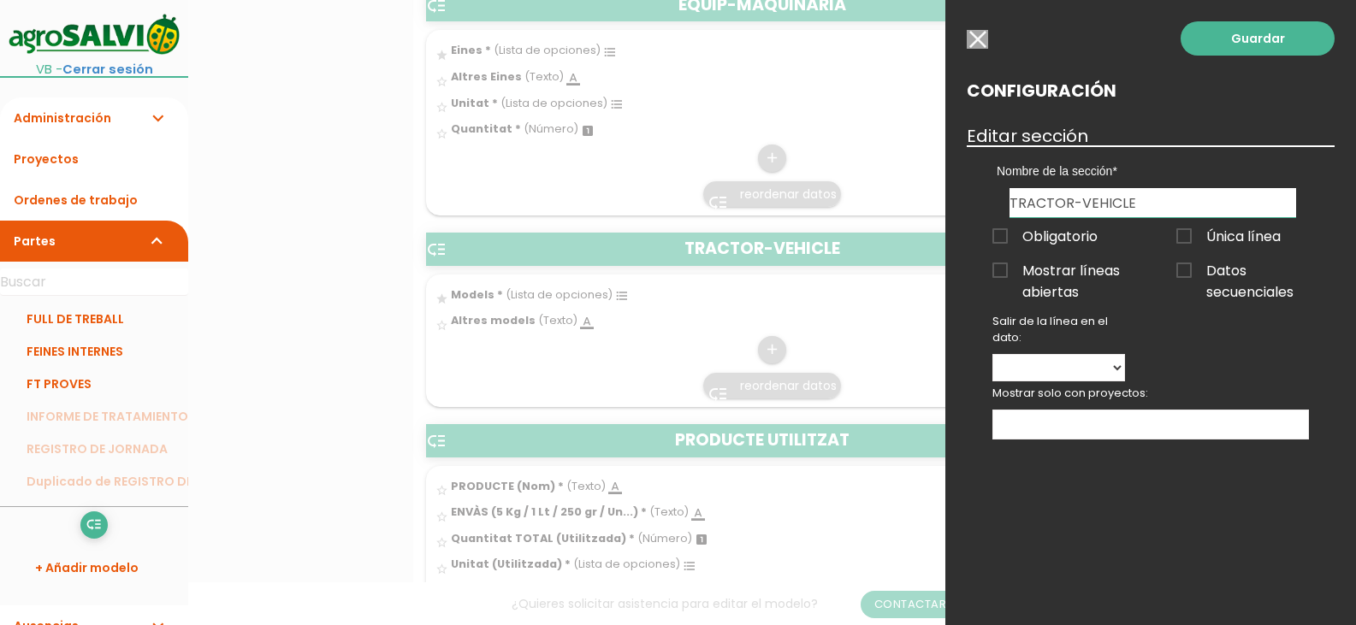
click at [980, 35] on input "button" at bounding box center [977, 39] width 21 height 19
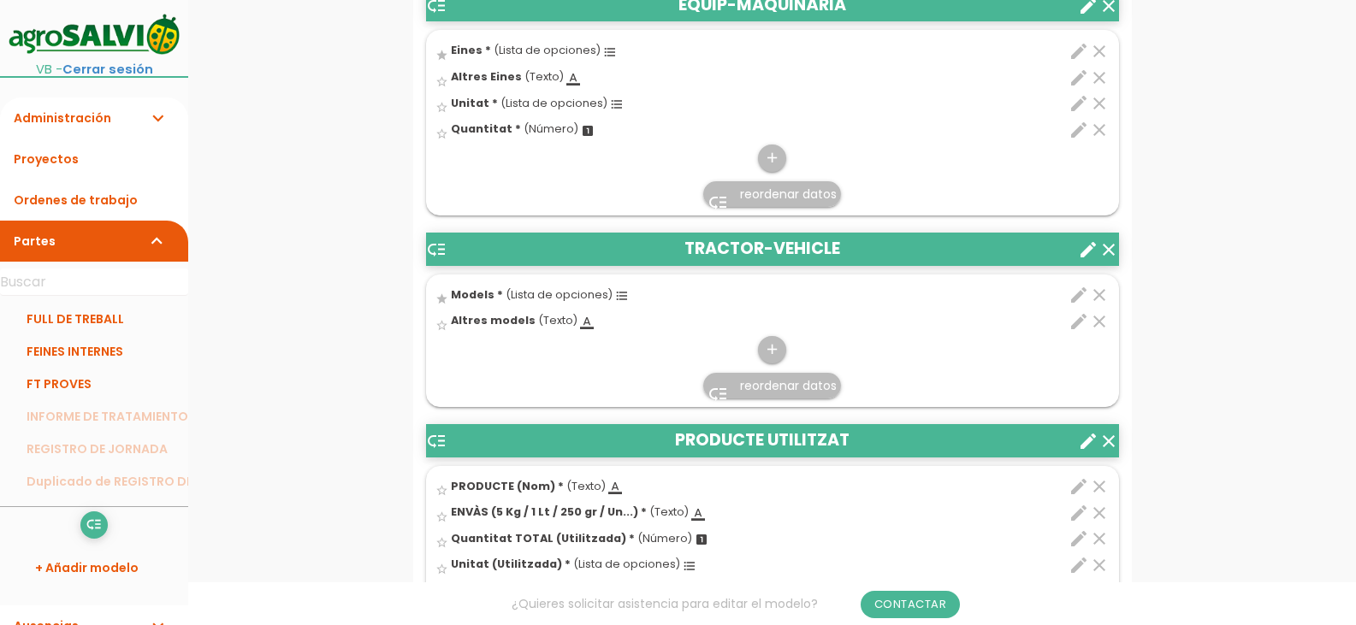
click at [1078, 293] on icon "edit" at bounding box center [1079, 295] width 21 height 21
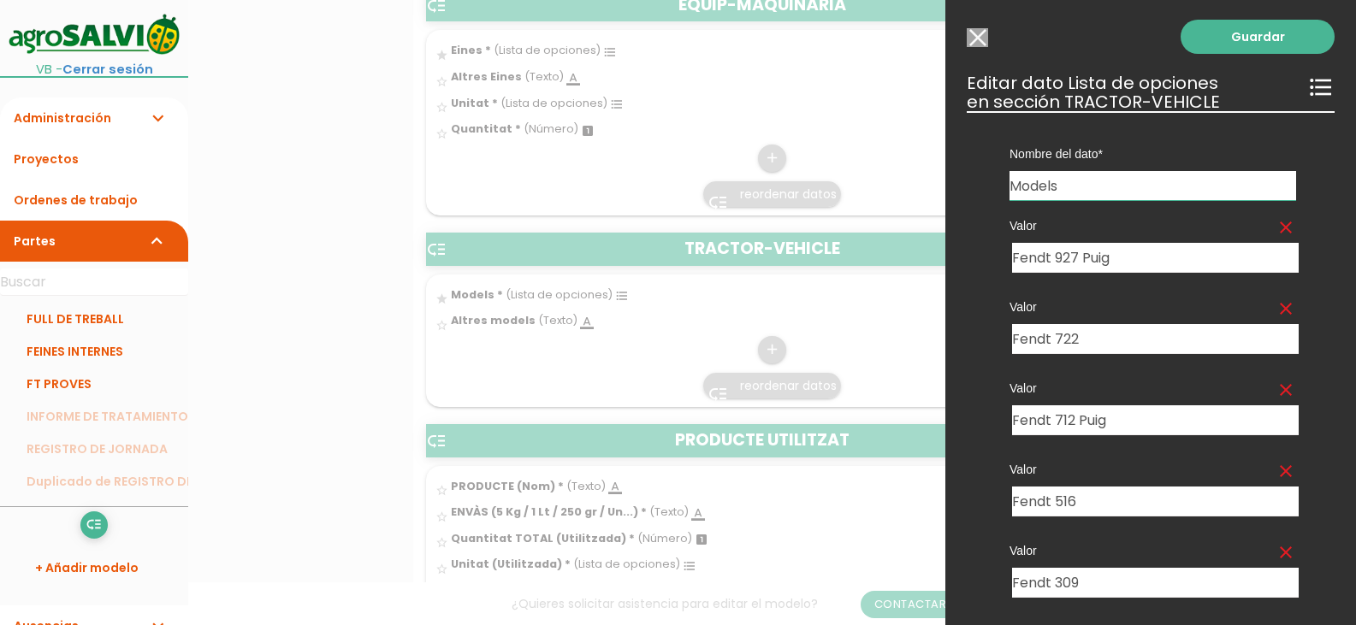
scroll to position [0, 0]
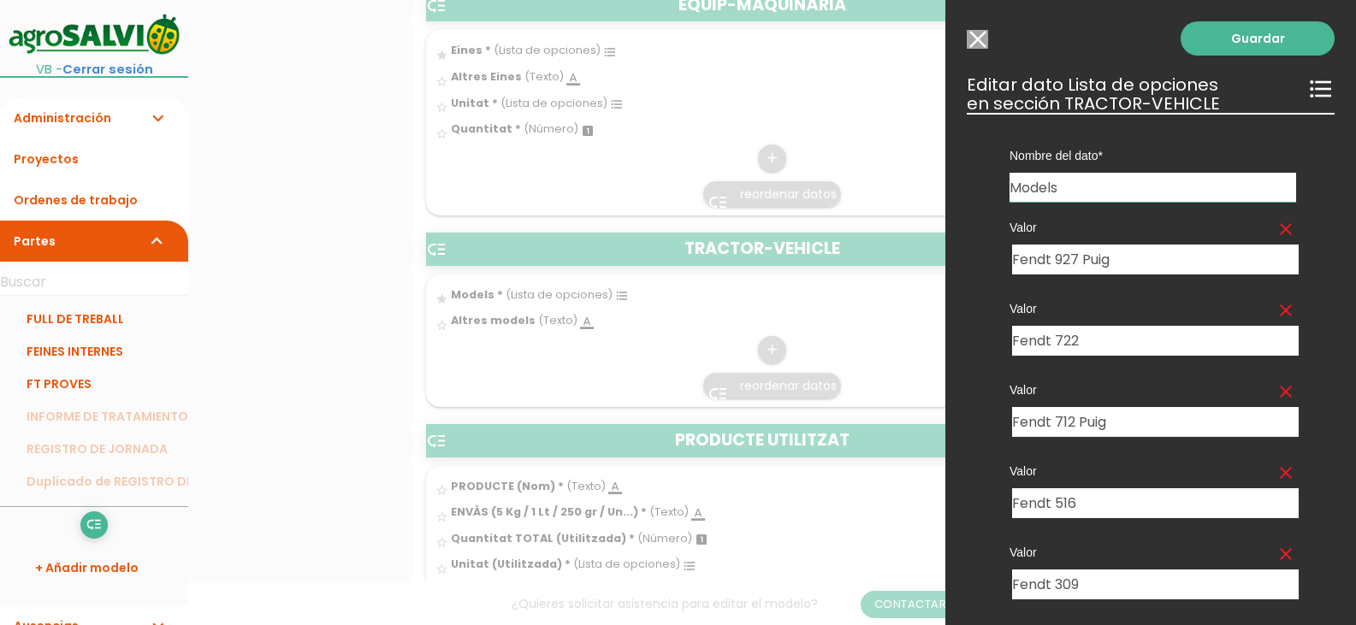
drag, startPoint x: 980, startPoint y: 32, endPoint x: 1051, endPoint y: 55, distance: 75.5
click at [980, 32] on input "Modelo sin Ordenes de trabajo" at bounding box center [977, 39] width 21 height 19
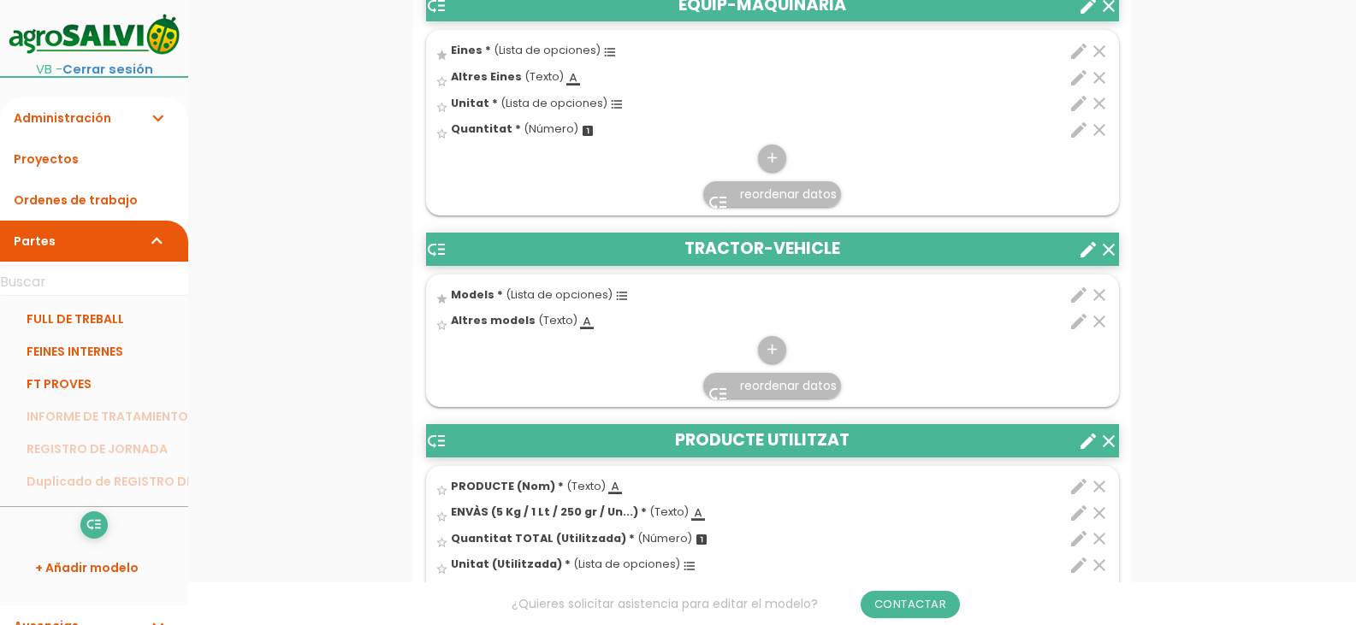
drag, startPoint x: 48, startPoint y: 315, endPoint x: 56, endPoint y: 316, distance: 8.6
click at [48, 315] on link "FULL DE TREBALL" at bounding box center [94, 319] width 188 height 33
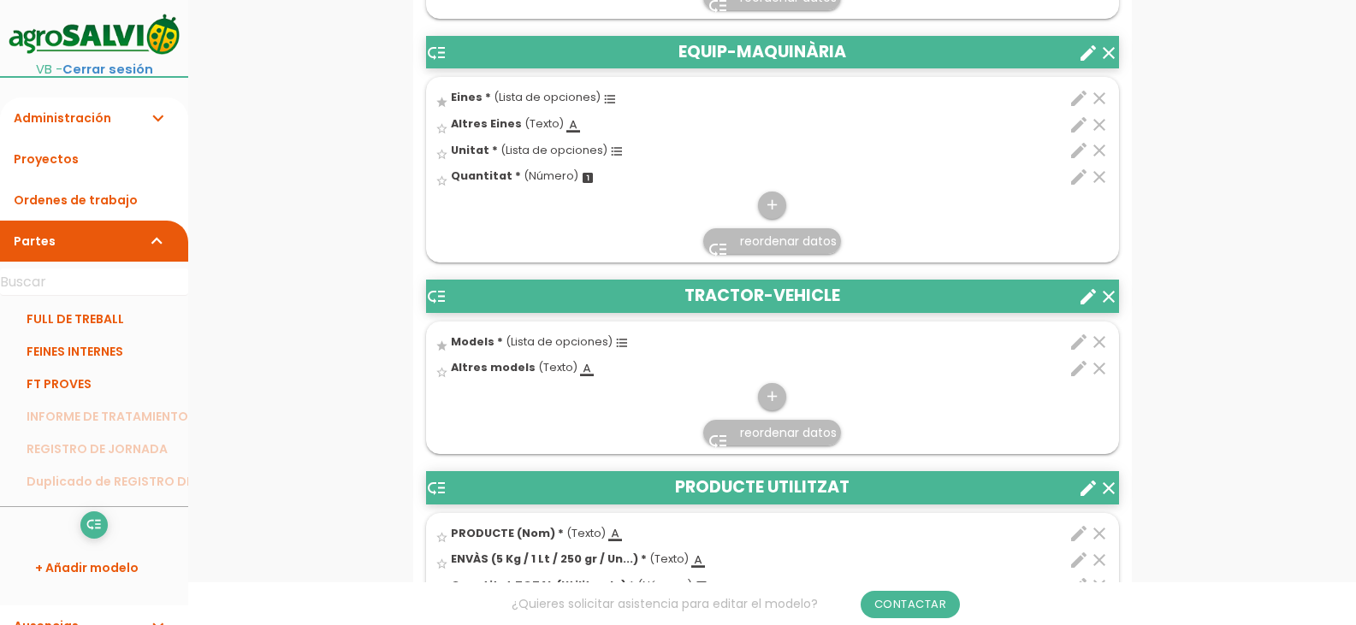
scroll to position [1369, 0]
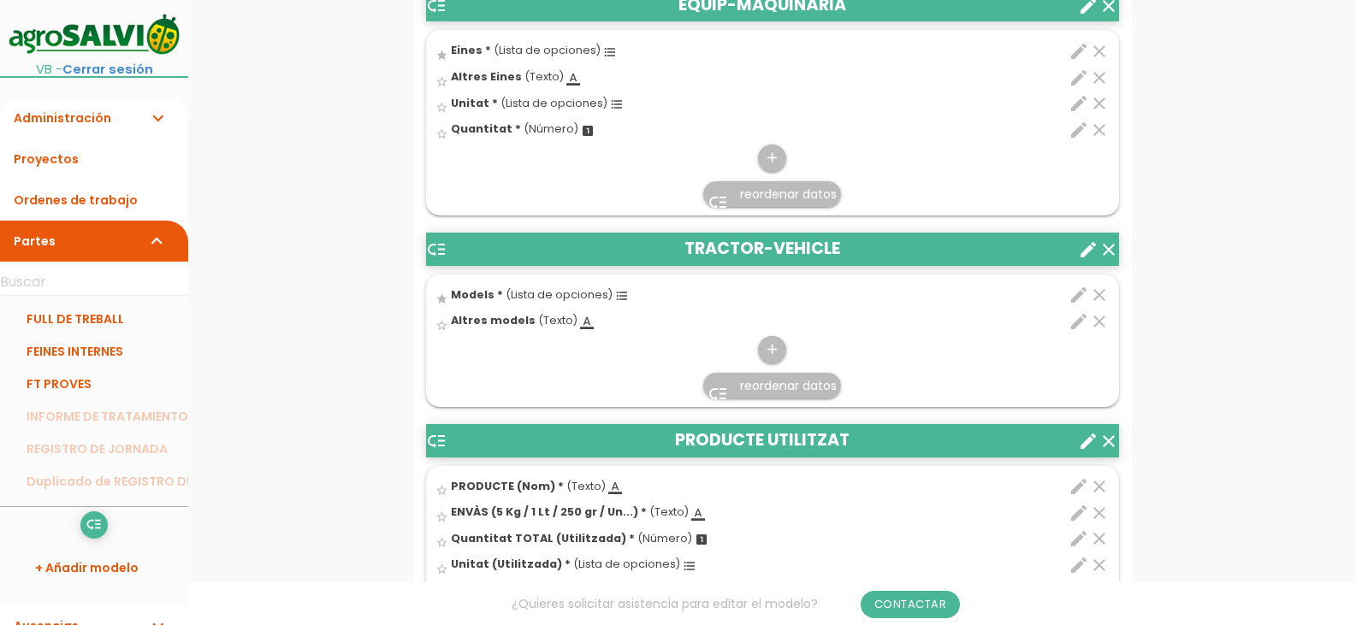
click at [1075, 294] on icon "edit" at bounding box center [1079, 295] width 21 height 21
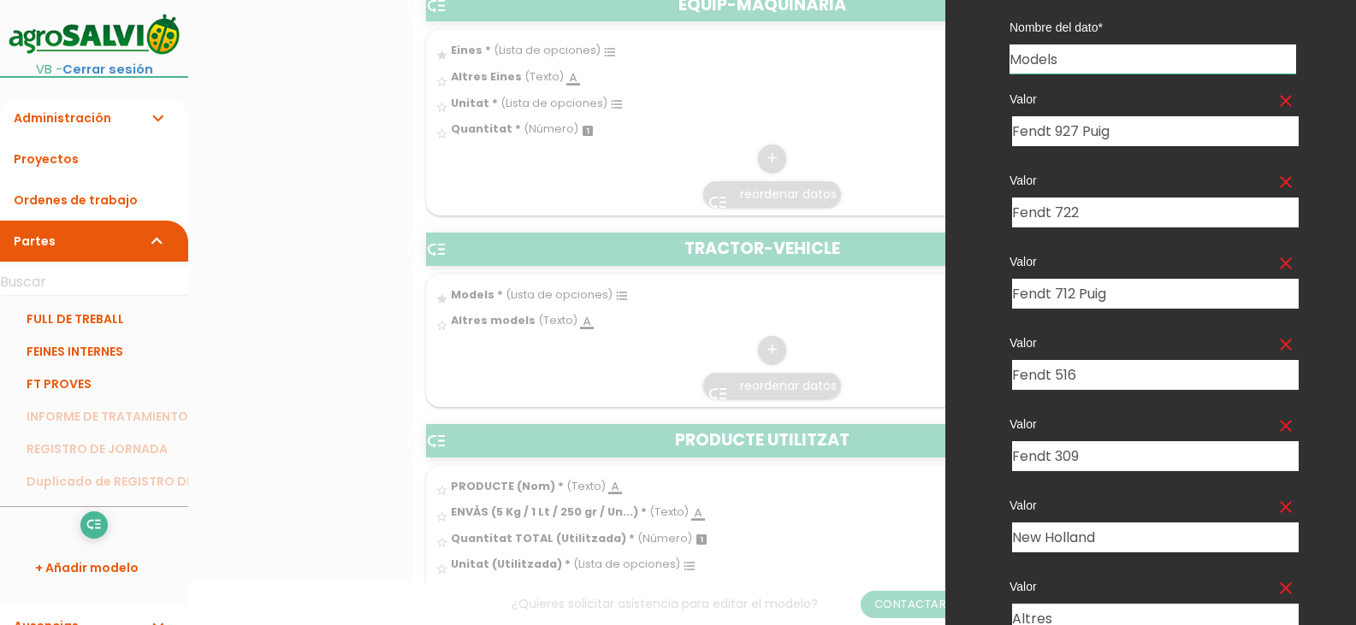
scroll to position [435, 0]
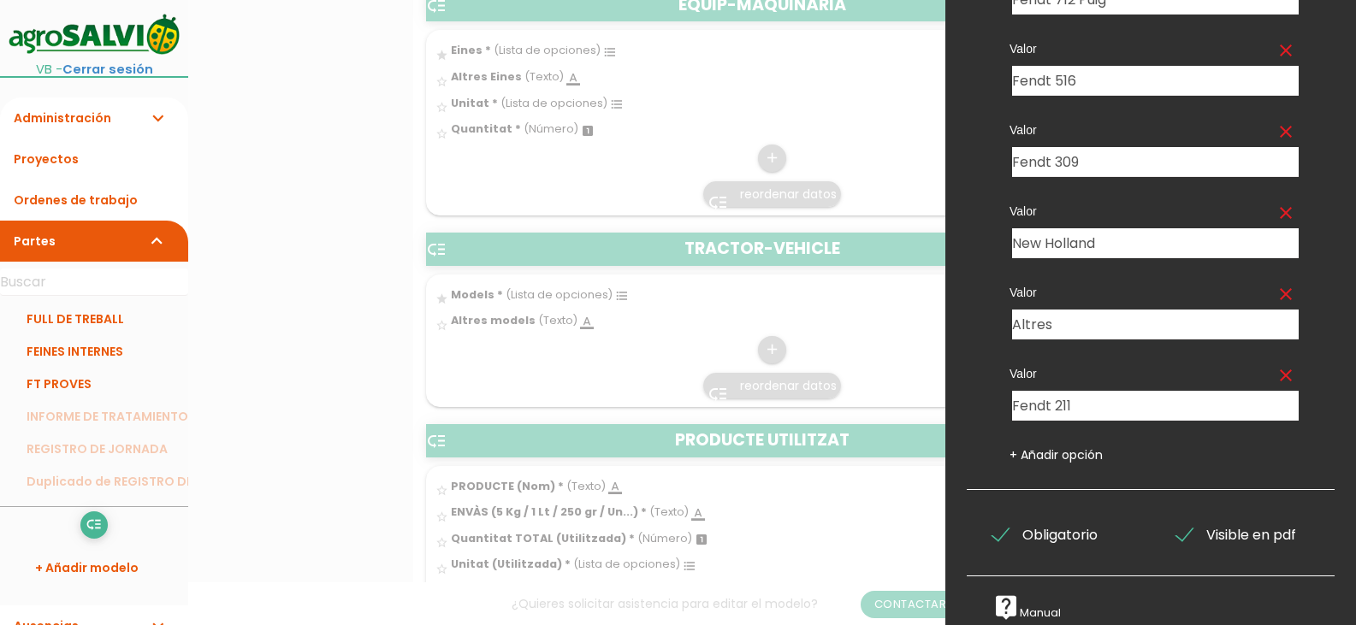
click at [1055, 447] on link "+ Añadir opción" at bounding box center [1056, 455] width 93 height 17
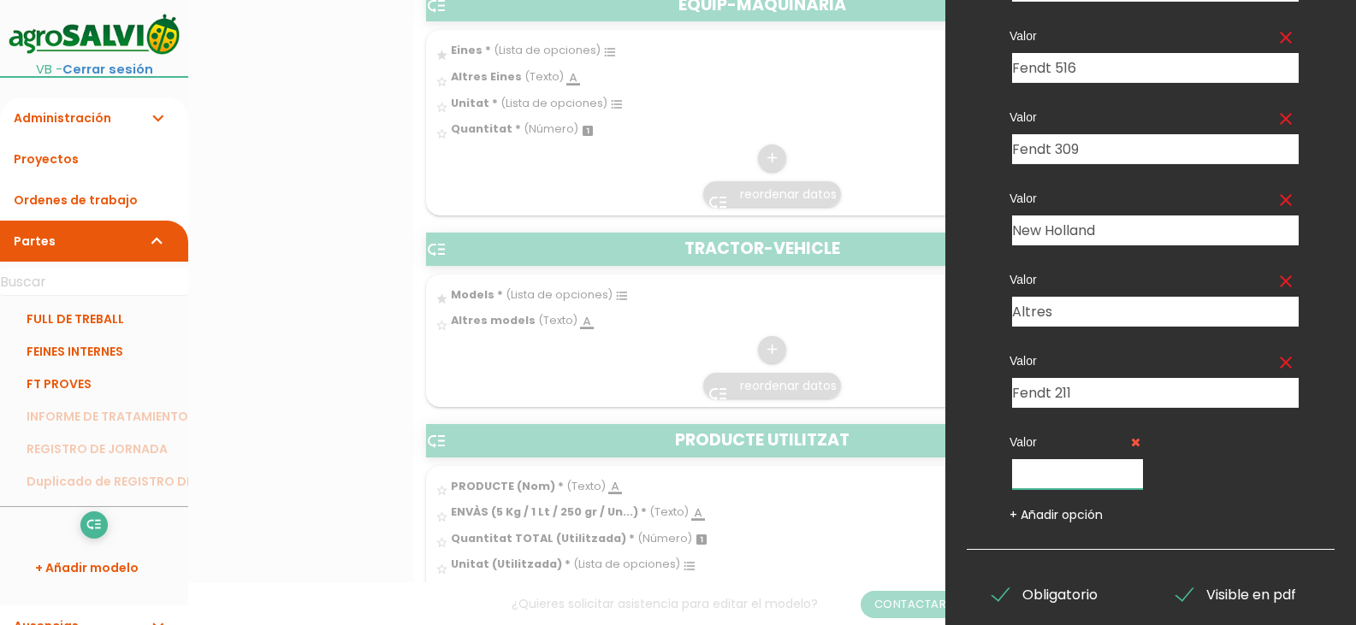
click at [1073, 475] on input "text" at bounding box center [1077, 474] width 131 height 30
type input "f"
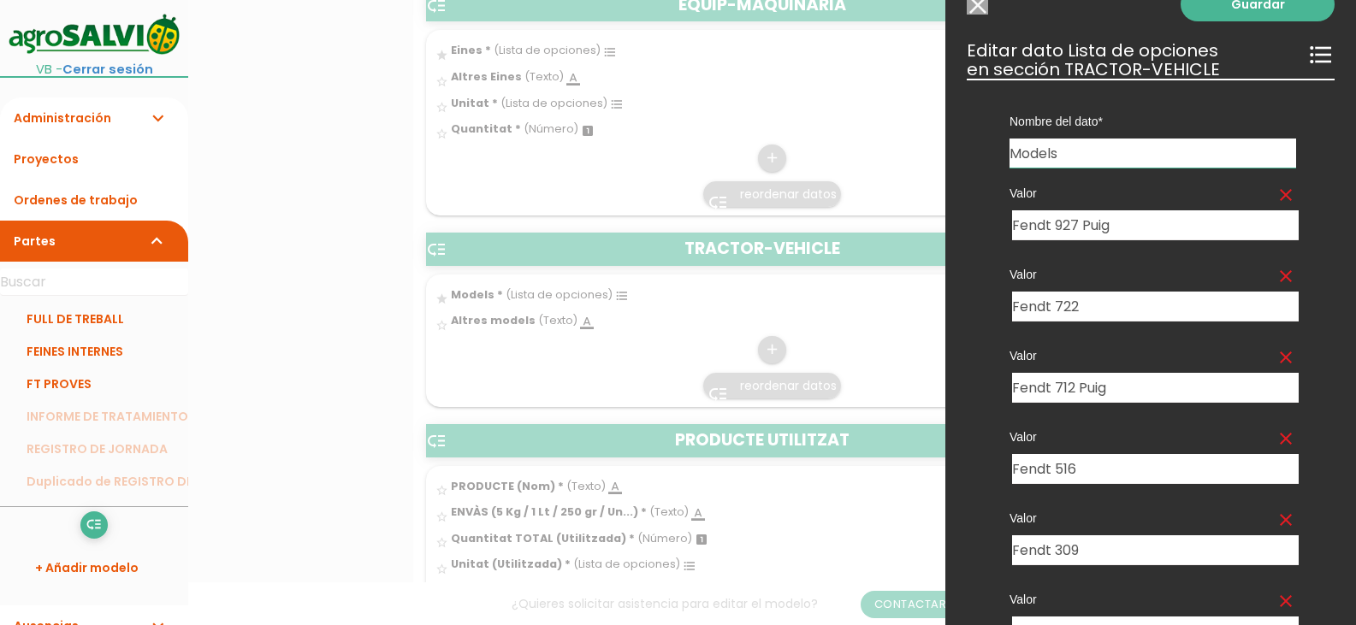
scroll to position [0, 0]
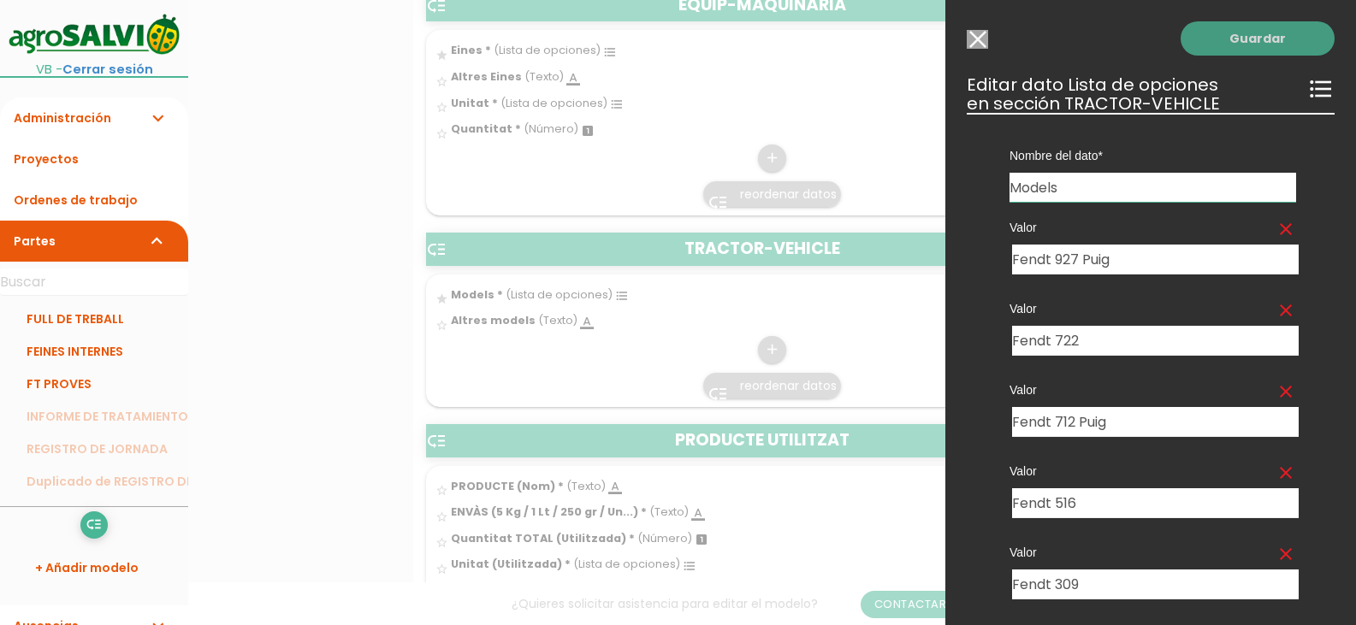
type input "Fendt 516 [GEOGRAPHIC_DATA]"
click at [1241, 39] on link "Guardar" at bounding box center [1258, 38] width 154 height 34
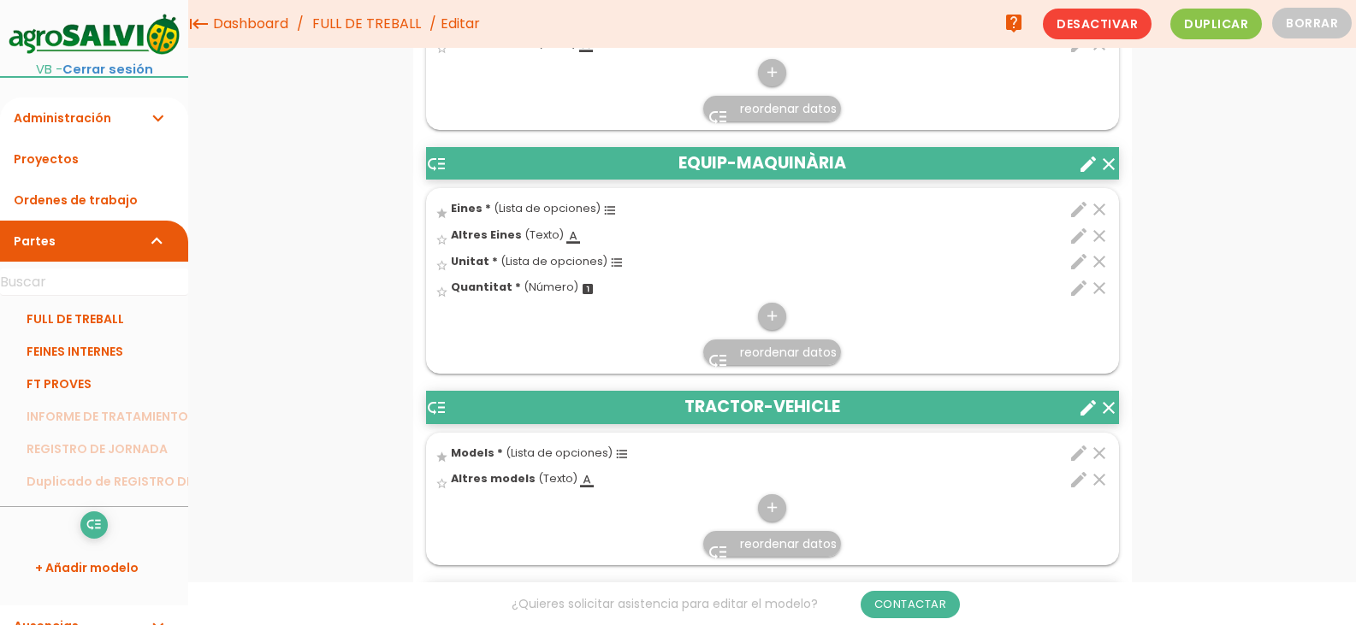
scroll to position [1105, 0]
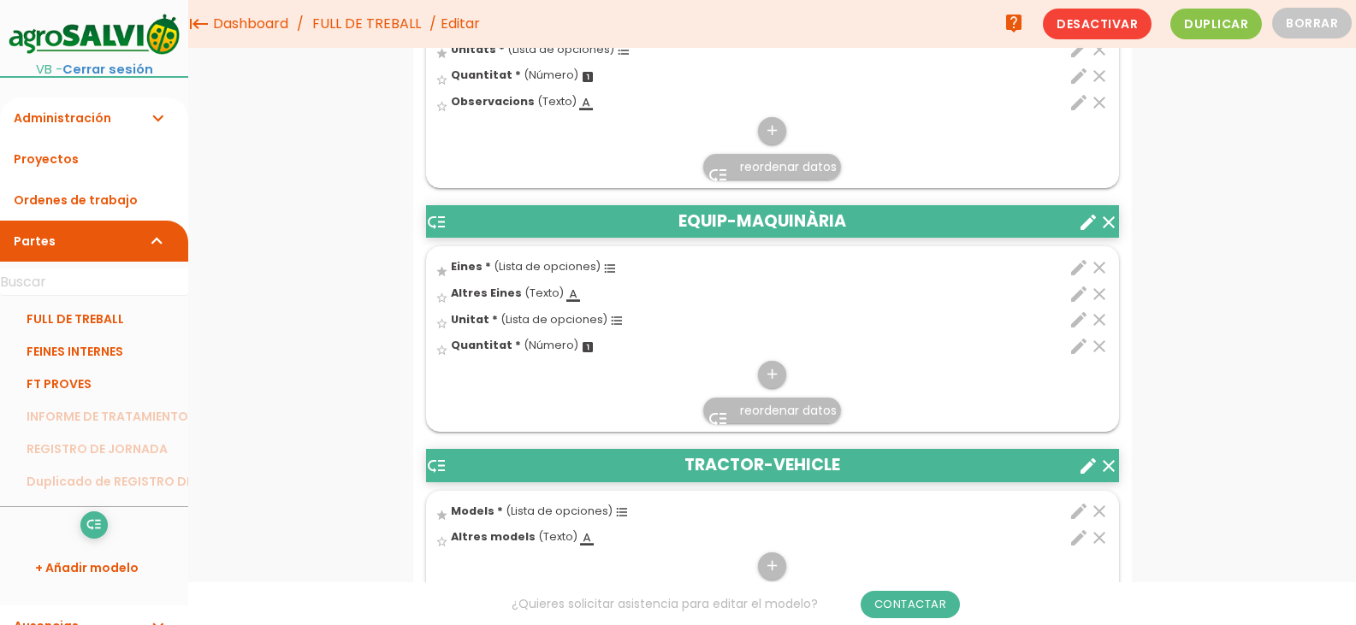
click at [1081, 510] on icon "edit" at bounding box center [1079, 511] width 21 height 21
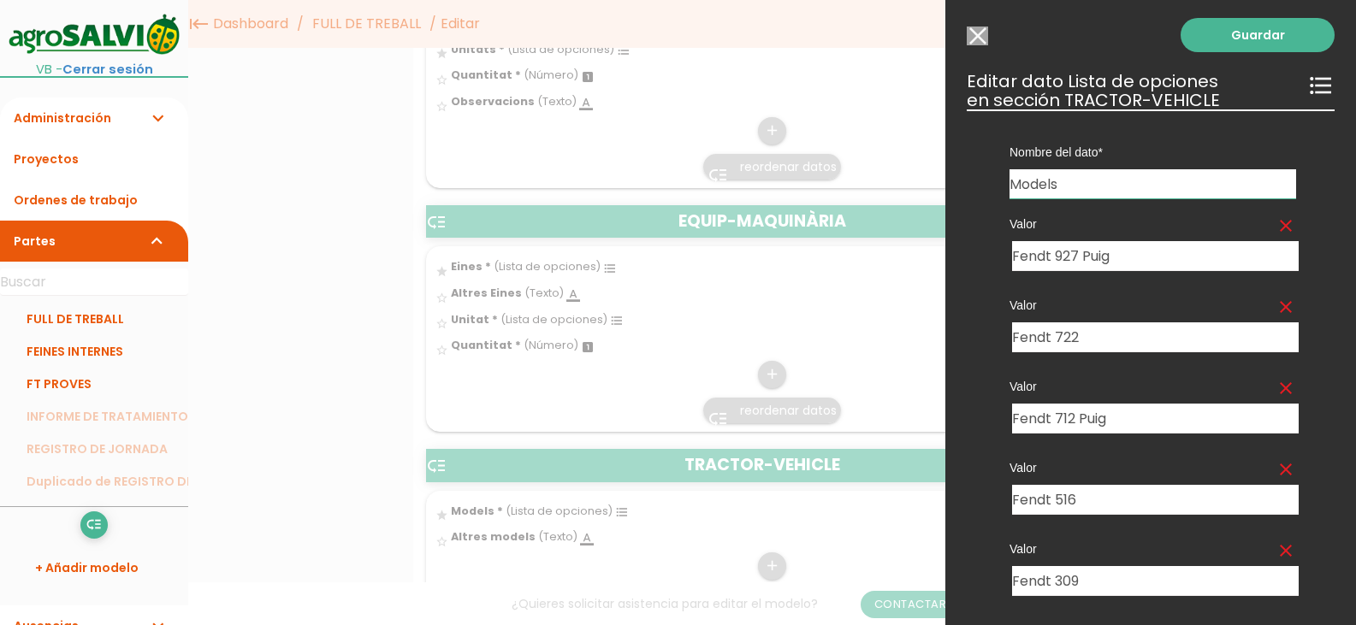
scroll to position [0, 0]
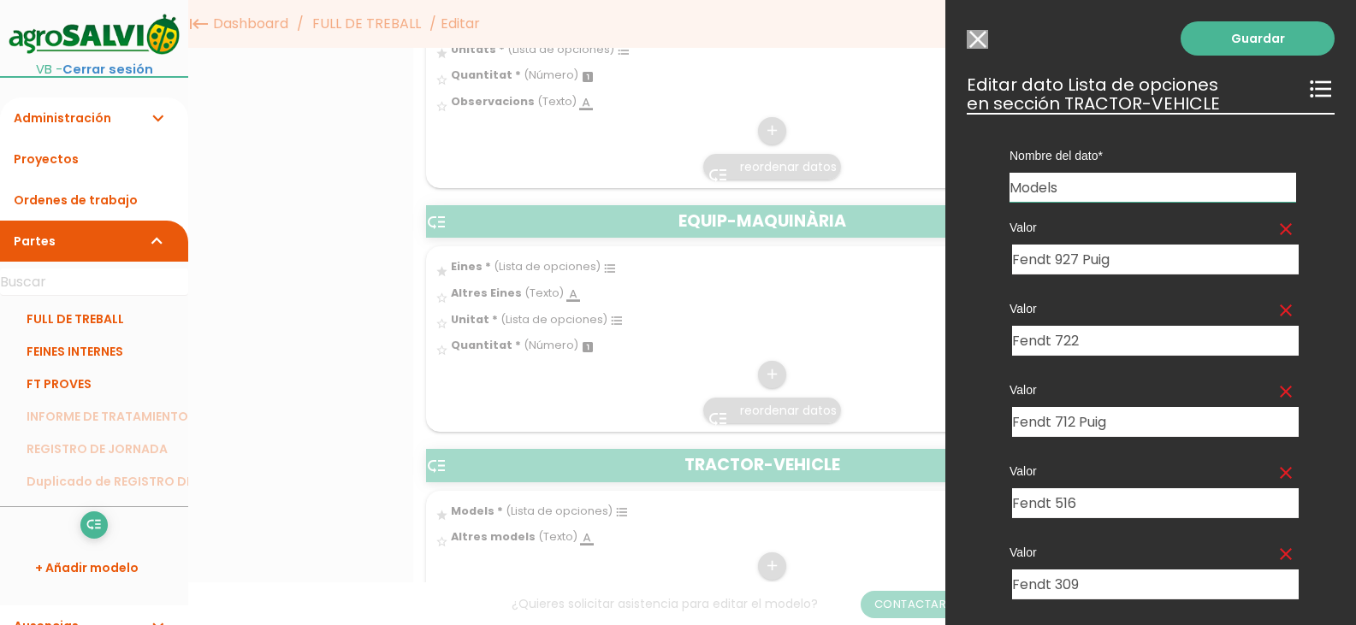
click at [979, 46] on input "Modelo sin Ordenes de trabajo" at bounding box center [977, 39] width 21 height 19
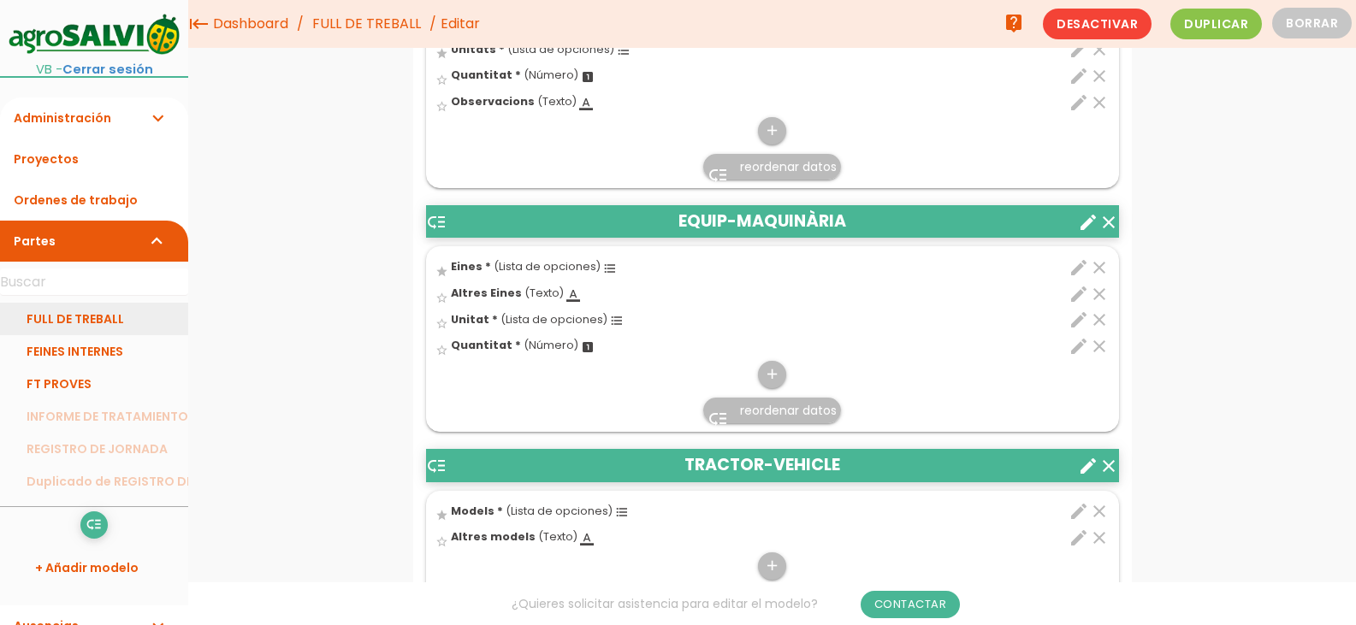
click at [98, 316] on link "FULL DE TREBALL" at bounding box center [94, 319] width 188 height 33
